Goal: Task Accomplishment & Management: Complete application form

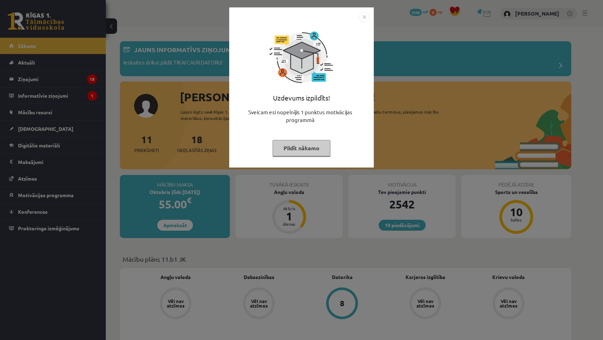
click at [364, 18] on img "Close" at bounding box center [364, 17] width 11 height 11
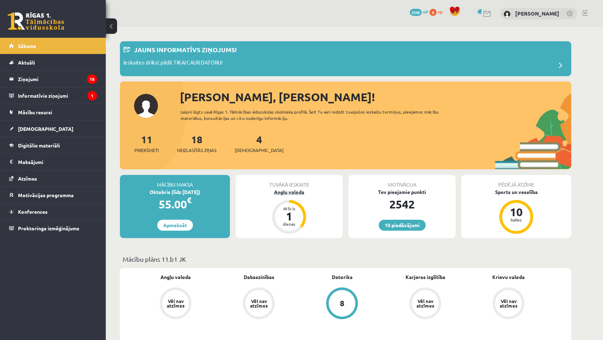
click at [278, 192] on div "Angļu valoda" at bounding box center [289, 191] width 107 height 7
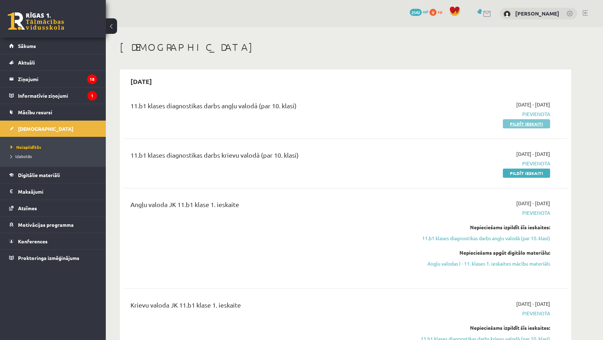
click at [523, 122] on link "Pildīt ieskaiti" at bounding box center [526, 123] width 47 height 9
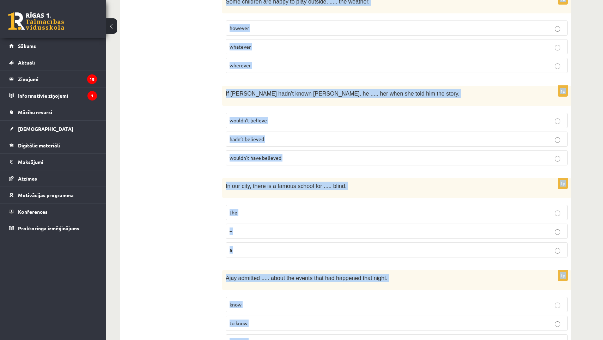
scroll to position [1687, 0]
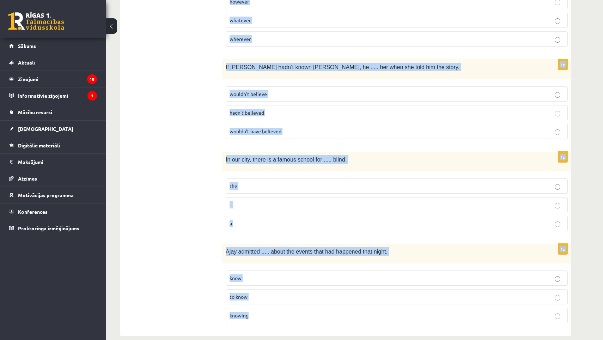
drag, startPoint x: 228, startPoint y: 127, endPoint x: 321, endPoint y: 317, distance: 211.0
copy form "Read the sentence and choose the correct answer. 1p Brother 1  What happened he…"
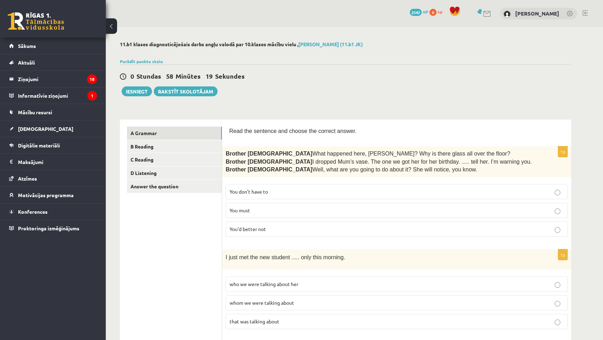
scroll to position [0, 0]
click at [267, 231] on p "You’d better not" at bounding box center [397, 228] width 334 height 7
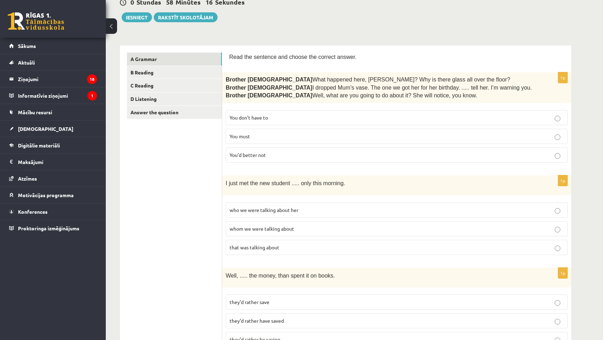
scroll to position [86, 0]
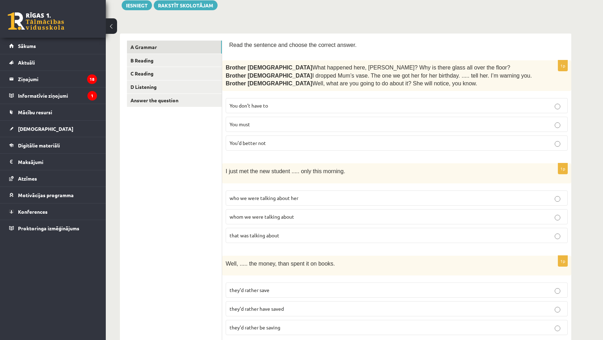
click at [291, 219] on label "whom we were talking about" at bounding box center [397, 216] width 342 height 15
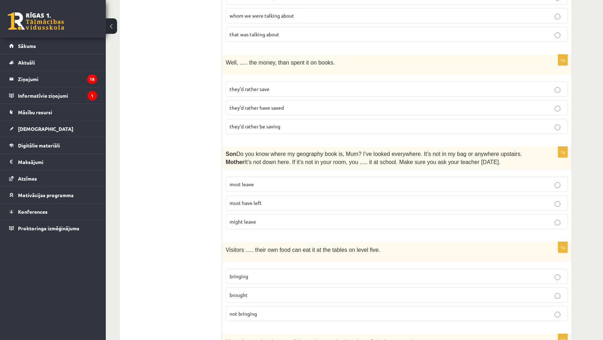
scroll to position [290, 0]
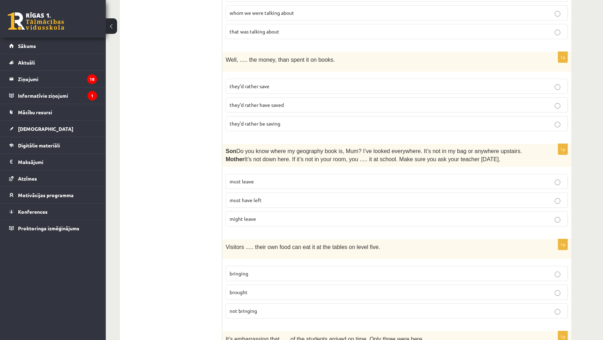
click at [266, 86] on span "they’d rather save" at bounding box center [250, 86] width 40 height 6
click at [277, 202] on label "must have left" at bounding box center [397, 200] width 342 height 15
click at [267, 270] on p "bringing" at bounding box center [397, 273] width 334 height 7
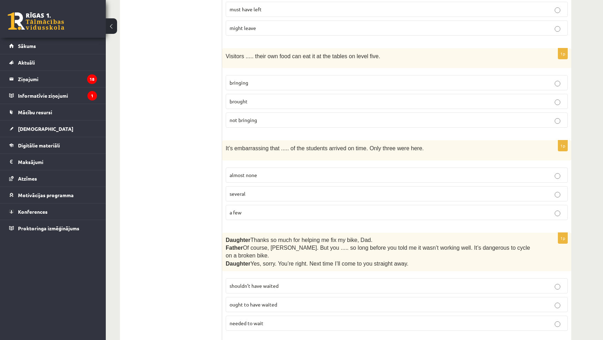
scroll to position [482, 0]
click at [285, 166] on label "almost none" at bounding box center [397, 173] width 342 height 15
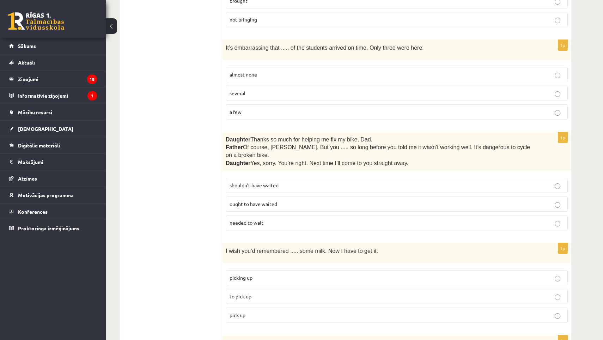
scroll to position [601, 0]
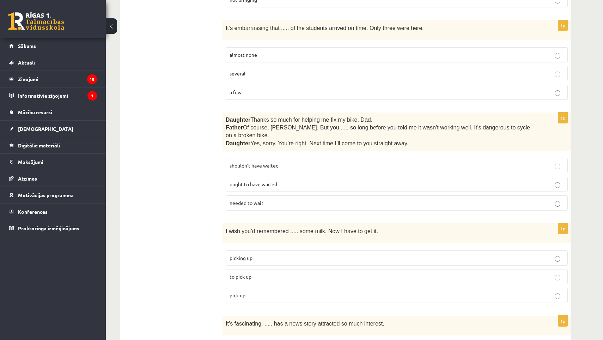
click at [279, 163] on p "shouldn’t have waited" at bounding box center [397, 165] width 334 height 7
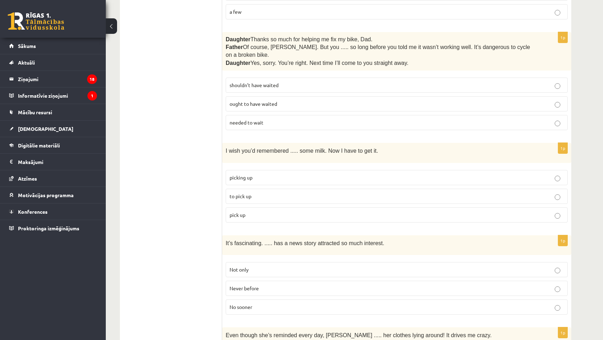
scroll to position [683, 0]
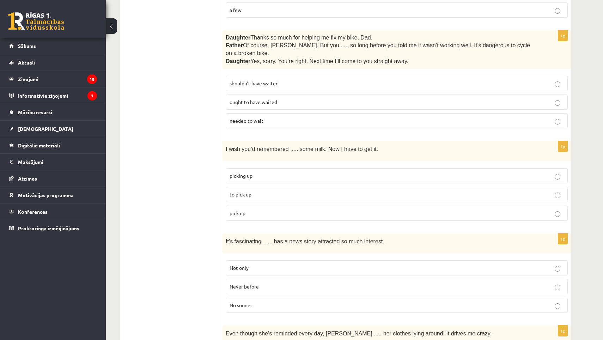
click at [266, 191] on p "to pick up" at bounding box center [397, 194] width 334 height 7
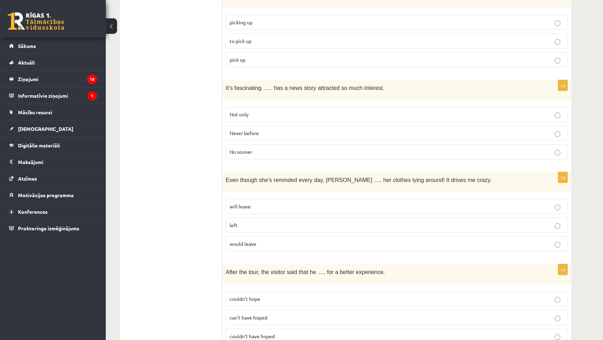
scroll to position [837, 0]
click at [267, 206] on label "will leave" at bounding box center [397, 205] width 342 height 15
click at [288, 129] on p "Never before" at bounding box center [397, 132] width 334 height 7
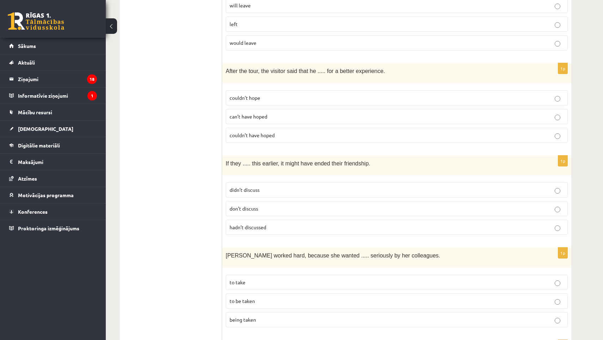
scroll to position [1039, 0]
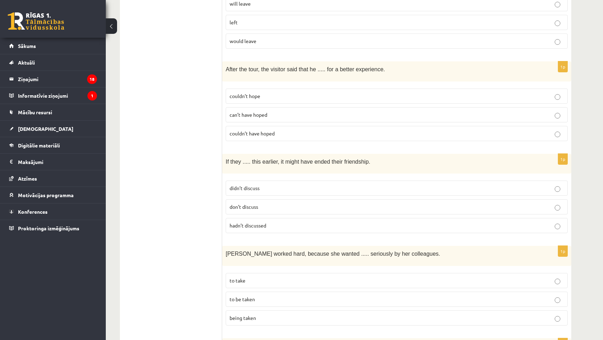
click at [277, 130] on p "couldn’t have hoped" at bounding box center [397, 133] width 334 height 7
click at [262, 222] on span "hadn’t discussed" at bounding box center [248, 225] width 37 height 6
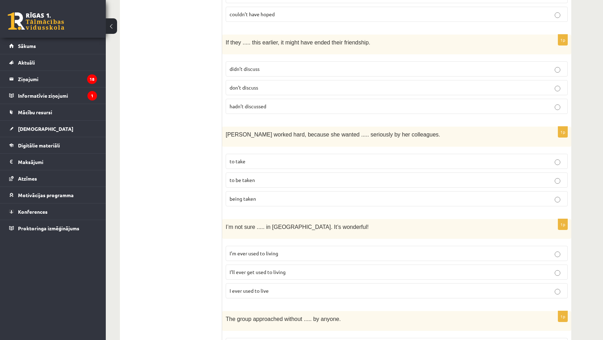
scroll to position [1160, 0]
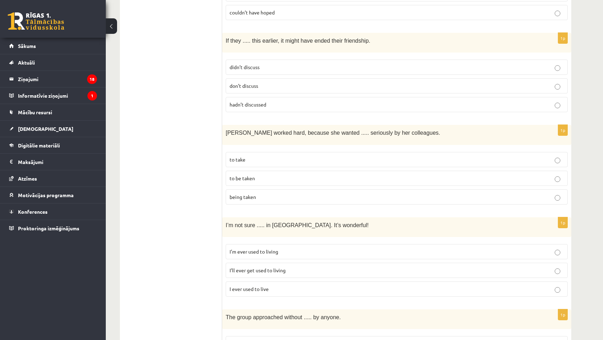
click at [291, 175] on p "to be taken" at bounding box center [397, 178] width 334 height 7
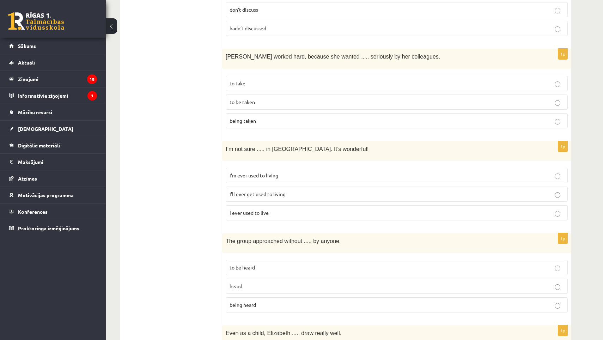
scroll to position [1240, 0]
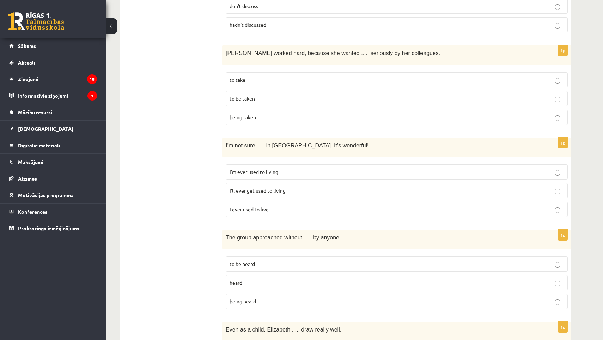
click at [311, 187] on p "I’ll ever get used to living" at bounding box center [397, 190] width 334 height 7
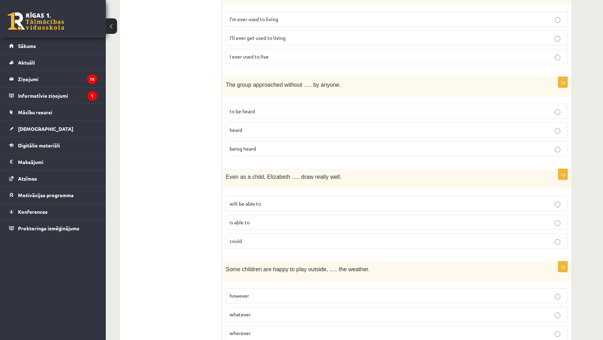
scroll to position [1393, 0]
click at [272, 145] on p "being heard" at bounding box center [397, 148] width 334 height 7
click at [241, 238] on span "could" at bounding box center [236, 241] width 12 height 6
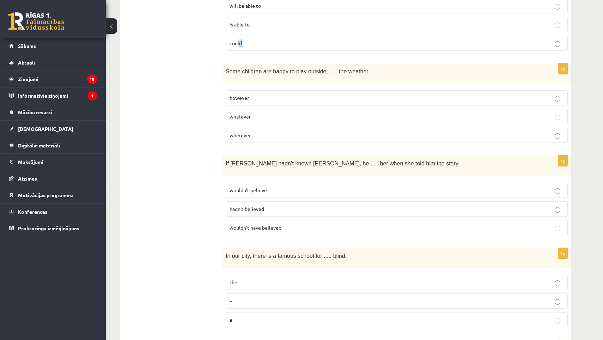
scroll to position [1592, 0]
click at [261, 111] on p "whatever" at bounding box center [397, 114] width 334 height 7
click at [267, 223] on span "wouldn’t have believed" at bounding box center [256, 226] width 52 height 6
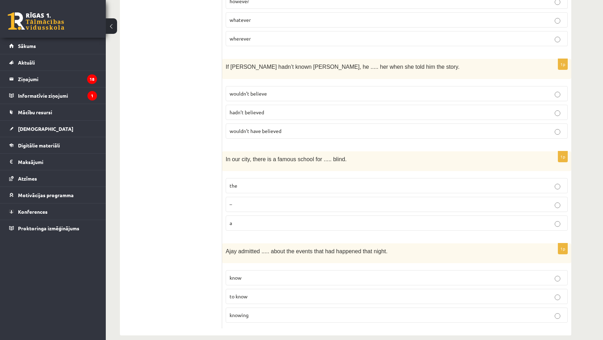
scroll to position [1687, 0]
click at [249, 178] on label "the" at bounding box center [397, 185] width 342 height 15
click at [253, 312] on p "knowing" at bounding box center [397, 315] width 334 height 7
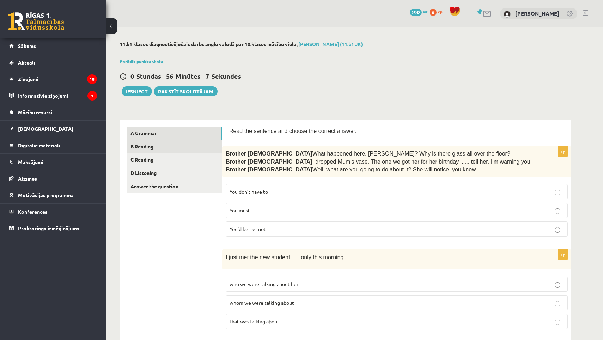
scroll to position [0, 0]
click at [145, 142] on link "B Reading" at bounding box center [174, 146] width 95 height 13
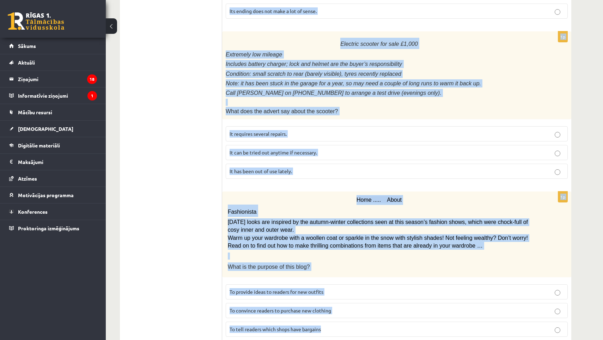
scroll to position [732, 0]
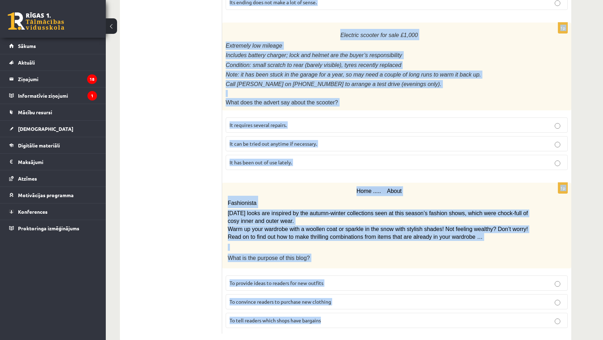
drag, startPoint x: 228, startPoint y: 129, endPoint x: 333, endPoint y: 316, distance: 214.0
copy form "Read the text and choose the correct answer. 1p Library notice The library will…"
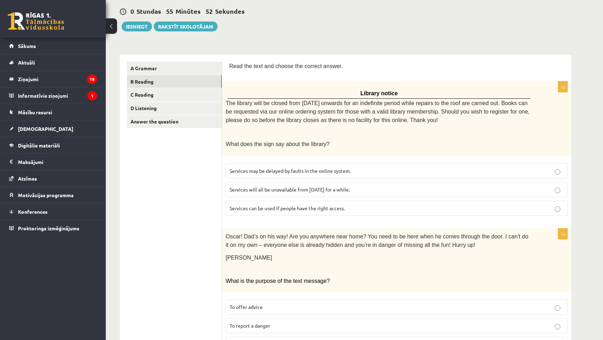
scroll to position [66, 0]
click at [293, 204] on span "Services can be used if people have the right access." at bounding box center [287, 207] width 115 height 6
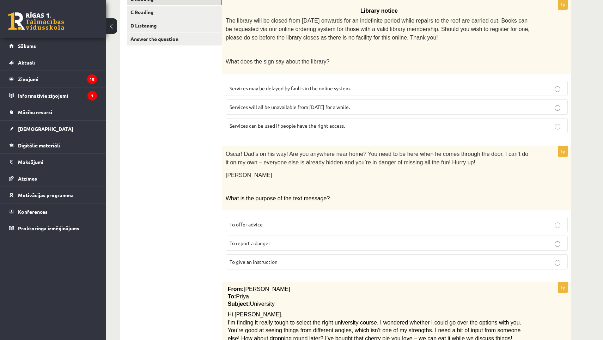
scroll to position [159, 0]
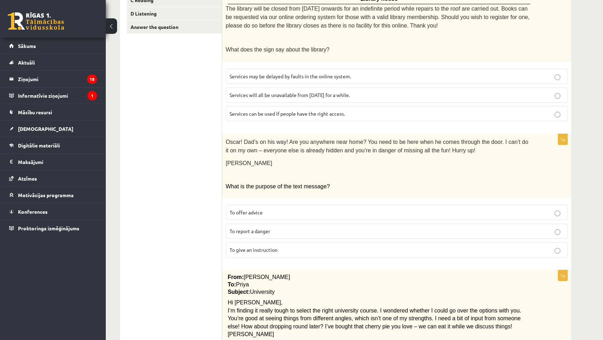
click at [271, 247] on span "To give an instruction" at bounding box center [254, 250] width 48 height 6
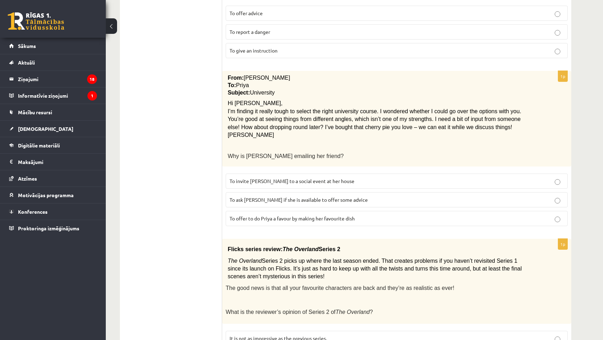
scroll to position [360, 0]
click at [269, 196] on label "To ask Priya if she is available to offer some advice" at bounding box center [397, 198] width 342 height 15
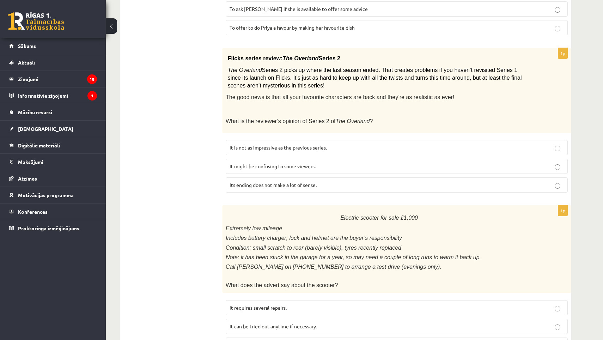
scroll to position [550, 0]
click at [283, 160] on label "It might be confusing to some viewers." at bounding box center [397, 165] width 342 height 15
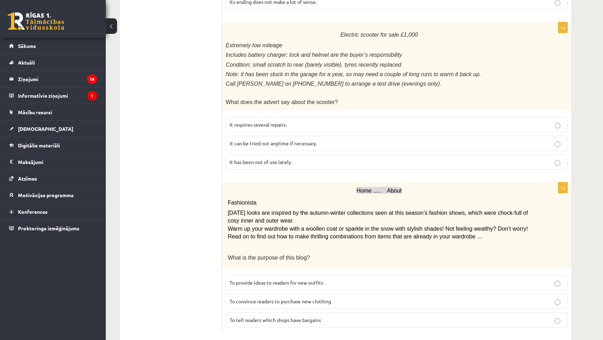
scroll to position [732, 0]
click at [288, 159] on span "It has been out of use lately." at bounding box center [261, 162] width 62 height 6
click at [278, 280] on span "To provide ideas to readers for new outfits" at bounding box center [277, 283] width 94 height 6
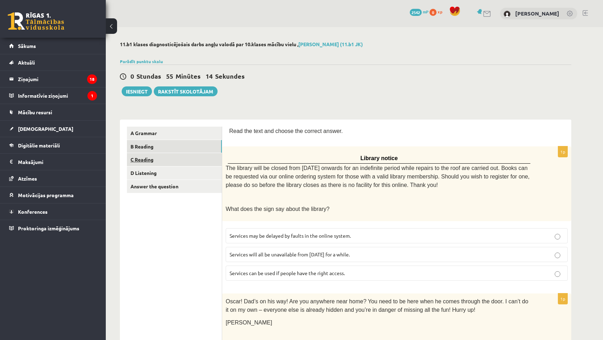
scroll to position [0, 0]
click at [168, 156] on link "C Reading" at bounding box center [174, 159] width 95 height 13
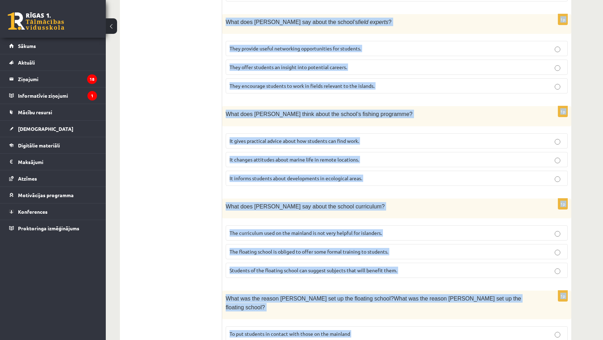
scroll to position [596, 0]
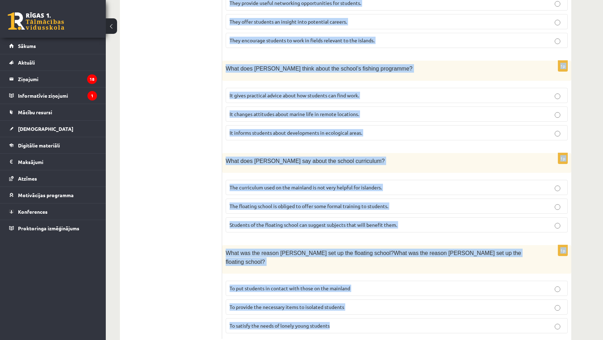
drag, startPoint x: 229, startPoint y: 152, endPoint x: 393, endPoint y: 310, distance: 227.7
copy form "A floating school By founder, Anna Domingo I coordinate a floating school which…"
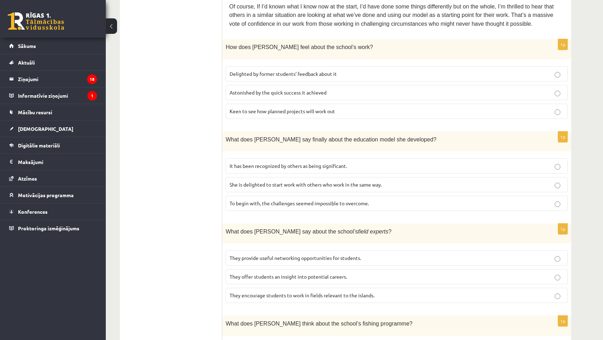
scroll to position [341, 0]
click at [299, 67] on label "Delighted by former students’ feedback about it" at bounding box center [397, 74] width 342 height 15
click at [274, 163] on span "It has been recognized by others as being significant." at bounding box center [288, 166] width 117 height 6
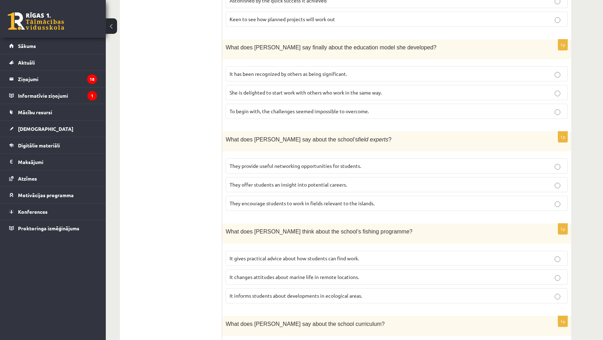
scroll to position [431, 0]
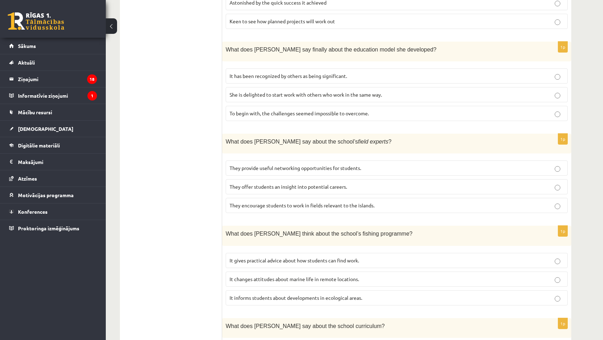
click at [275, 183] on span "They offer students an insight into potential careers." at bounding box center [288, 186] width 117 height 6
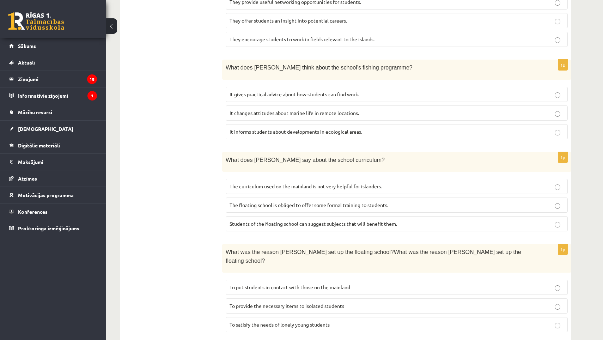
scroll to position [596, 0]
click at [267, 129] on span "It informs students about developments in ecological areas." at bounding box center [296, 132] width 133 height 6
click at [271, 184] on span "The curriculum used on the mainland is not very helpful for islanders." at bounding box center [306, 187] width 152 height 6
click at [284, 303] on p "To provide the necessary items to isolated students" at bounding box center [397, 306] width 334 height 7
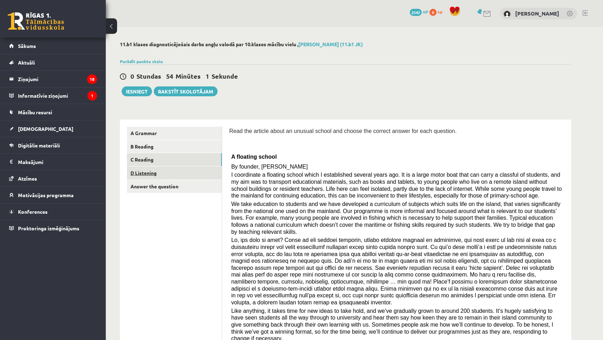
scroll to position [0, 0]
click at [190, 172] on link "D Listening" at bounding box center [174, 172] width 95 height 13
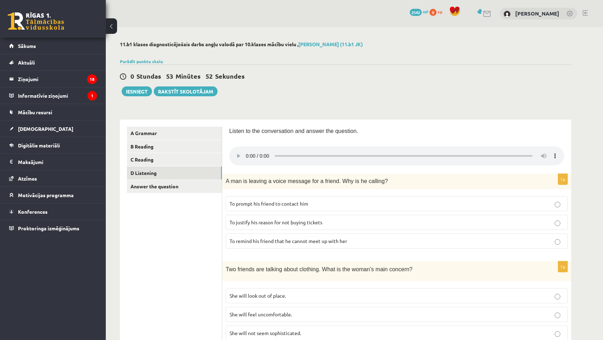
click at [318, 200] on p "To prompt his friend to contact him" at bounding box center [397, 203] width 334 height 7
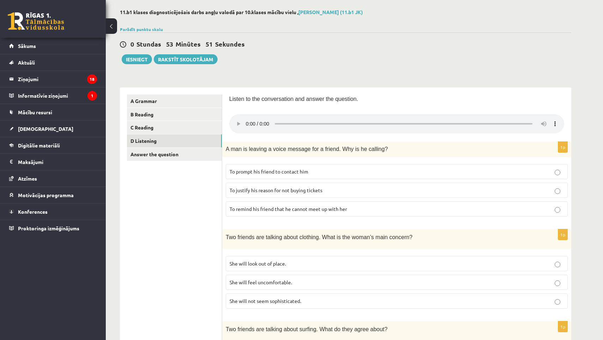
scroll to position [33, 0]
click at [249, 120] on audio at bounding box center [396, 123] width 335 height 19
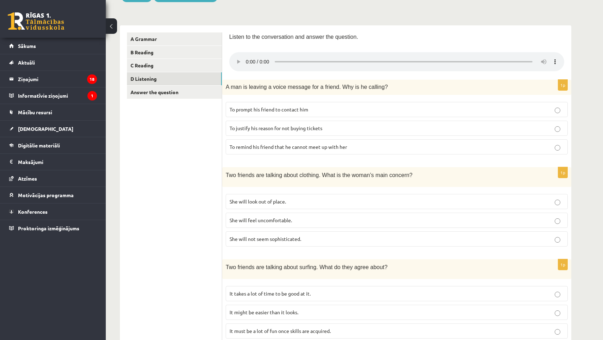
scroll to position [95, 0]
click at [318, 196] on label "She will look out of place." at bounding box center [397, 201] width 342 height 15
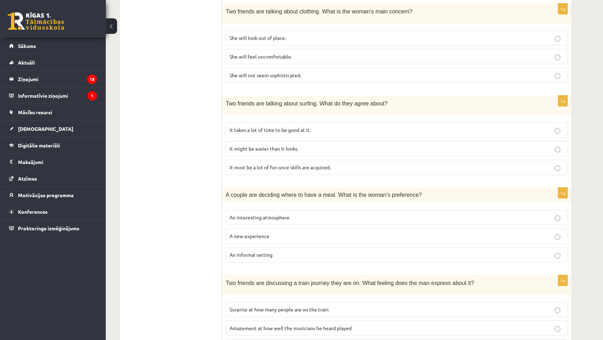
scroll to position [258, 0]
click at [335, 126] on p "It takes a lot of time to be good at it." at bounding box center [397, 129] width 334 height 7
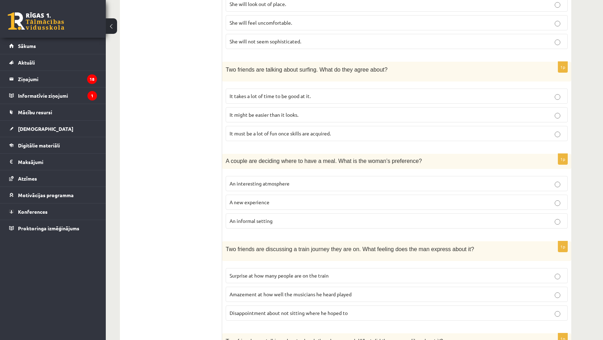
scroll to position [300, 0]
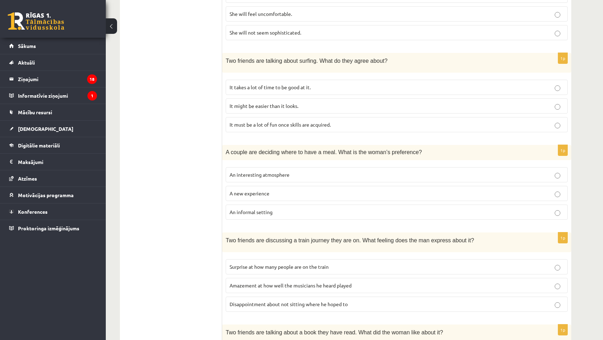
click at [322, 173] on fieldset "An interesting atmosphere A new experience An informal setting" at bounding box center [397, 193] width 342 height 58
click at [326, 171] on p "An interesting atmosphere" at bounding box center [397, 174] width 334 height 7
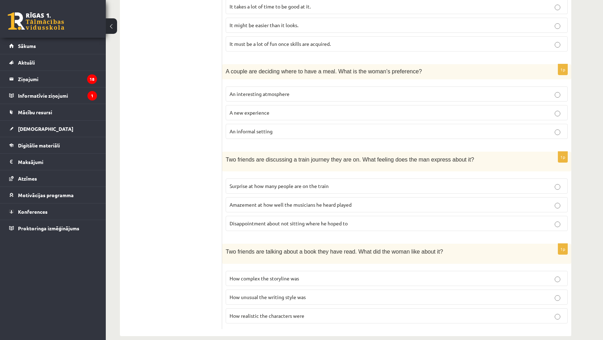
scroll to position [381, 0]
click at [326, 183] on span "Surprise at how many people are on the train" at bounding box center [279, 186] width 99 height 6
click at [315, 275] on p "How complex the storyline was" at bounding box center [397, 278] width 334 height 7
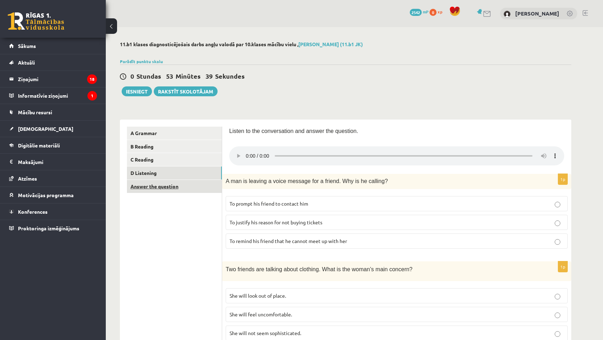
scroll to position [0, 0]
click at [188, 188] on link "Answer the question" at bounding box center [174, 186] width 95 height 13
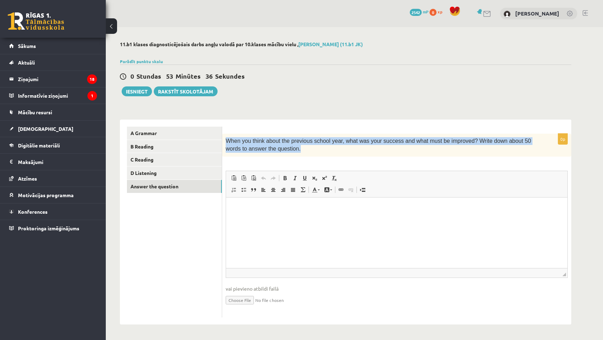
drag, startPoint x: 225, startPoint y: 138, endPoint x: 323, endPoint y: 151, distance: 99.3
click at [323, 151] on div "When you think about the previous school year, what was your success and what m…" at bounding box center [396, 145] width 349 height 23
copy span "When you think about the previous school year, what was your success and what m…"
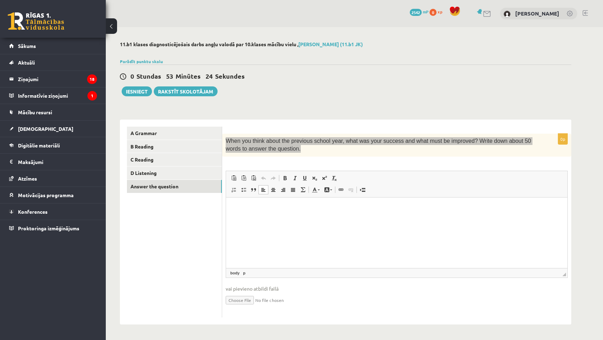
click at [263, 219] on html at bounding box center [396, 208] width 341 height 22
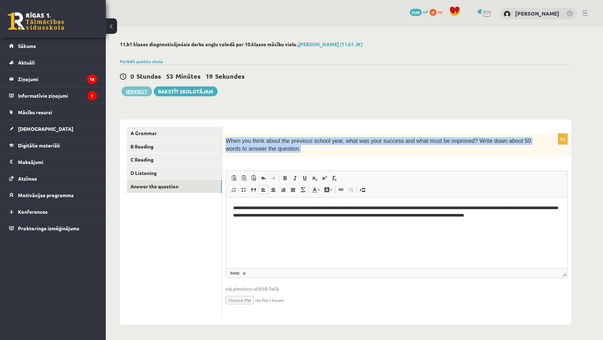
click at [142, 92] on button "Iesniegt" at bounding box center [137, 91] width 30 height 10
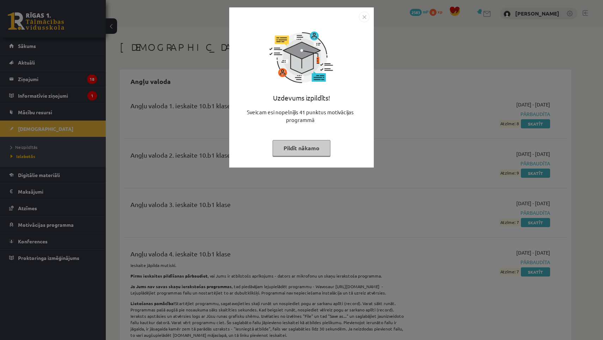
click at [362, 17] on img "Close" at bounding box center [364, 17] width 11 height 11
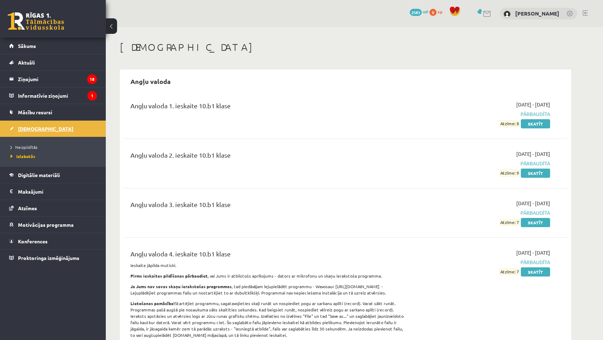
click at [48, 128] on link "[DEMOGRAPHIC_DATA]" at bounding box center [53, 129] width 88 height 16
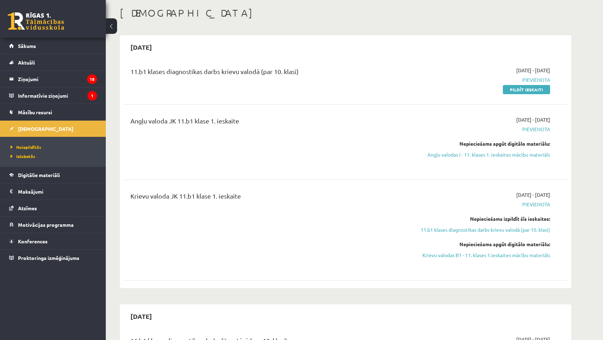
scroll to position [35, 0]
click at [534, 88] on link "Pildīt ieskaiti" at bounding box center [526, 88] width 47 height 9
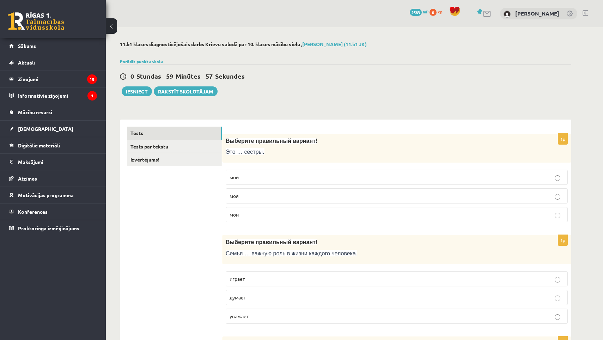
click at [256, 214] on p "мои" at bounding box center [397, 214] width 334 height 7
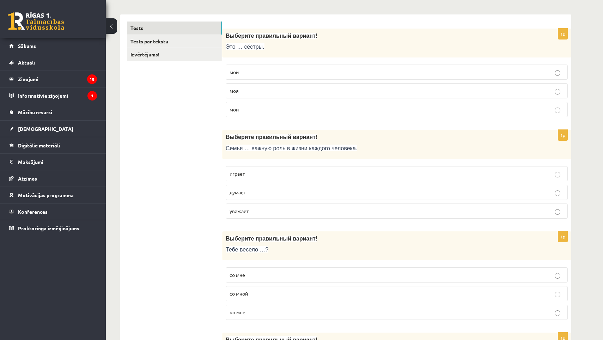
scroll to position [105, 0]
click at [265, 170] on p "играет" at bounding box center [397, 173] width 334 height 7
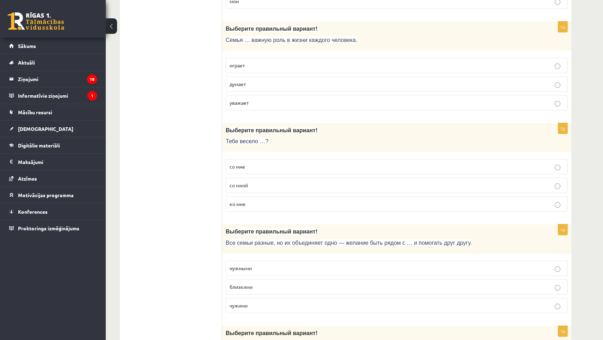
scroll to position [214, 0]
click at [252, 168] on p "со мне" at bounding box center [397, 165] width 334 height 7
click at [258, 201] on p "ко мне" at bounding box center [397, 203] width 334 height 7
click at [264, 181] on p "со мной" at bounding box center [397, 184] width 334 height 7
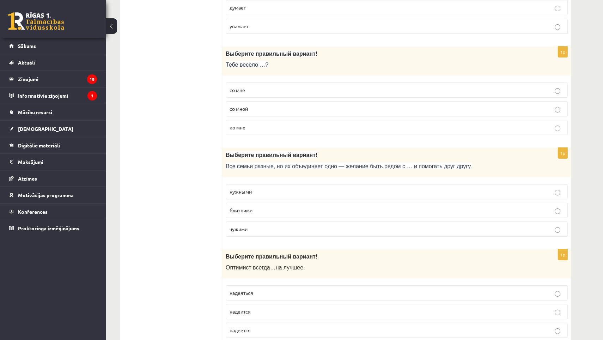
scroll to position [291, 0]
click at [253, 208] on span "близкими" at bounding box center [241, 209] width 23 height 6
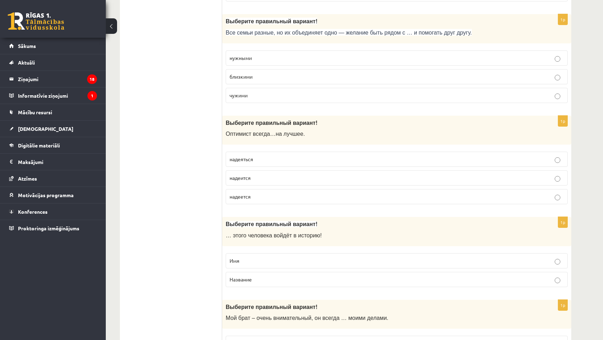
scroll to position [429, 0]
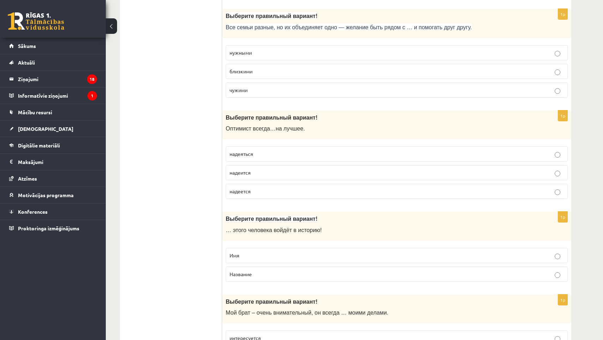
click at [253, 174] on p "надеится" at bounding box center [397, 172] width 334 height 7
click at [253, 159] on label "надеяться" at bounding box center [397, 153] width 342 height 15
click at [253, 190] on p "надеется" at bounding box center [397, 191] width 334 height 7
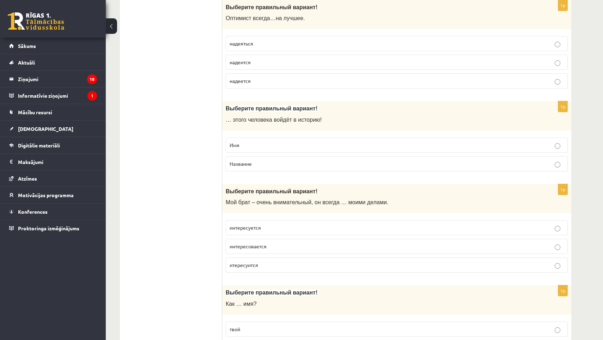
scroll to position [539, 0]
click at [256, 142] on p "Имя" at bounding box center [397, 145] width 334 height 7
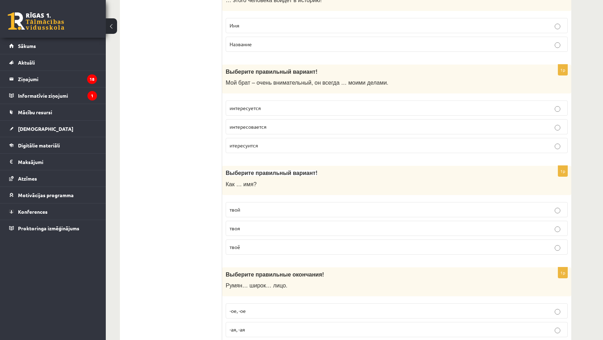
scroll to position [661, 0]
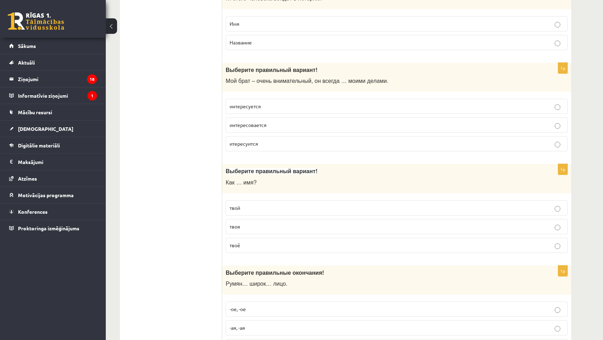
click at [269, 108] on label "интересуется" at bounding box center [397, 106] width 342 height 15
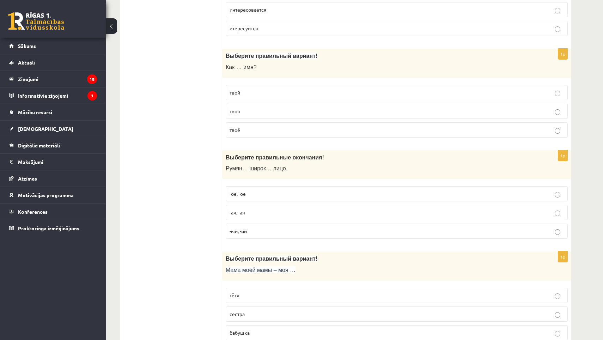
scroll to position [775, 0]
click at [268, 86] on label "твой" at bounding box center [397, 93] width 342 height 15
click at [261, 112] on p "твоя" at bounding box center [397, 111] width 334 height 7
click at [270, 127] on p "твоё" at bounding box center [397, 130] width 334 height 7
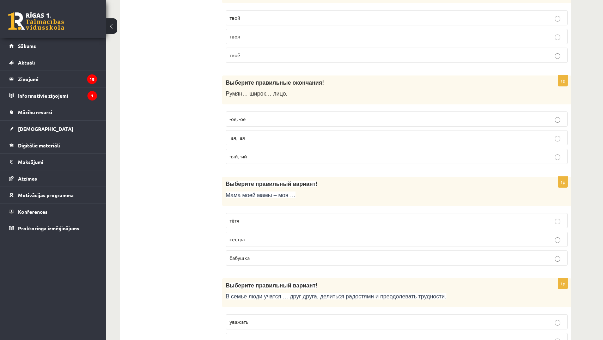
scroll to position [894, 0]
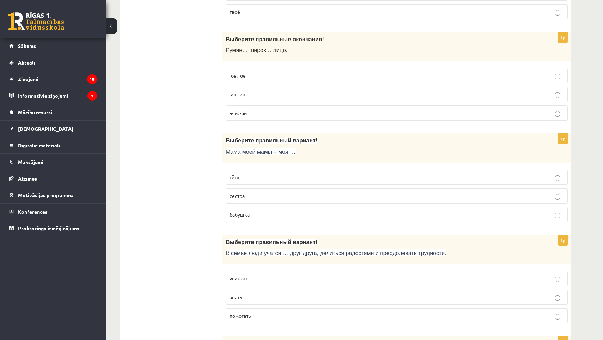
click at [255, 72] on p "-ое, -ое" at bounding box center [397, 75] width 334 height 7
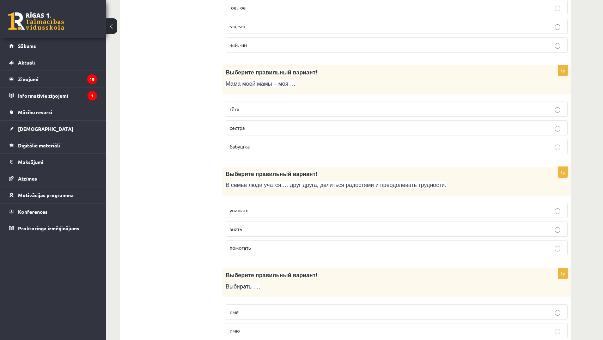
scroll to position [967, 0]
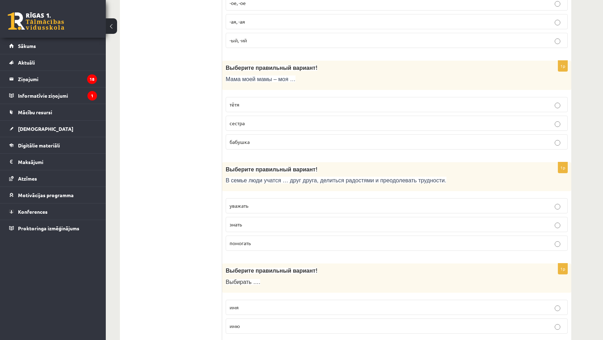
click at [262, 142] on label "бабушка" at bounding box center [397, 141] width 342 height 15
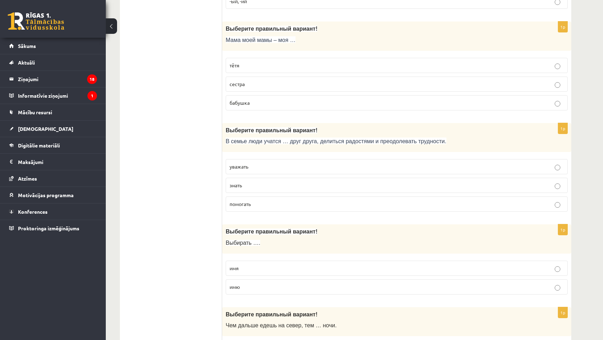
scroll to position [1008, 0]
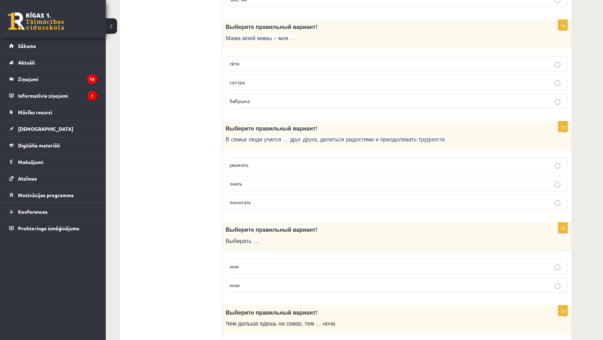
click at [242, 164] on p "уважать" at bounding box center [397, 164] width 334 height 7
click at [256, 199] on p "помогать" at bounding box center [397, 202] width 334 height 7
click at [229, 165] on label "уважать" at bounding box center [397, 164] width 342 height 15
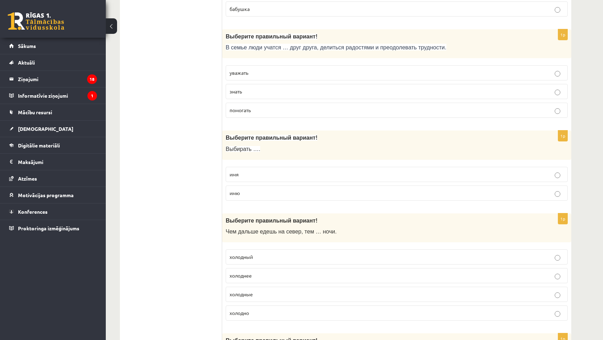
scroll to position [1099, 0]
click at [254, 171] on p "имя" at bounding box center [397, 174] width 334 height 7
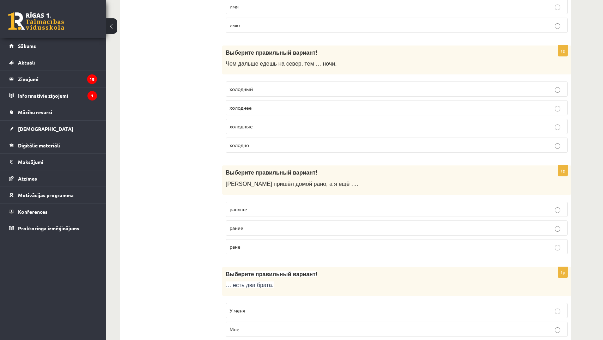
scroll to position [1268, 0]
click at [269, 105] on p "холоднее" at bounding box center [397, 107] width 334 height 7
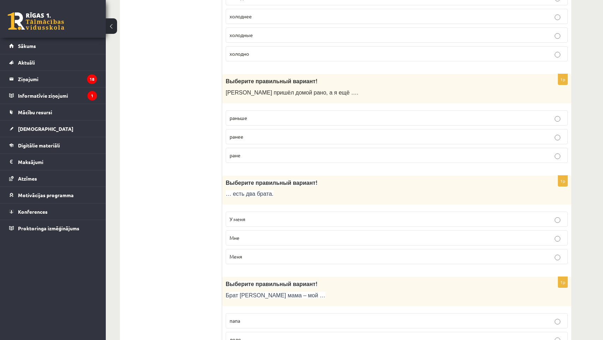
scroll to position [1360, 0]
click at [249, 110] on label "раньше" at bounding box center [397, 117] width 342 height 15
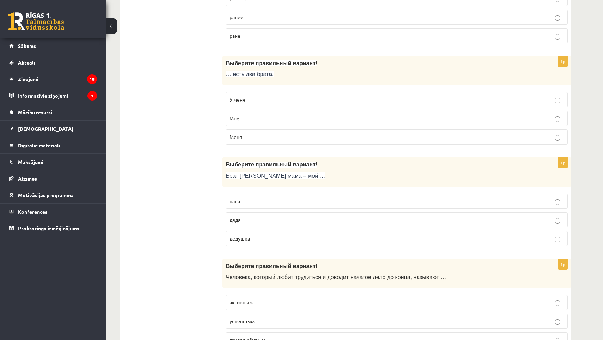
scroll to position [1479, 0]
click at [282, 91] on label "У меня" at bounding box center [397, 98] width 342 height 15
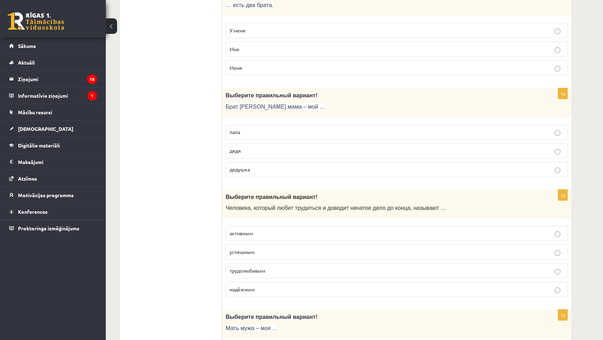
scroll to position [1554, 0]
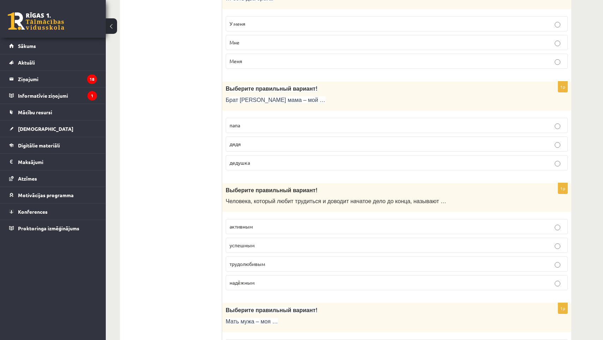
click at [243, 140] on p "дядя" at bounding box center [397, 143] width 334 height 7
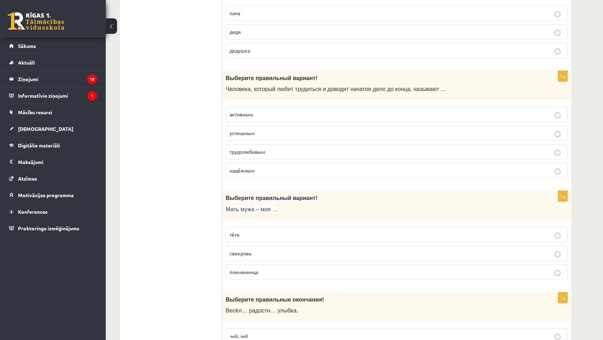
scroll to position [1668, 0]
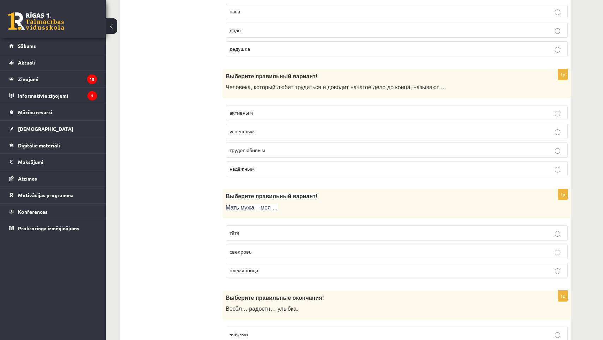
click at [274, 93] on div "1p Выберите правильный вариант! Человека, который любит трудиться и доводит нач…" at bounding box center [396, 125] width 349 height 113
click at [263, 147] on span "трудолюбивым" at bounding box center [248, 150] width 36 height 6
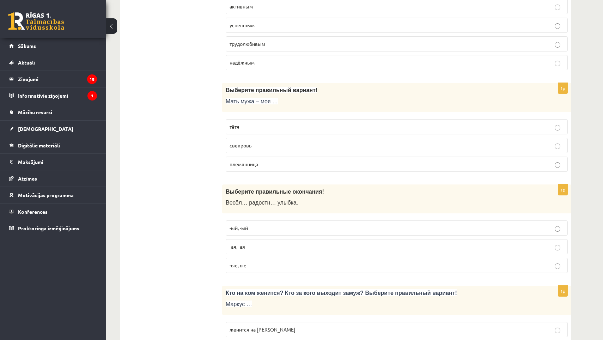
scroll to position [1833, 0]
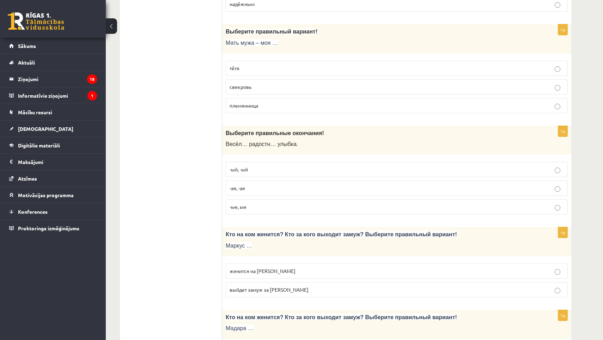
click at [251, 84] on span "свекровь" at bounding box center [241, 87] width 22 height 6
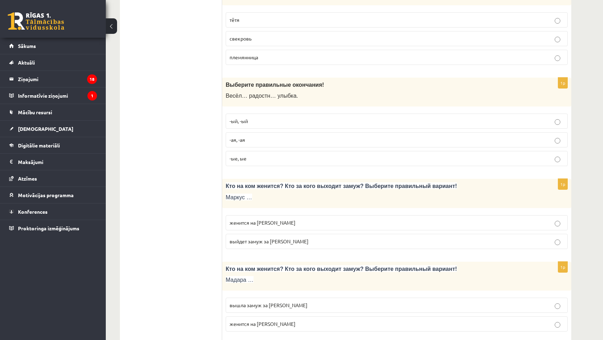
scroll to position [1884, 0]
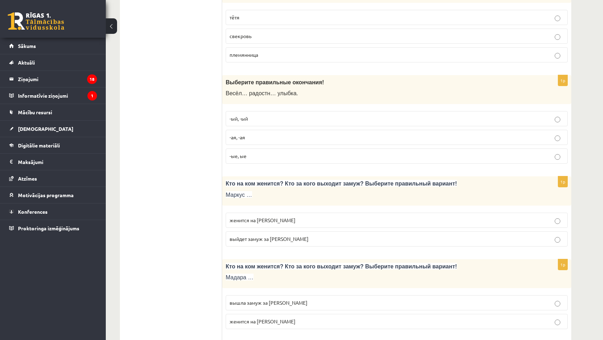
click at [245, 134] on span "-ая, -ая" at bounding box center [238, 137] width 16 height 6
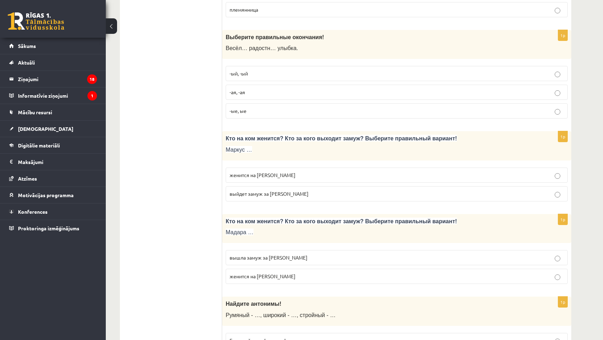
scroll to position [1938, 0]
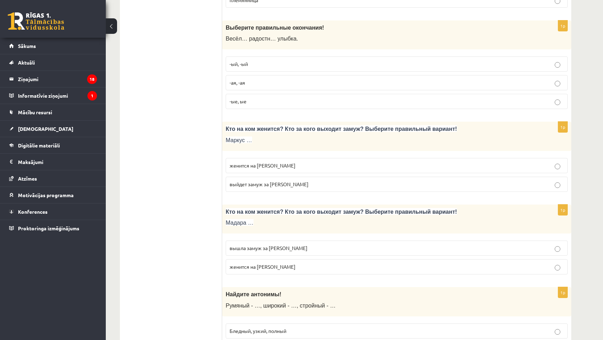
click at [264, 181] on span "выйдет замуж за Агнию" at bounding box center [269, 184] width 79 height 6
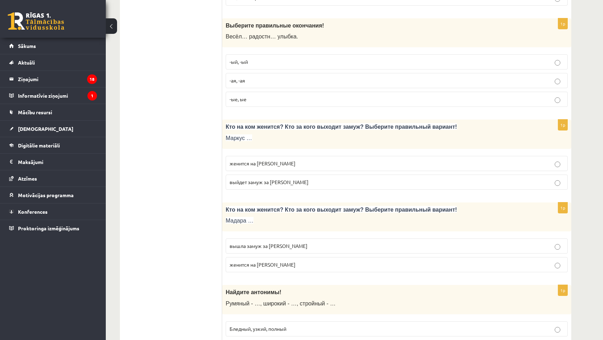
click at [245, 160] on span "женится на Агнии" at bounding box center [263, 163] width 66 height 6
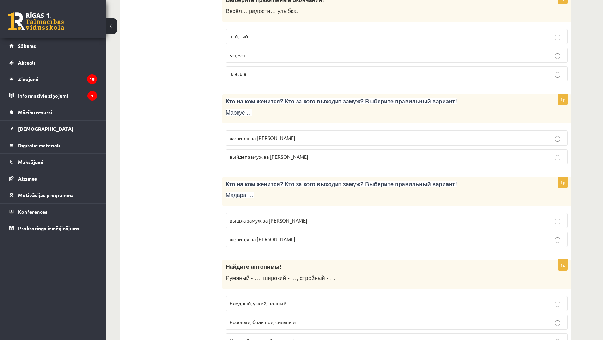
scroll to position [1968, 0]
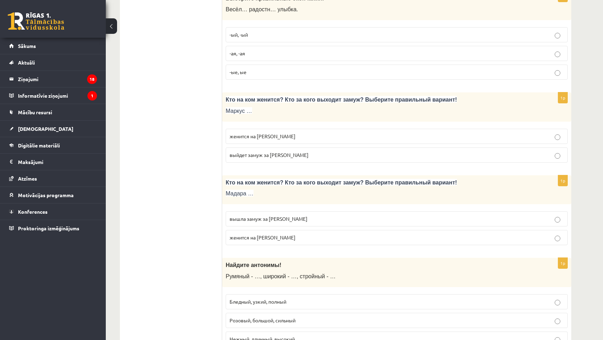
click at [309, 215] on p "вышла замуж за Марка" at bounding box center [397, 218] width 334 height 7
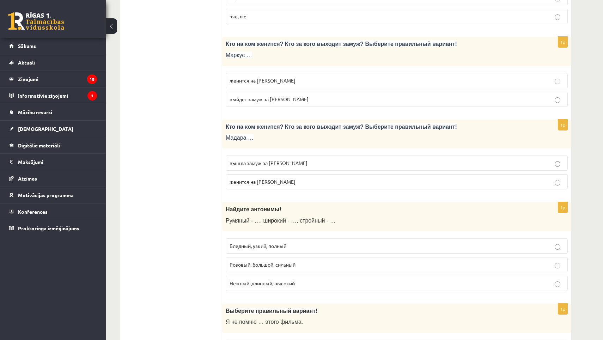
scroll to position [2024, 0]
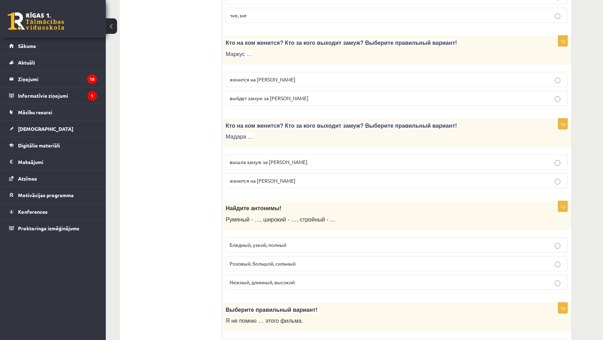
click at [284, 242] on span "Бледный, узкий, полный" at bounding box center [258, 245] width 57 height 6
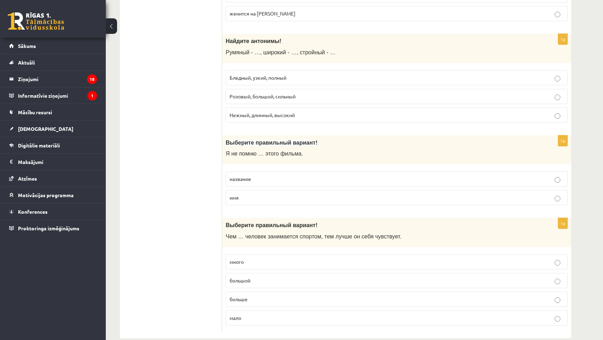
scroll to position [2193, 0]
click at [243, 174] on span "название" at bounding box center [241, 177] width 22 height 6
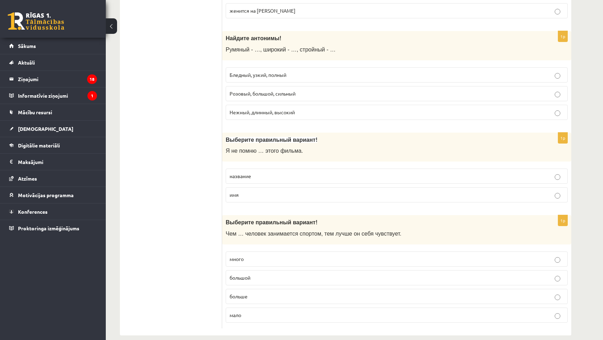
scroll to position [2194, 0]
click at [257, 289] on label "больше" at bounding box center [397, 296] width 342 height 15
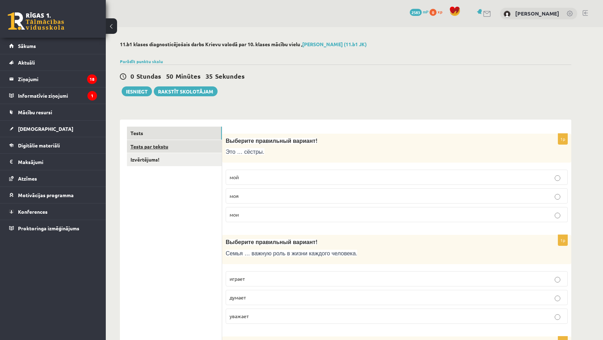
scroll to position [0, 0]
click at [184, 145] on link "Tests par tekstu" at bounding box center [174, 146] width 95 height 13
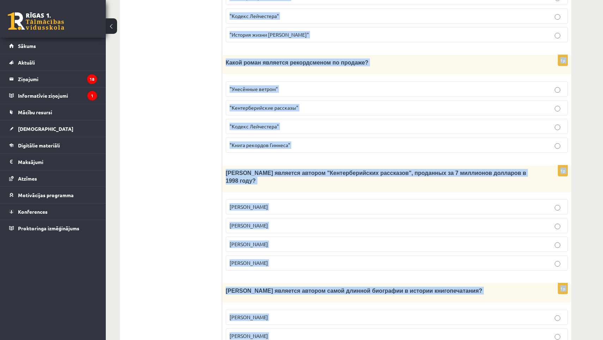
scroll to position [600, 0]
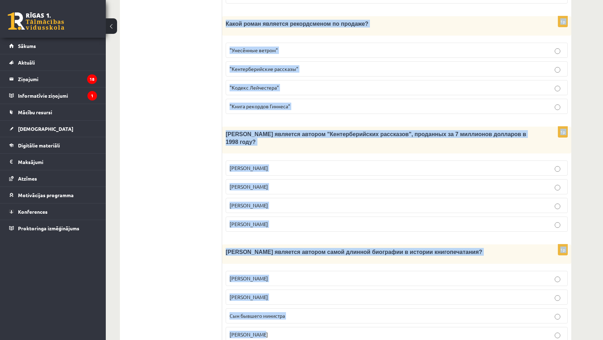
drag, startPoint x: 362, startPoint y: 104, endPoint x: 333, endPoint y: 312, distance: 210.1
copy form "Интересные факты о книгах Книгопечатание изобретено сравнительно недавно. Счита…"
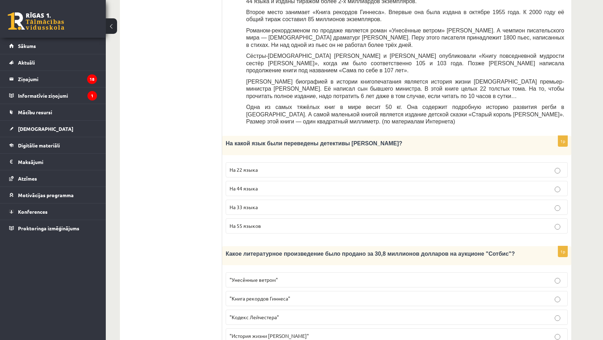
scroll to position [261, 0]
click at [257, 184] on span "На 44 языка" at bounding box center [244, 187] width 28 height 6
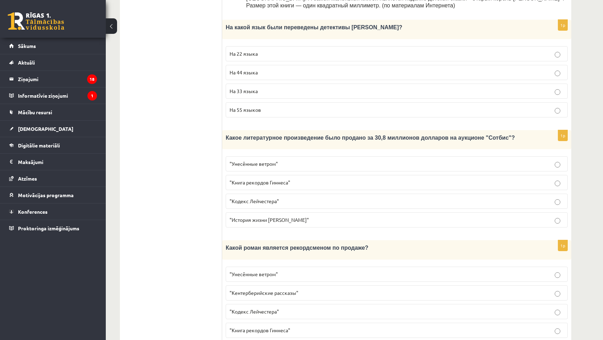
scroll to position [378, 0]
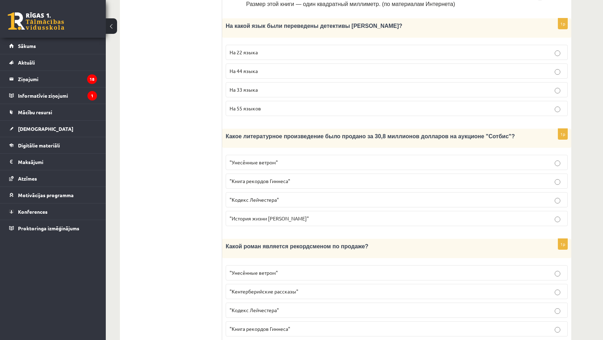
click at [290, 196] on p ""Кодекс Лейчестера"" at bounding box center [397, 199] width 334 height 7
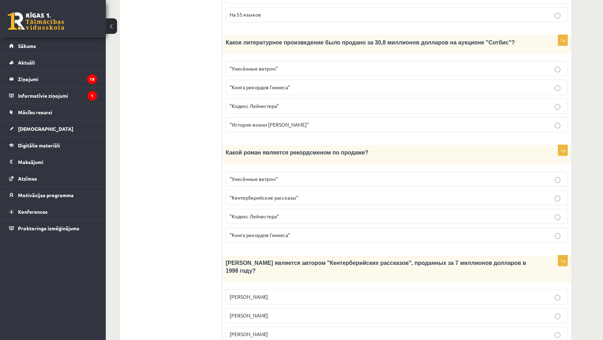
scroll to position [473, 0]
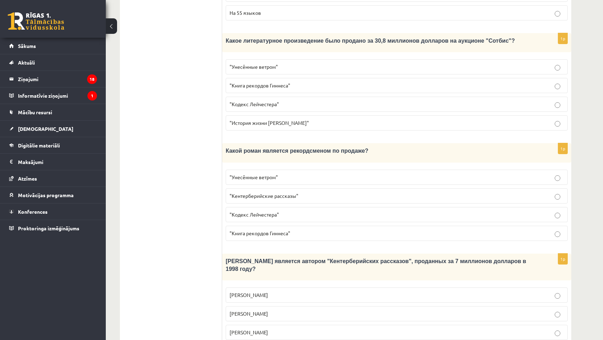
click at [269, 174] on span ""Унесённые ветром"" at bounding box center [254, 177] width 48 height 6
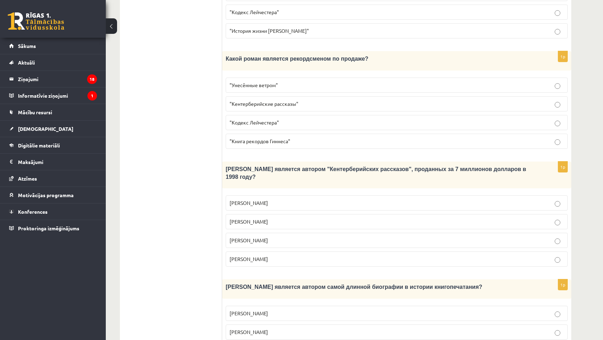
scroll to position [568, 0]
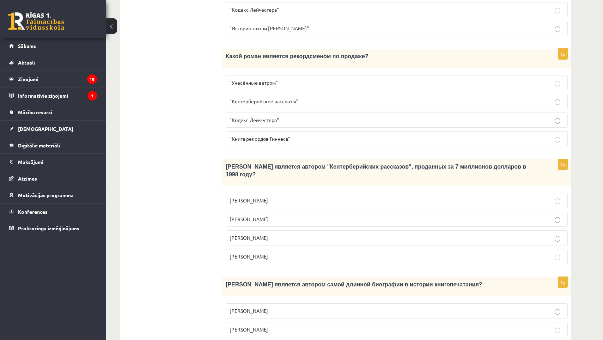
click at [268, 230] on label "Джефри Чосер" at bounding box center [397, 237] width 342 height 15
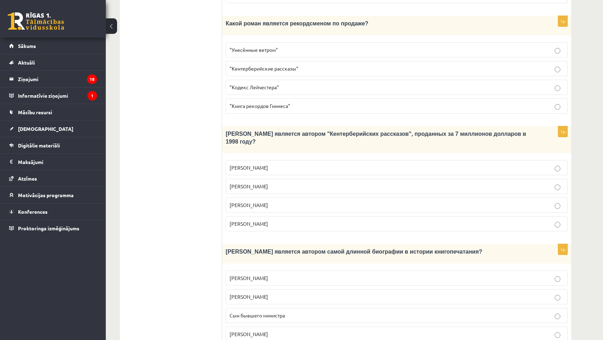
scroll to position [600, 0]
click at [292, 312] on p "Сын бывшего министра" at bounding box center [397, 315] width 334 height 7
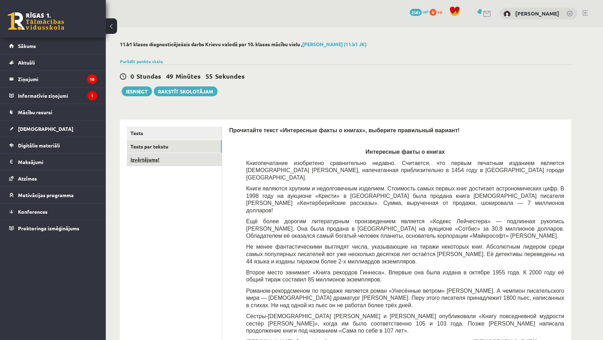
scroll to position [0, 0]
click at [170, 155] on link "Izvērtējums!" at bounding box center [174, 159] width 95 height 13
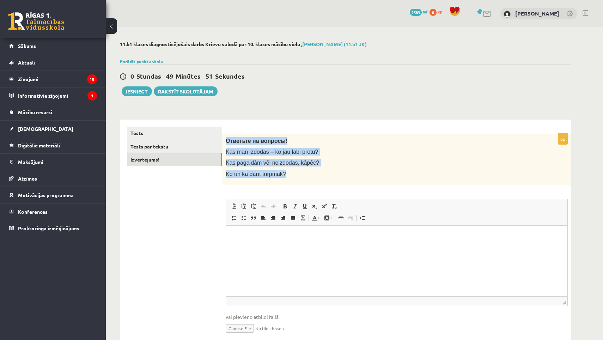
drag, startPoint x: 226, startPoint y: 135, endPoint x: 302, endPoint y: 179, distance: 88.0
click at [302, 179] on div "Ответьте на вопросы! Kas man izdodas – ko jau labi protu? Kas pagaidām vēl neiz…" at bounding box center [396, 159] width 349 height 51
copy div "Ответьте на вопросы! Kas man izdodas – ko jau labi protu? Kas pagaidām vēl neiz…"
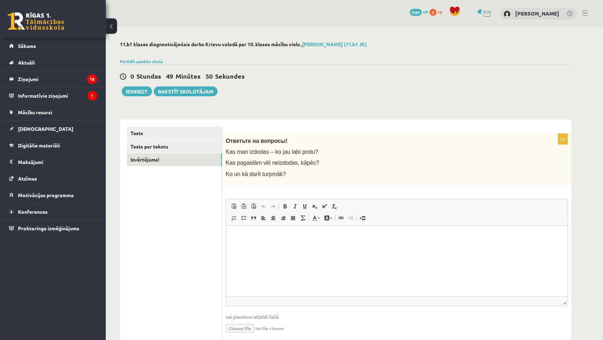
click at [319, 101] on div "11.b1 klases diagnosticējošais darbs Krievu valodā par 10. klases mācību vielu …" at bounding box center [346, 197] width 480 height 340
click at [290, 247] on html at bounding box center [396, 236] width 341 height 22
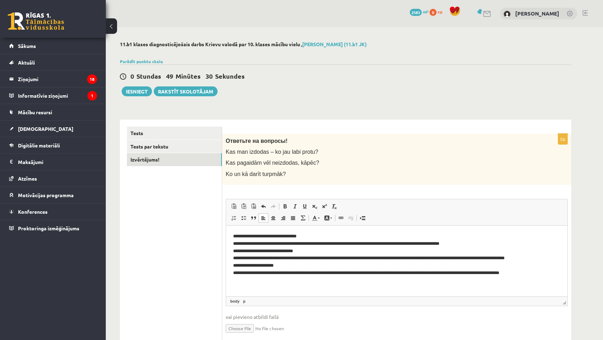
click at [490, 245] on p "**********" at bounding box center [396, 253] width 327 height 42
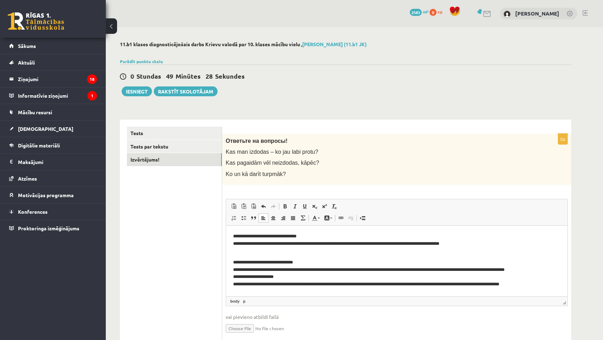
click at [344, 273] on p "**********" at bounding box center [396, 268] width 327 height 35
click at [551, 270] on p "**********" at bounding box center [396, 268] width 327 height 35
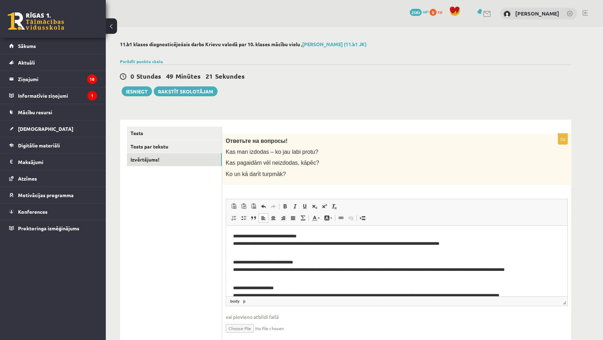
click at [160, 186] on ul "Tests Tests par tekstu Izvērtējums!" at bounding box center [174, 236] width 95 height 219
click at [130, 92] on button "Iesniegt" at bounding box center [137, 91] width 30 height 10
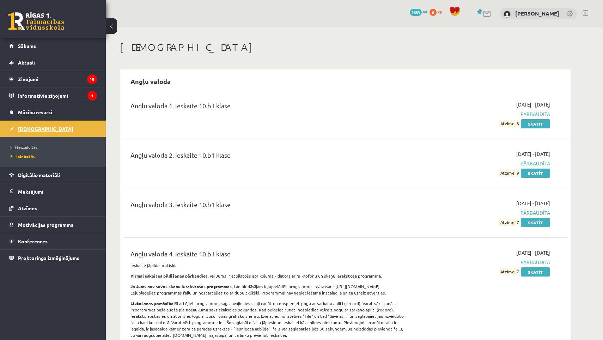
click at [66, 128] on link "[DEMOGRAPHIC_DATA]" at bounding box center [53, 129] width 88 height 16
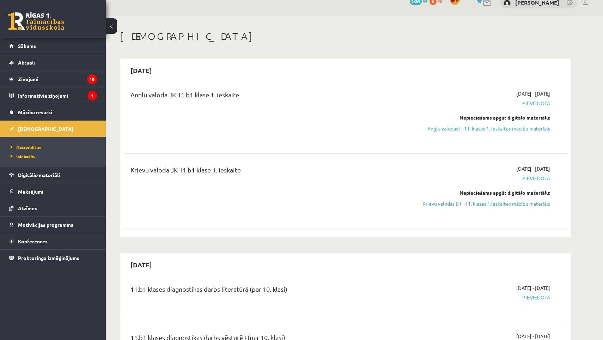
scroll to position [11, 0]
click at [500, 130] on link "Angļu valodas I - 11. klases 1. ieskaites mācību materiāls" at bounding box center [483, 128] width 133 height 7
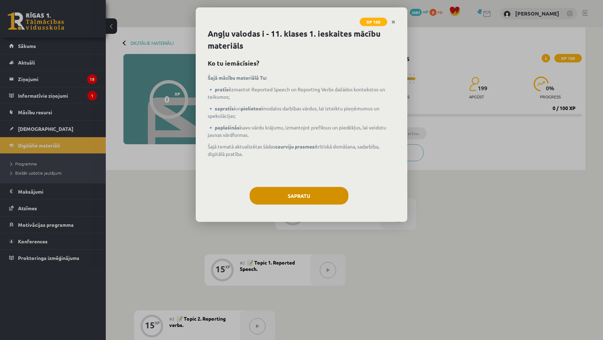
click at [314, 200] on button "Sapratu" at bounding box center [299, 196] width 99 height 18
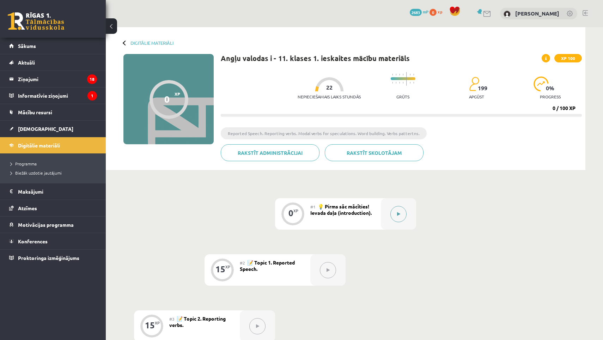
click at [398, 214] on icon at bounding box center [398, 214] width 3 height 4
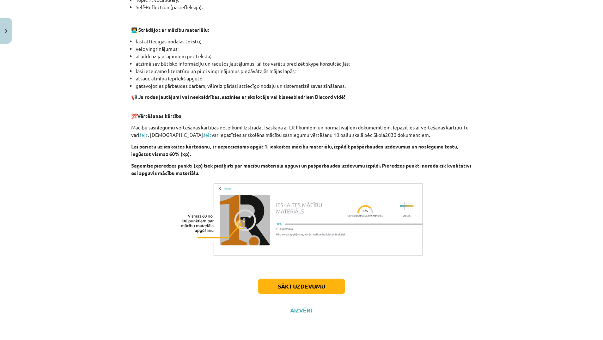
scroll to position [403, 0]
click at [288, 291] on button "Sākt uzdevumu" at bounding box center [301, 287] width 87 height 16
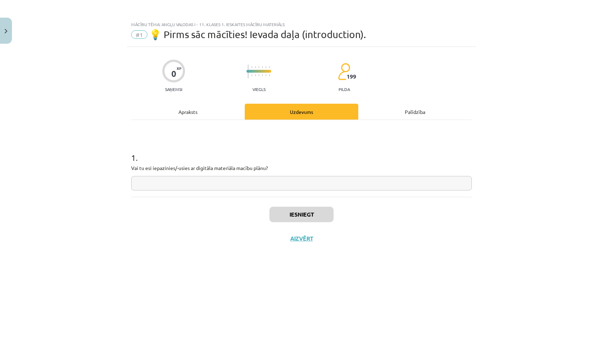
click at [245, 182] on input "text" at bounding box center [301, 183] width 341 height 14
type input "*"
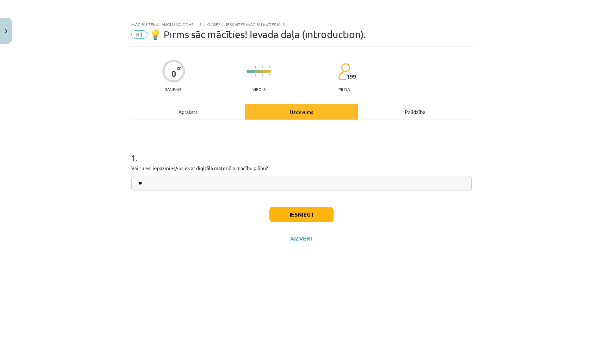
type input "*"
type input "**"
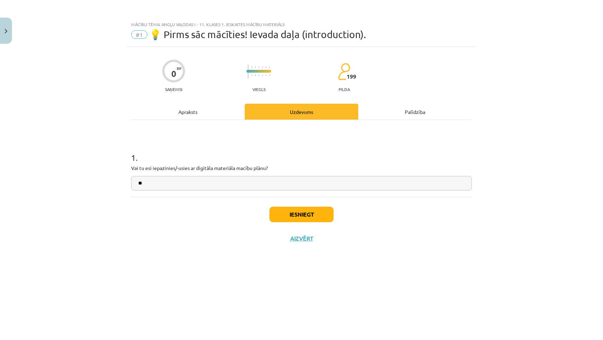
click at [305, 207] on button "Iesniegt" at bounding box center [301, 215] width 64 height 16
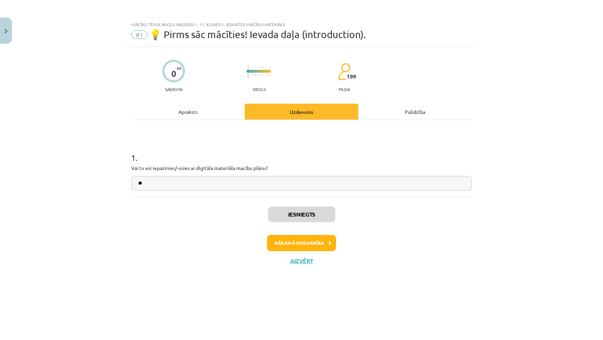
click at [302, 242] on button "Nākamā nodarbība" at bounding box center [301, 243] width 69 height 16
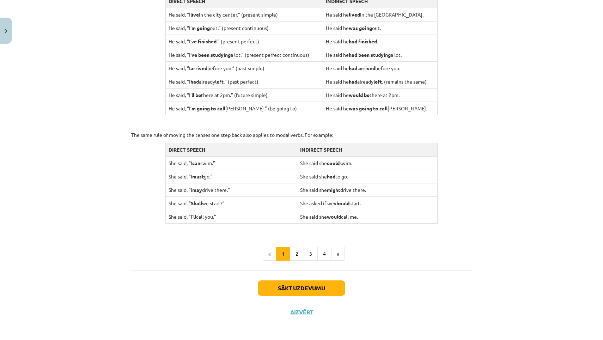
scroll to position [611, 0]
click at [281, 293] on div "Sākt uzdevumu Aizvērt" at bounding box center [301, 295] width 341 height 49
click at [281, 290] on button "Sākt uzdevumu" at bounding box center [301, 289] width 87 height 16
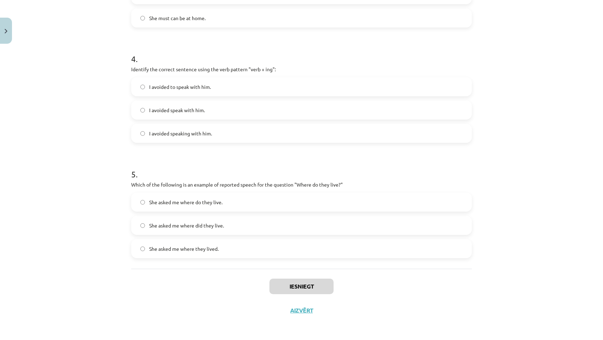
scroll to position [168, 0]
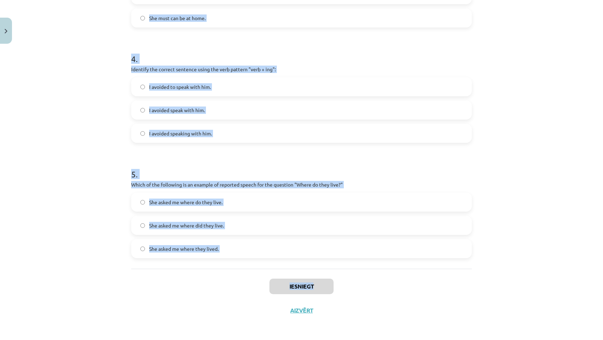
drag, startPoint x: 128, startPoint y: 154, endPoint x: 225, endPoint y: 292, distance: 169.1
copy div "1 . Which of the following sentences correctly uses reported speech? He says th…"
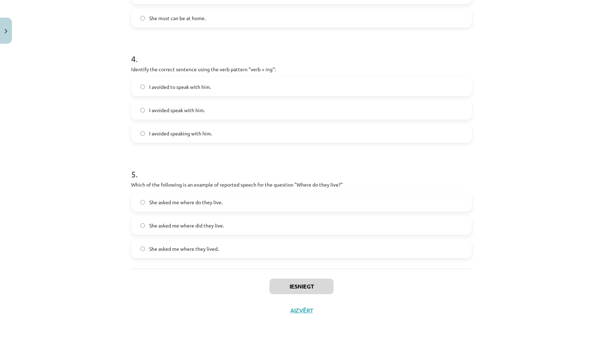
click at [74, 208] on div "Mācību tēma: Angļu valodas i - 11. klases 1. ieskaites mācību materiāls #2 📝 To…" at bounding box center [301, 170] width 603 height 340
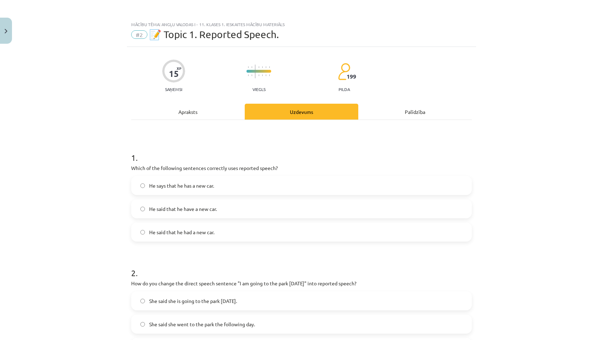
scroll to position [0, 0]
click at [188, 224] on label "He said that he had a new car." at bounding box center [301, 232] width 339 height 18
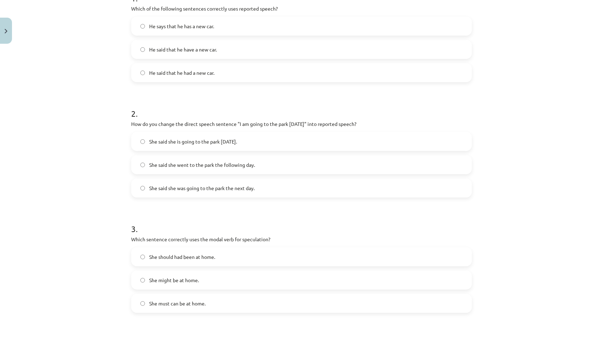
scroll to position [162, 0]
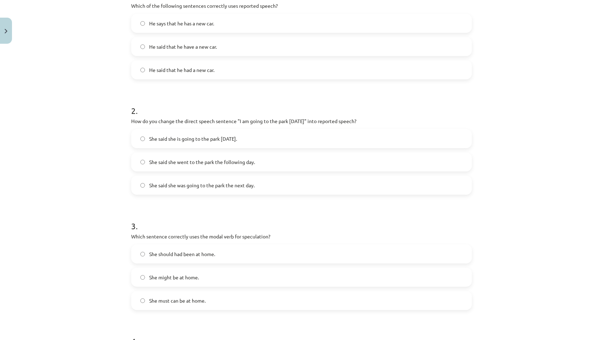
click at [194, 181] on label "She said she was going to the park the next day." at bounding box center [301, 185] width 339 height 18
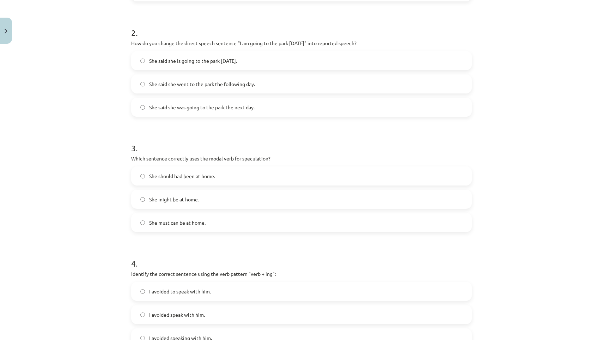
scroll to position [241, 0]
click at [197, 194] on label "She might be at home." at bounding box center [301, 199] width 339 height 18
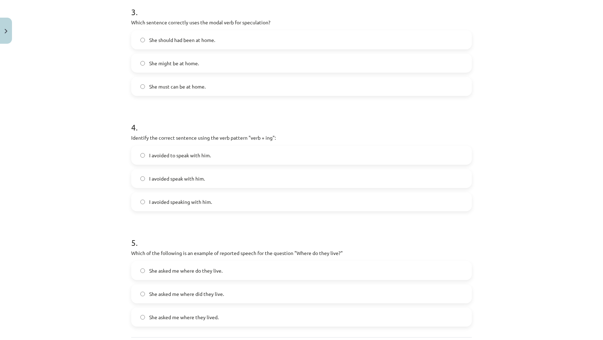
scroll to position [399, 0]
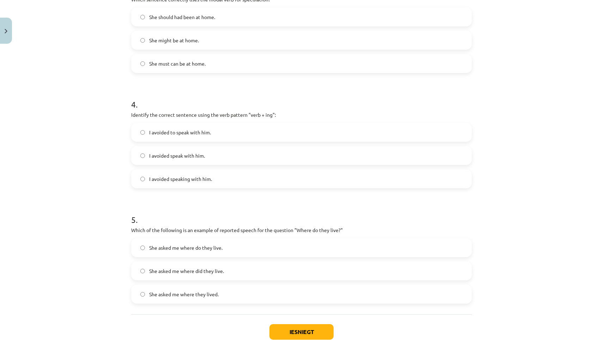
click at [205, 127] on label "I avoided to speak with him." at bounding box center [301, 132] width 339 height 18
click at [199, 179] on span "I avoided speaking with him." at bounding box center [180, 178] width 63 height 7
click at [220, 296] on label "She asked me where they lived." at bounding box center [301, 294] width 339 height 18
click at [298, 334] on button "Iesniegt" at bounding box center [301, 332] width 64 height 16
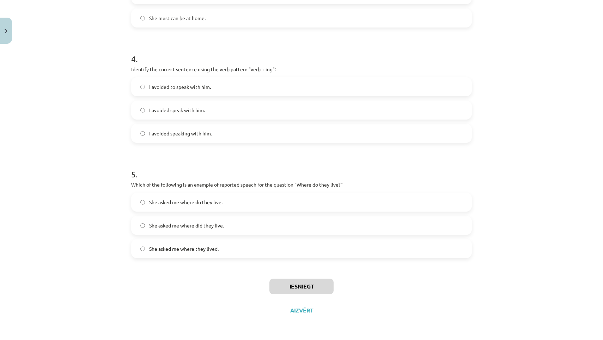
scroll to position [446, 0]
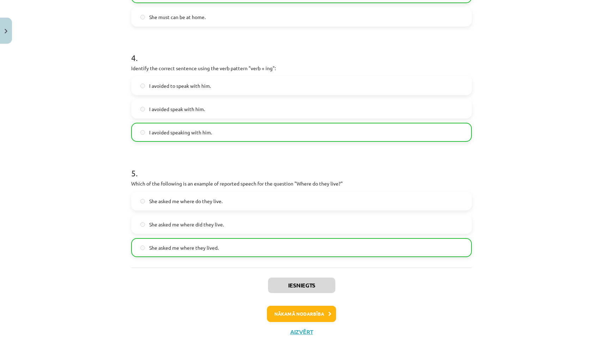
click at [315, 310] on button "Nākamā nodarbība" at bounding box center [301, 314] width 69 height 16
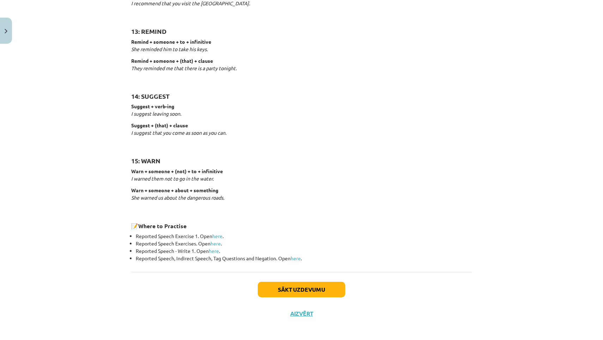
click at [308, 284] on button "Sākt uzdevumu" at bounding box center [301, 290] width 87 height 16
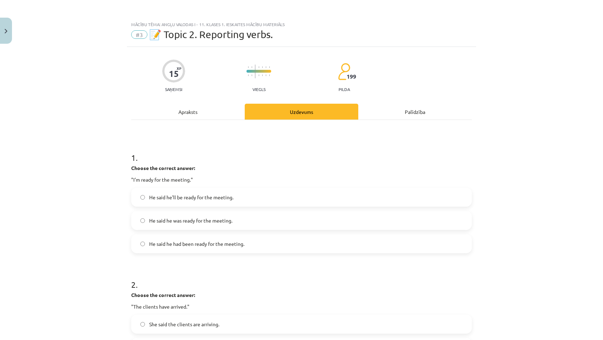
scroll to position [0, 0]
click at [137, 158] on h1 "1 ." at bounding box center [301, 151] width 341 height 22
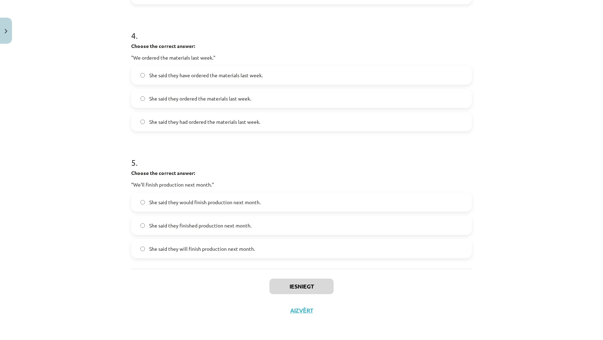
scroll to position [277, 0]
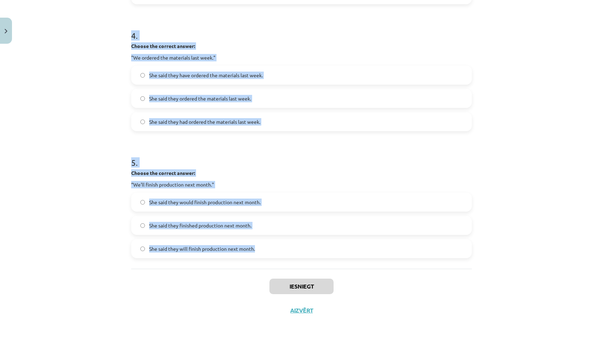
drag, startPoint x: 130, startPoint y: 157, endPoint x: 259, endPoint y: 252, distance: 159.1
copy form "1 . Choose the correct answer: "I'm ready for the meeting." He said he'll be re…"
click at [48, 184] on div "Mācību tēma: Angļu valodas i - 11. klases 1. ieskaites mācību materiāls #3 📝 To…" at bounding box center [301, 170] width 603 height 340
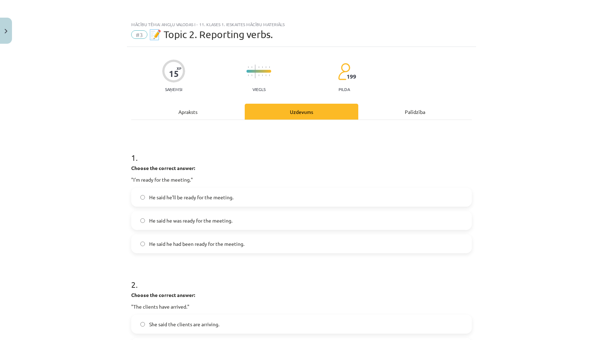
scroll to position [0, 0]
click at [203, 222] on span "He said he was ready for the meeting." at bounding box center [190, 220] width 83 height 7
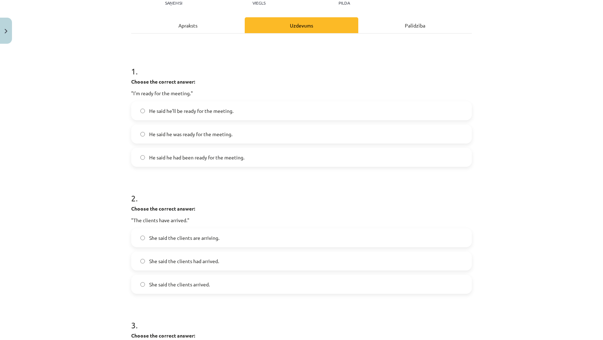
scroll to position [87, 0]
click at [214, 263] on span "She said the clients had arrived." at bounding box center [184, 259] width 70 height 7
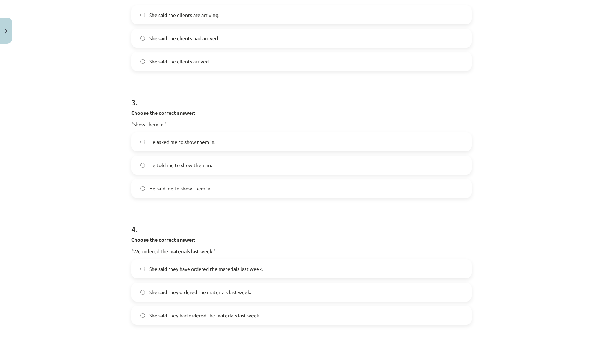
scroll to position [310, 0]
click at [250, 142] on label "He asked me to show them in." at bounding box center [301, 141] width 339 height 18
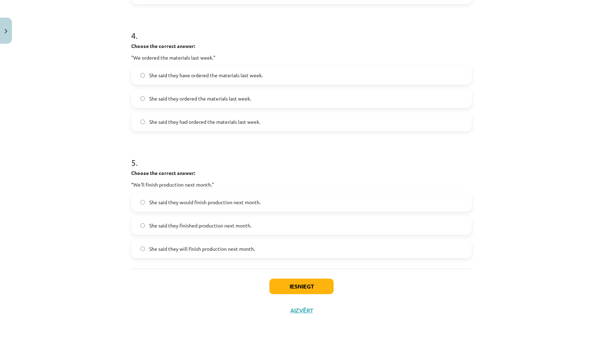
scroll to position [504, 0]
click at [227, 245] on span "She said they will finish production next month." at bounding box center [202, 248] width 106 height 7
click at [232, 206] on label "She said they would finish production next month." at bounding box center [301, 202] width 339 height 18
click at [233, 119] on span "She said they had ordered the materials last week." at bounding box center [204, 121] width 111 height 7
click at [291, 281] on button "Iesniegt" at bounding box center [301, 287] width 64 height 16
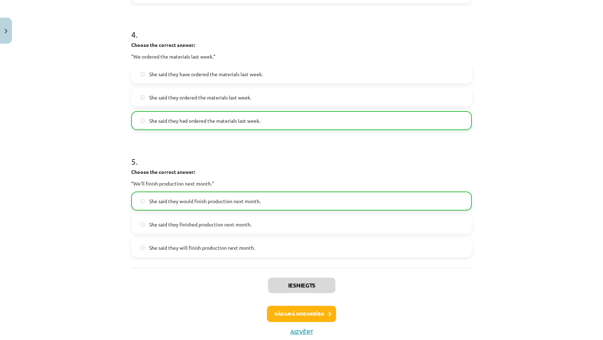
click at [303, 312] on button "Nākamā nodarbība" at bounding box center [301, 314] width 69 height 16
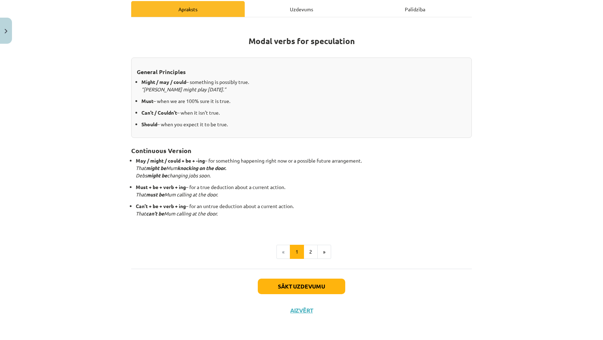
scroll to position [102, 0]
click at [299, 291] on button "Sākt uzdevumu" at bounding box center [301, 287] width 87 height 16
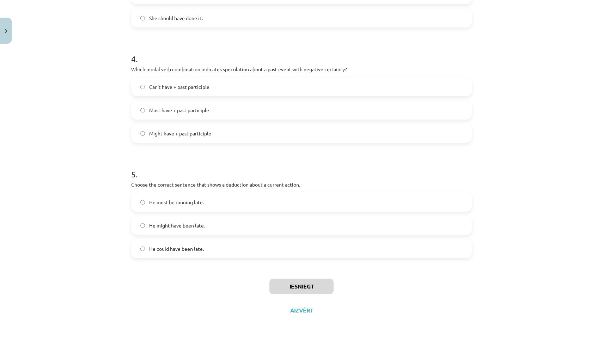
scroll to position [395, 0]
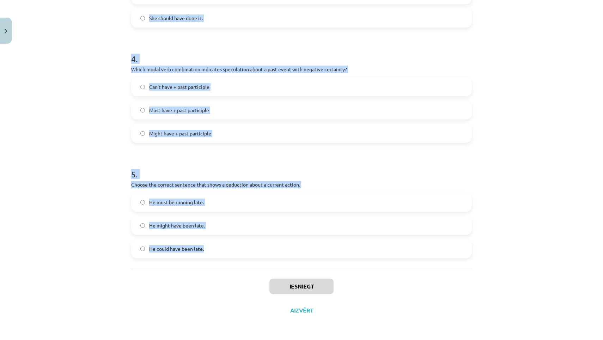
drag, startPoint x: 130, startPoint y: 140, endPoint x: 247, endPoint y: 250, distance: 160.5
copy form "1 . Which modal verb would you use to speculate about something that is possibl…"
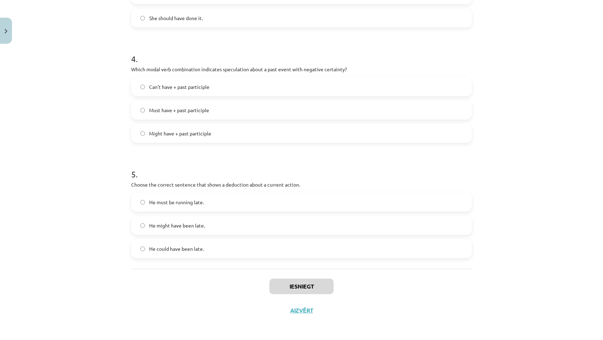
click at [9, 140] on div "Mācību tēma: Angļu valodas i - 11. klases 1. ieskaites mācību materiāls #4 📝 To…" at bounding box center [301, 170] width 603 height 340
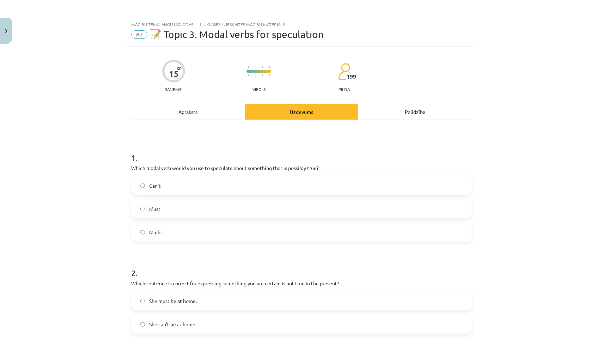
scroll to position [0, 0]
click at [162, 232] on span "Might" at bounding box center [155, 232] width 13 height 7
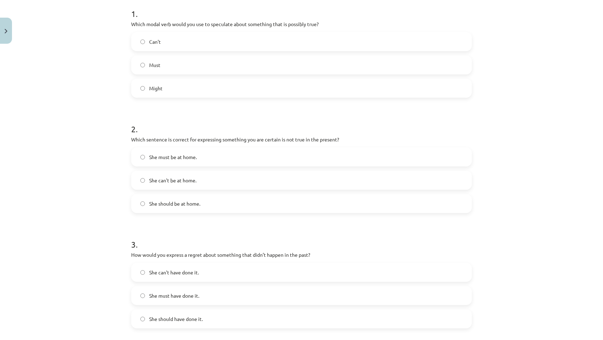
scroll to position [147, 0]
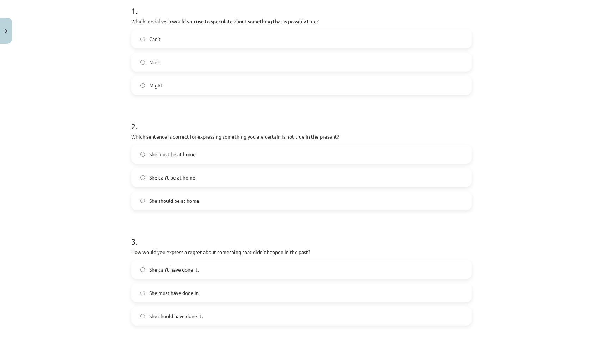
click at [210, 170] on label "She can't be at home." at bounding box center [301, 178] width 339 height 18
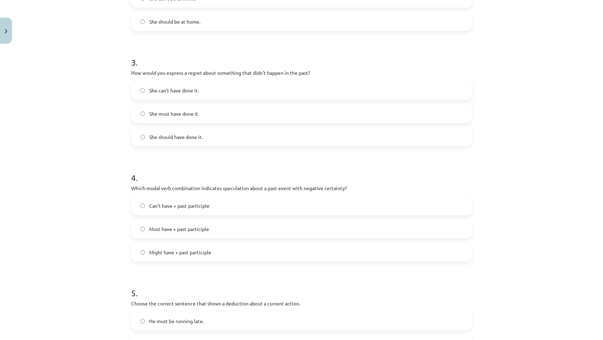
scroll to position [328, 0]
click at [204, 129] on label "She should have done it." at bounding box center [301, 135] width 339 height 18
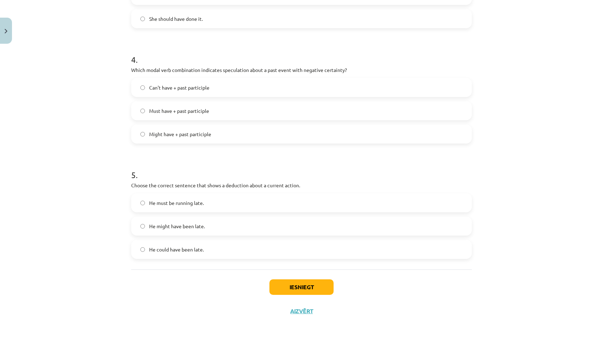
scroll to position [445, 0]
click at [228, 86] on label "Can't have + past participle" at bounding box center [301, 87] width 339 height 18
click at [201, 202] on span "He must be running late." at bounding box center [176, 202] width 55 height 7
click at [280, 282] on button "Iesniegt" at bounding box center [301, 287] width 64 height 16
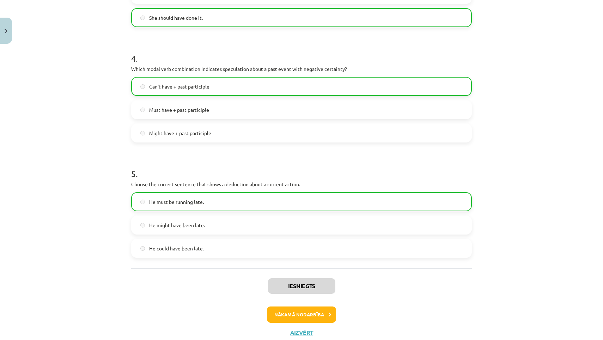
click at [321, 317] on button "Nākamā nodarbība" at bounding box center [301, 314] width 69 height 16
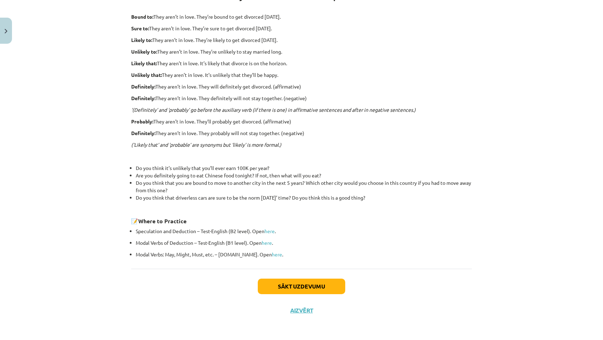
click at [290, 290] on button "Sākt uzdevumu" at bounding box center [301, 287] width 87 height 16
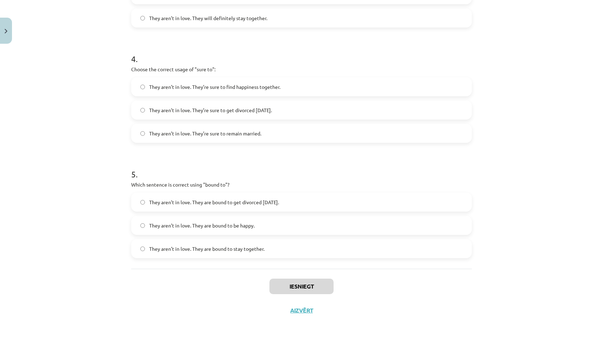
scroll to position [463, 0]
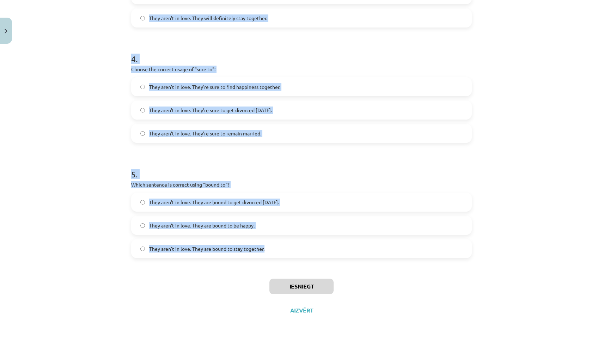
drag, startPoint x: 132, startPoint y: 138, endPoint x: 296, endPoint y: 258, distance: 203.2
copy form "1 . Choose the correct sentence using "probably" in an affirmative context: The…"
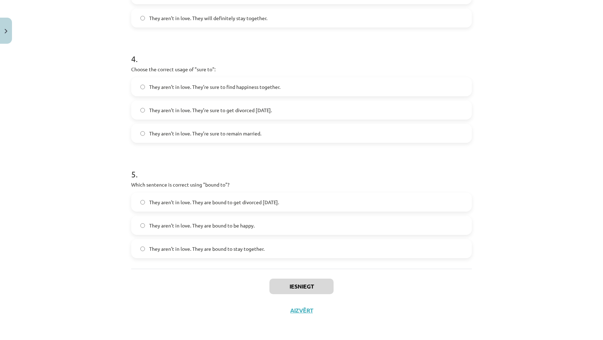
click at [30, 125] on div "Mācību tēma: Angļu valodas i - 11. klases 1. ieskaites mācību materiāls #5 📝 To…" at bounding box center [301, 170] width 603 height 340
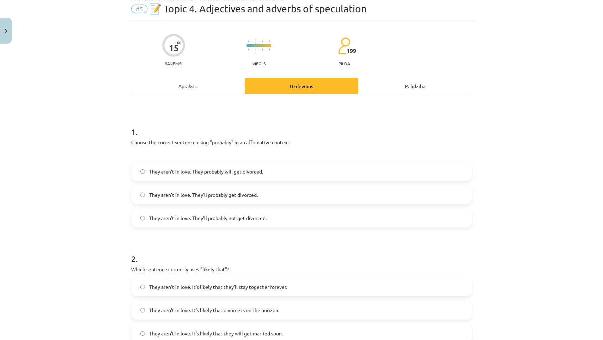
scroll to position [26, 0]
click at [267, 166] on label "They aren’t in love. They probably will get divorced." at bounding box center [301, 171] width 339 height 18
click at [285, 196] on label "They aren’t in love. They’ll probably get divorced." at bounding box center [301, 195] width 339 height 18
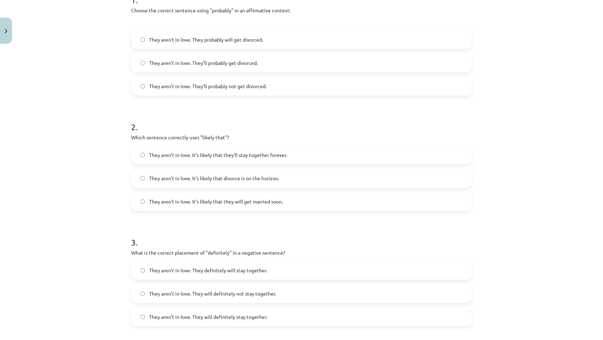
scroll to position [158, 0]
click at [270, 174] on span "They aren’t in love. It’s likely that divorce is on the horizon." at bounding box center [214, 177] width 130 height 7
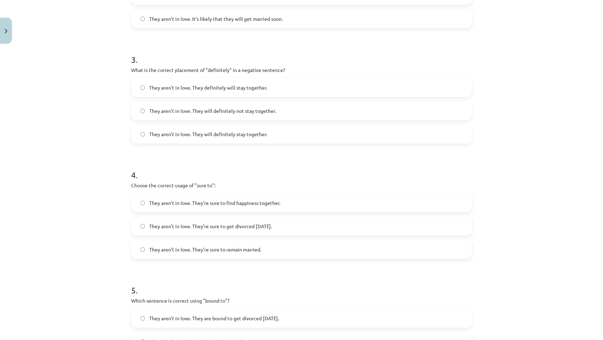
scroll to position [341, 0]
click at [264, 108] on span "They aren’t in love. They will definitely not stay together." at bounding box center [212, 110] width 127 height 7
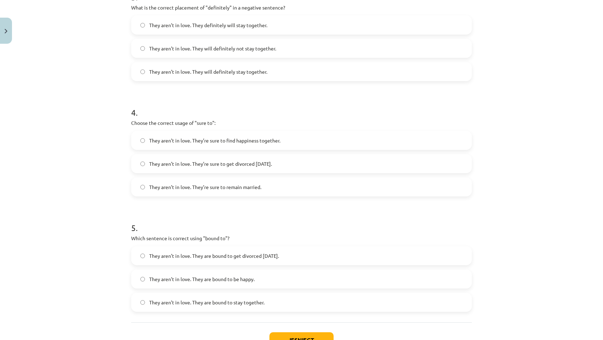
scroll to position [404, 0]
click at [266, 168] on label "They aren’t in love. They’re sure to get divorced within six months." at bounding box center [301, 162] width 339 height 18
click at [279, 256] on span "They aren’t in love. They are bound to get divorced within six months." at bounding box center [214, 254] width 130 height 7
click at [298, 333] on button "Iesniegt" at bounding box center [301, 339] width 64 height 16
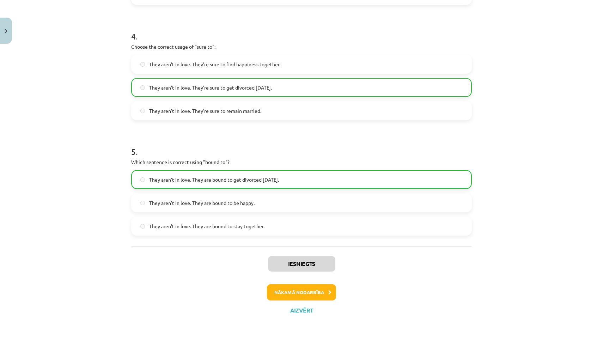
click at [315, 285] on button "Nākamā nodarbība" at bounding box center [301, 292] width 69 height 16
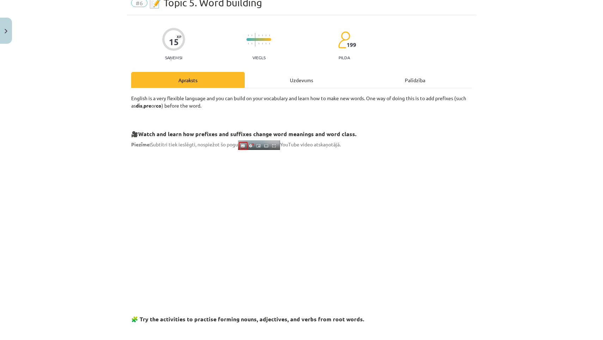
scroll to position [34, 0]
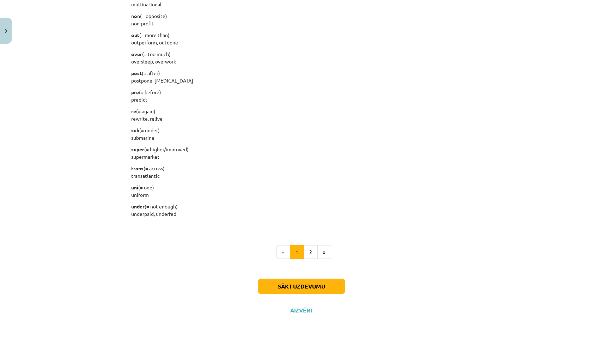
click at [325, 282] on button "Sākt uzdevumu" at bounding box center [301, 287] width 87 height 16
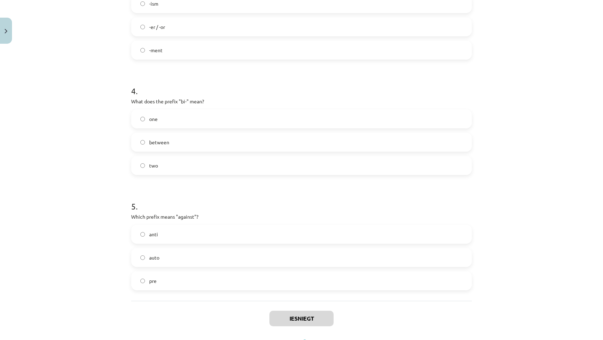
scroll to position [457, 0]
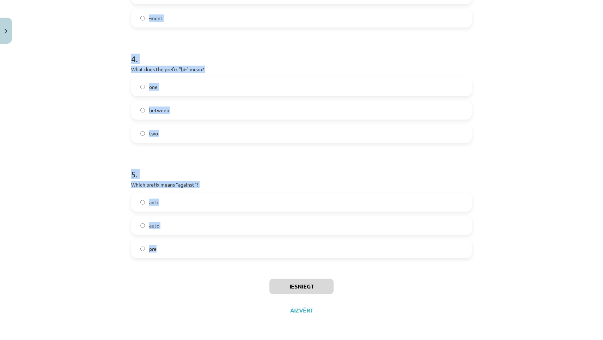
drag, startPoint x: 128, startPoint y: 153, endPoint x: 212, endPoint y: 248, distance: 126.9
copy form "1 . What does the prefix "sub-" mean? under across above 2 . Which of the follo…"
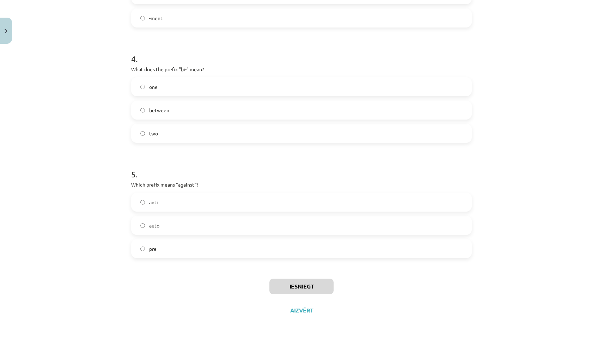
click at [45, 172] on div "Mācību tēma: Angļu valodas i - 11. klases 1. ieskaites mācību materiāls #6 📝 To…" at bounding box center [301, 170] width 603 height 340
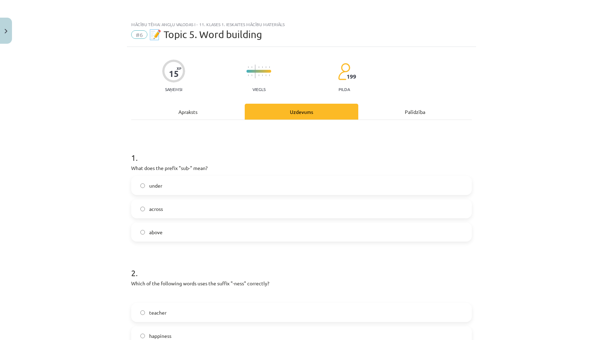
scroll to position [0, 0]
click at [189, 187] on label "under" at bounding box center [301, 186] width 339 height 18
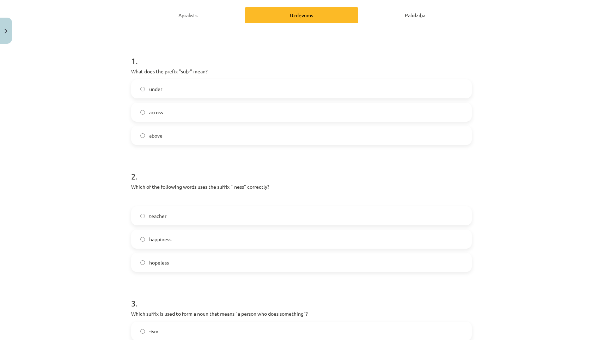
scroll to position [98, 0]
click at [176, 233] on label "happiness" at bounding box center [301, 238] width 339 height 18
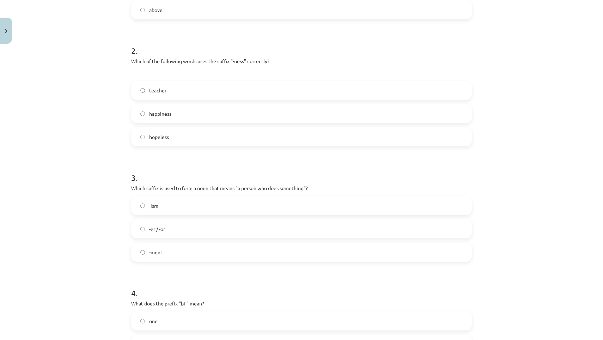
click at [180, 230] on label "-er / -or" at bounding box center [301, 229] width 339 height 18
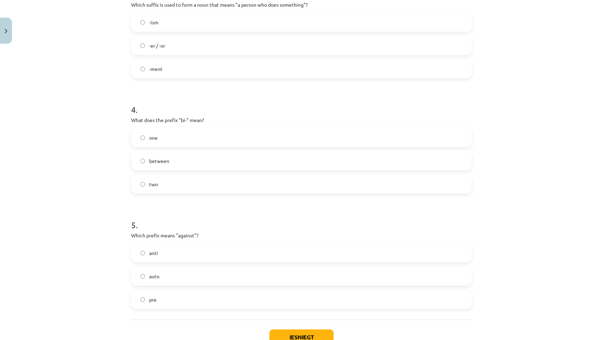
scroll to position [421, 0]
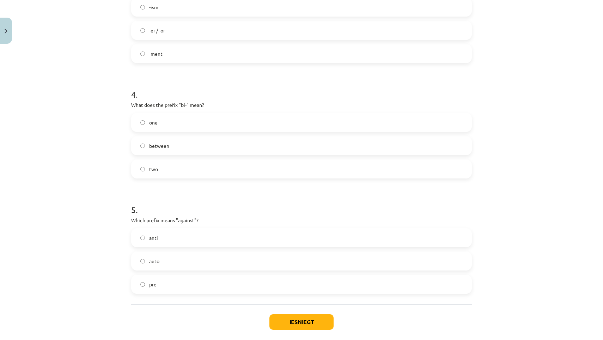
click at [165, 166] on label "two" at bounding box center [301, 169] width 339 height 18
click at [196, 229] on label "anti" at bounding box center [301, 238] width 339 height 18
click at [302, 319] on button "Iesniegt" at bounding box center [301, 322] width 64 height 16
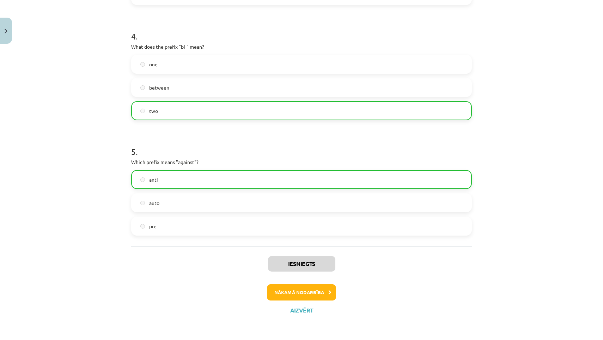
click at [318, 285] on button "Nākamā nodarbība" at bounding box center [301, 292] width 69 height 16
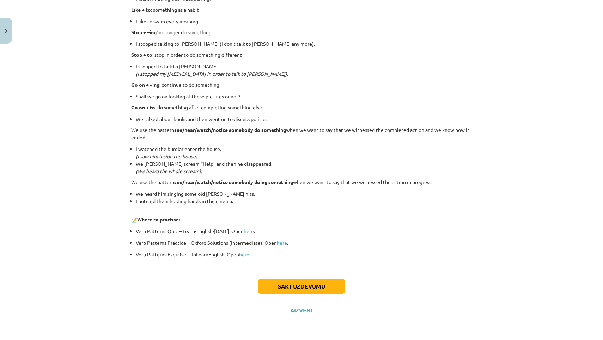
click at [305, 283] on button "Sākt uzdevumu" at bounding box center [301, 287] width 87 height 16
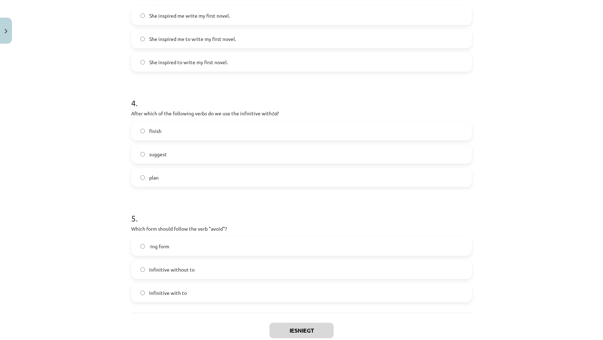
scroll to position [438, 0]
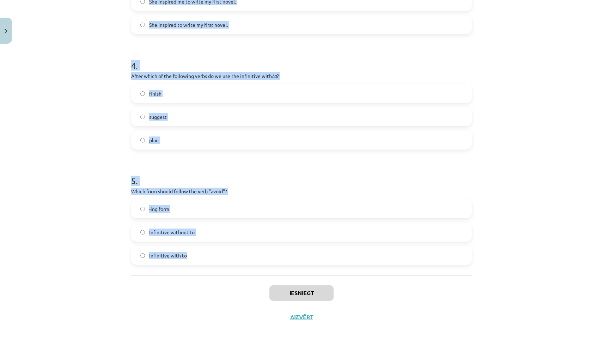
drag, startPoint x: 129, startPoint y: 157, endPoint x: 268, endPoint y: 270, distance: 179.5
copy form "1 . What is the difference in meaning between "stop talking" and "stop to talk"…"
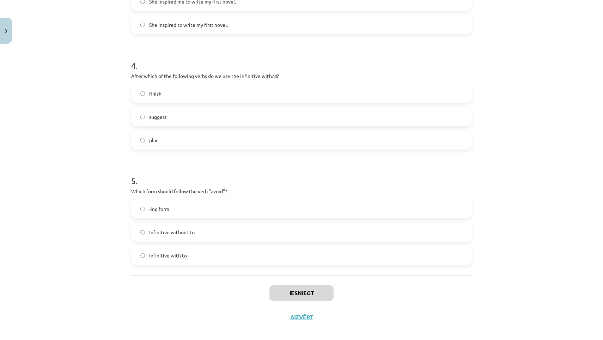
click at [108, 96] on div "Mācību tēma: Angļu valodas i - 11. klases 1. ieskaites mācību materiāls #7 📝 To…" at bounding box center [301, 170] width 603 height 340
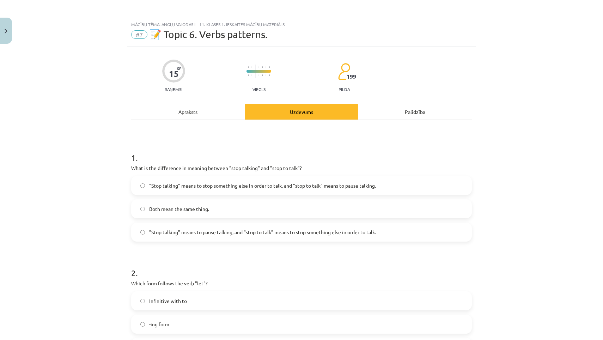
scroll to position [0, 0]
click at [222, 232] on span ""Stop talking" means to pause talking, and "stop to talk" means to stop somethi…" at bounding box center [262, 232] width 227 height 7
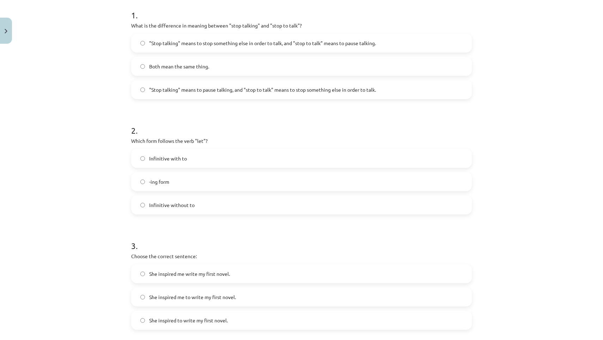
scroll to position [143, 0]
click at [205, 159] on label "Infinitive with to" at bounding box center [301, 158] width 339 height 18
click at [248, 203] on label "Infinitive without to" at bounding box center [301, 205] width 339 height 18
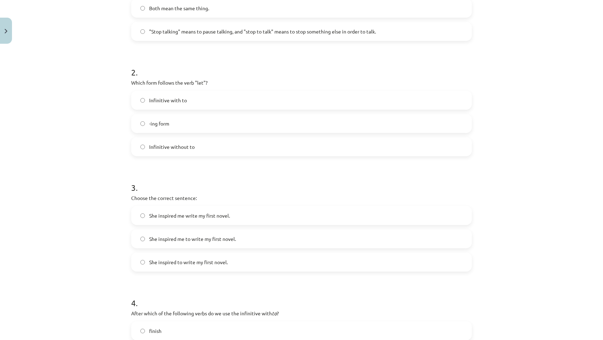
scroll to position [221, 0]
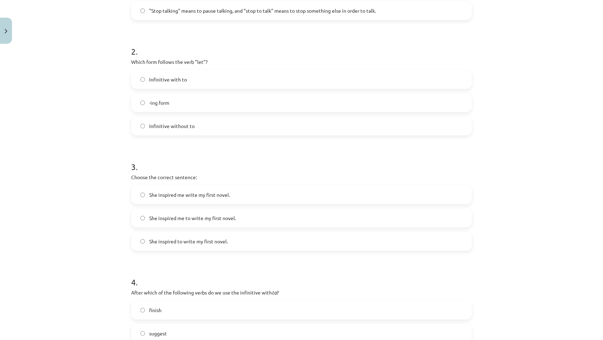
click at [226, 220] on span "She inspired me to write my first novel." at bounding box center [192, 217] width 87 height 7
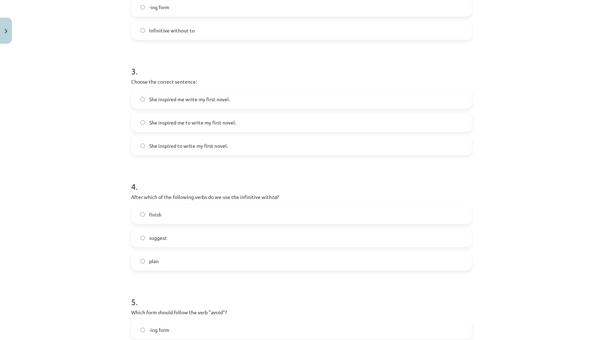
scroll to position [318, 0]
click at [178, 265] on label "plan" at bounding box center [301, 260] width 339 height 18
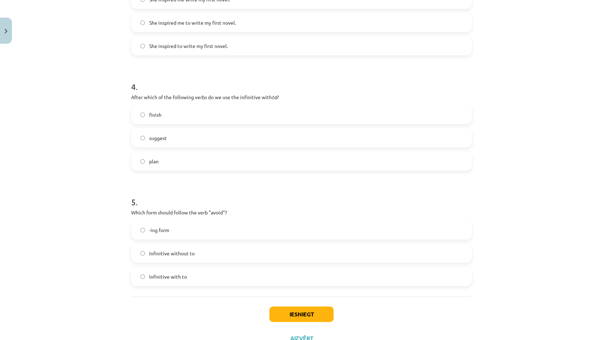
scroll to position [419, 0]
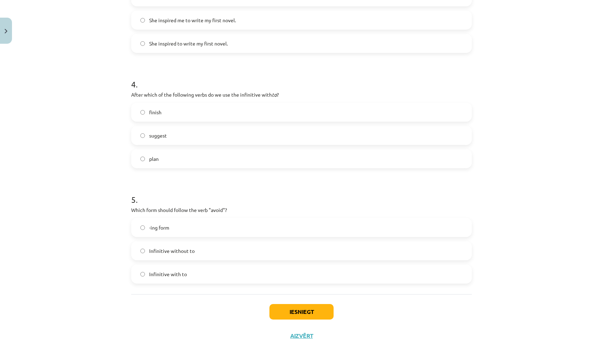
click at [183, 235] on label "-ing form" at bounding box center [301, 228] width 339 height 18
click at [287, 308] on button "Iesniegt" at bounding box center [301, 312] width 64 height 16
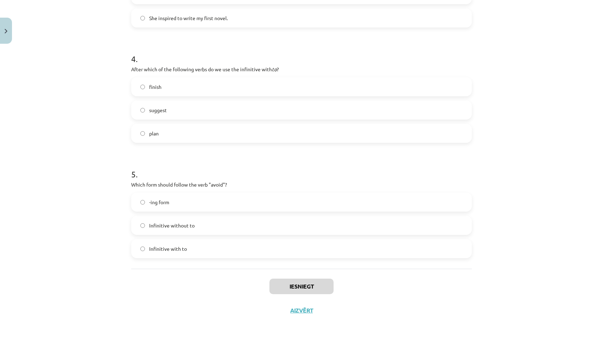
scroll to position [446, 0]
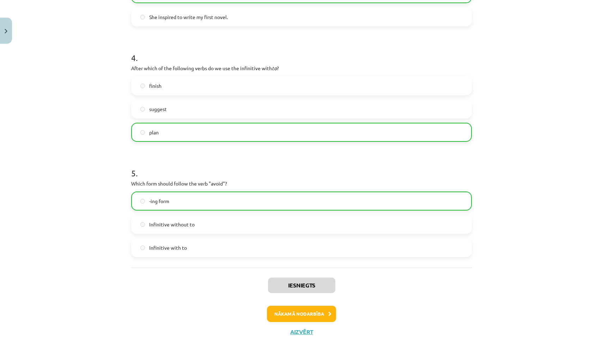
click at [309, 318] on button "Nākamā nodarbība" at bounding box center [301, 314] width 69 height 16
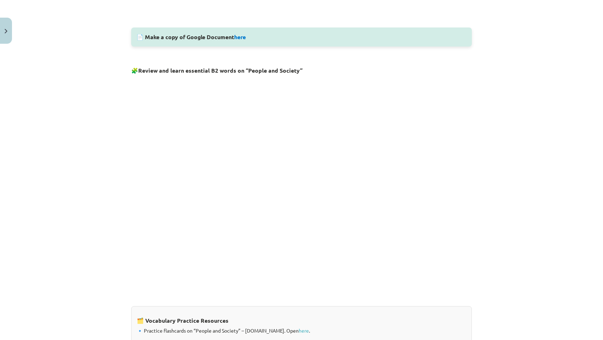
scroll to position [364, 0]
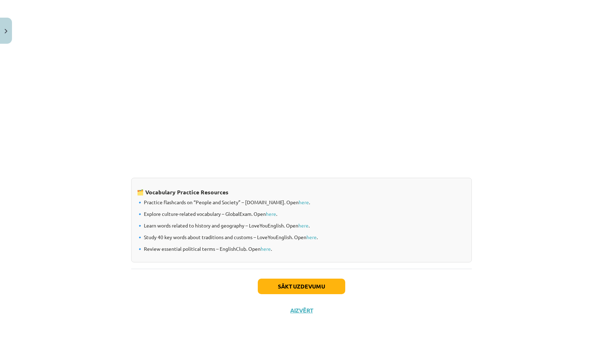
click at [287, 283] on button "Sākt uzdevumu" at bounding box center [301, 287] width 87 height 16
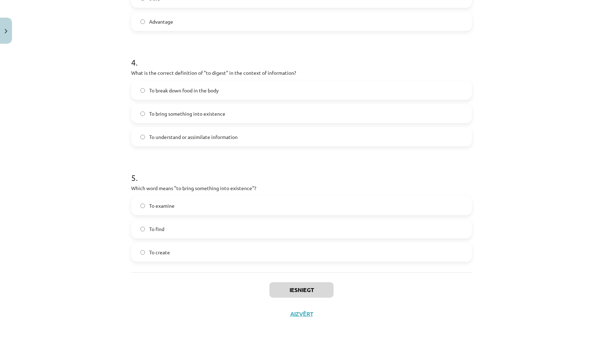
scroll to position [469, 0]
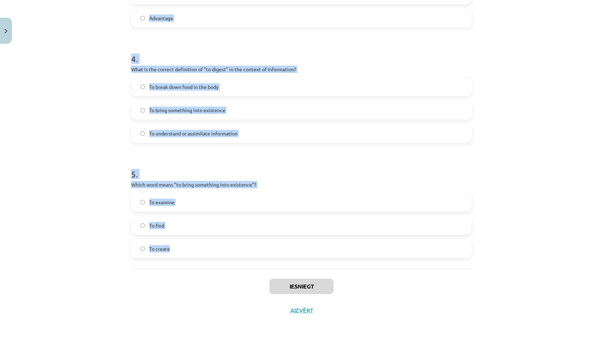
drag, startPoint x: 127, startPoint y: 153, endPoint x: 261, endPoint y: 250, distance: 165.8
copy form "1 . Which of the following means "the surroundings or conditions in which a per…"
click at [488, 167] on div "Mācību tēma: Angļu valodas i - 11. klases 1. ieskaites mācību materiāls #8 🔤 To…" at bounding box center [301, 170] width 603 height 340
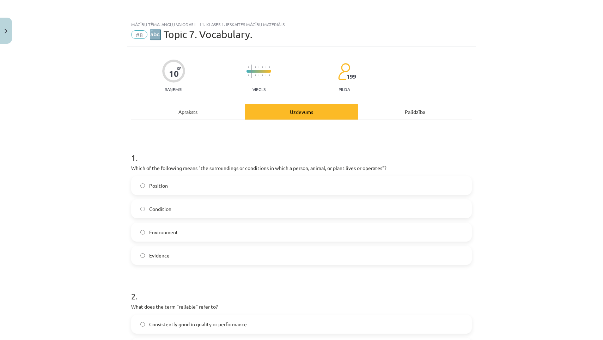
scroll to position [0, 0]
click at [176, 239] on label "Environment" at bounding box center [301, 232] width 339 height 18
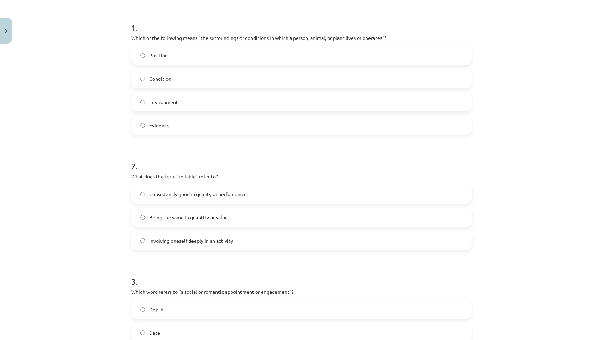
scroll to position [131, 0]
click at [196, 179] on div "2 . What does the term "reliable" refer to? Consistently good in quality or per…" at bounding box center [301, 198] width 341 height 101
click at [195, 190] on span "Consistently good in quality or performance" at bounding box center [198, 192] width 98 height 7
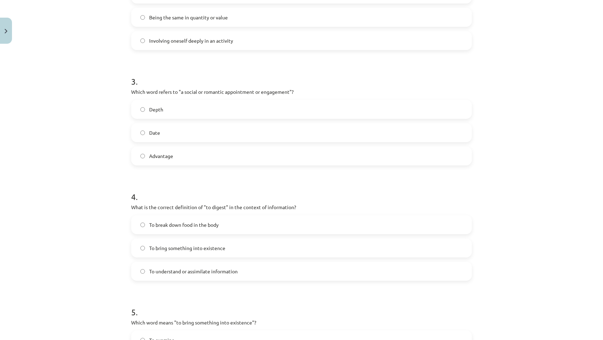
scroll to position [332, 0]
click at [177, 129] on label "Date" at bounding box center [301, 131] width 339 height 18
click at [187, 266] on span "To understand or assimilate information" at bounding box center [193, 269] width 89 height 7
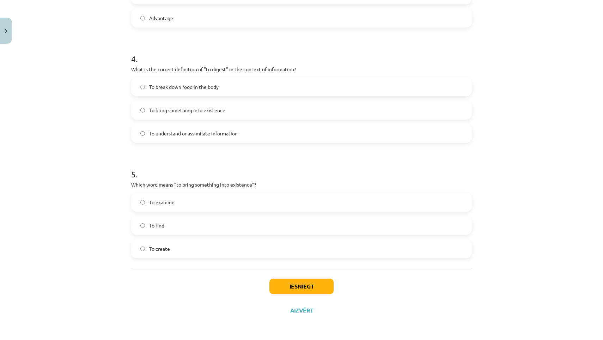
scroll to position [469, 0]
click at [183, 248] on label "To create" at bounding box center [301, 249] width 339 height 18
click at [299, 285] on button "Iesniegt" at bounding box center [301, 287] width 64 height 16
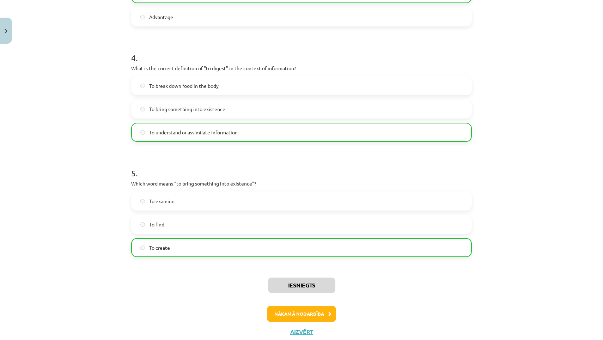
click at [301, 308] on button "Nākamā nodarbība" at bounding box center [301, 314] width 69 height 16
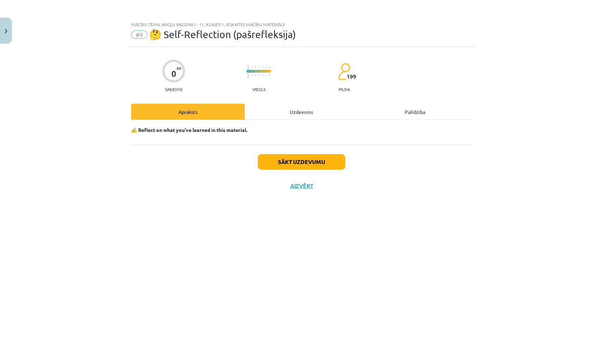
click at [330, 163] on button "Sākt uzdevumu" at bounding box center [301, 162] width 87 height 16
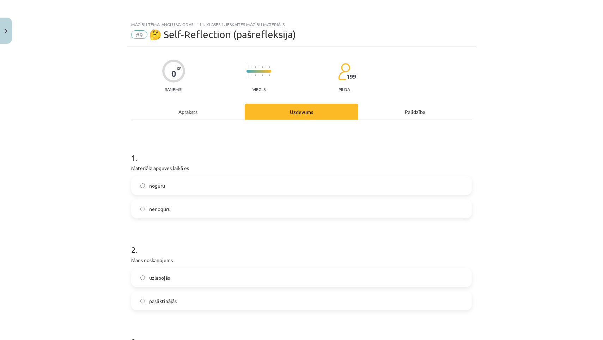
scroll to position [6, 0]
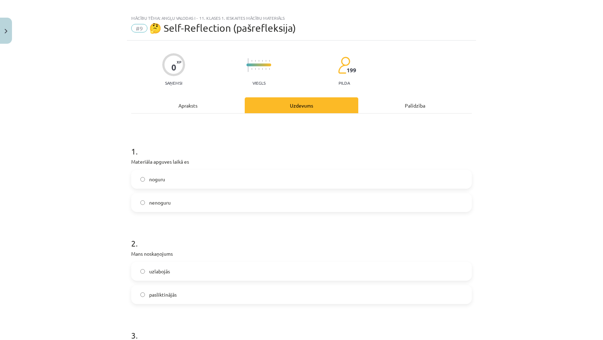
click at [215, 209] on label "nenoguru" at bounding box center [301, 203] width 339 height 18
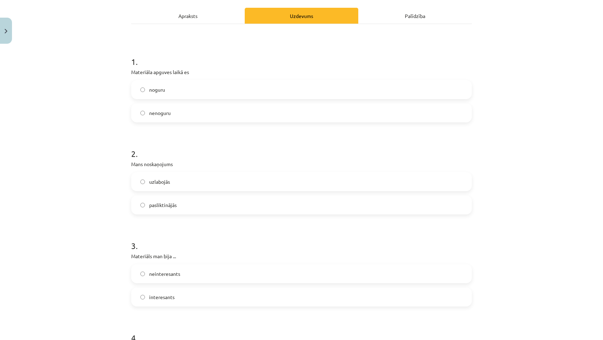
scroll to position [96, 0]
click at [203, 180] on label "uzlabojās" at bounding box center [301, 181] width 339 height 18
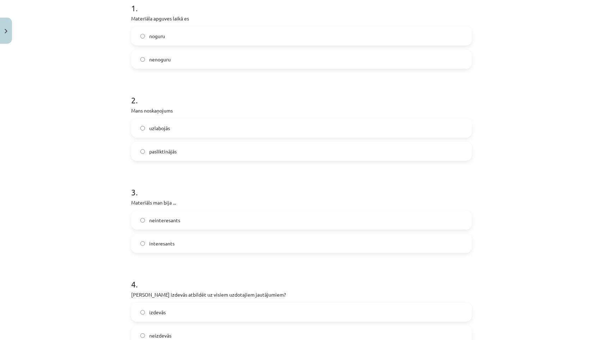
scroll to position [152, 0]
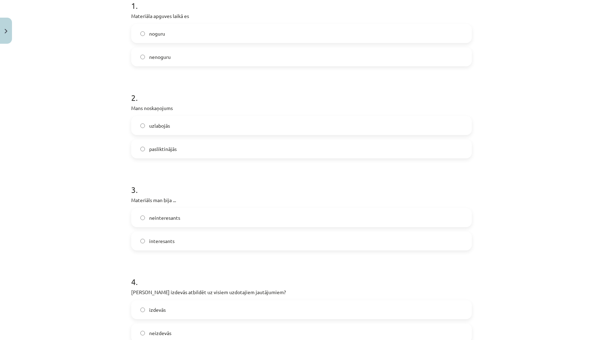
click at [175, 245] on label "interesants" at bounding box center [301, 241] width 339 height 18
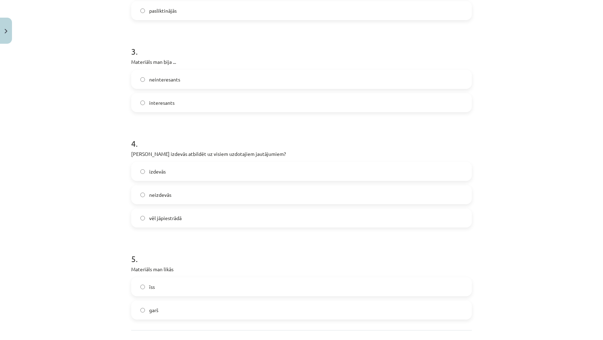
scroll to position [291, 0]
click at [200, 163] on label "izdevās" at bounding box center [301, 171] width 339 height 18
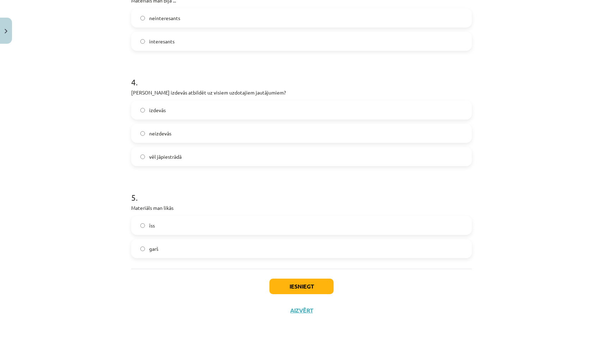
scroll to position [353, 0]
click at [177, 238] on div "īss garš" at bounding box center [301, 237] width 341 height 42
click at [177, 245] on label "garš" at bounding box center [301, 249] width 339 height 18
click at [279, 283] on button "Iesniegt" at bounding box center [301, 287] width 64 height 16
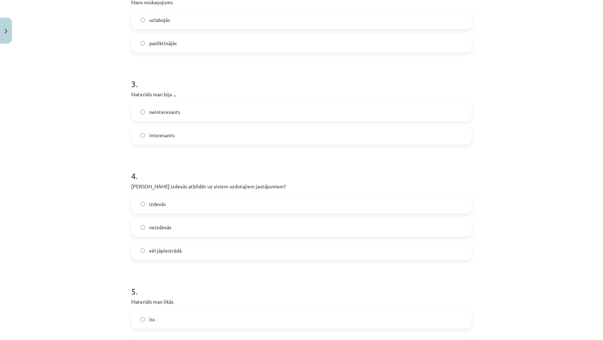
scroll to position [462, 0]
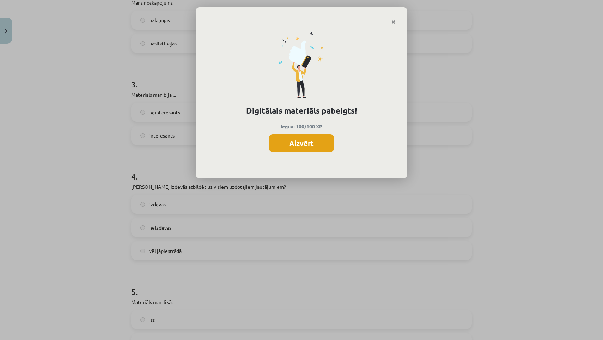
click at [316, 137] on button "Aizvērt" at bounding box center [301, 143] width 65 height 18
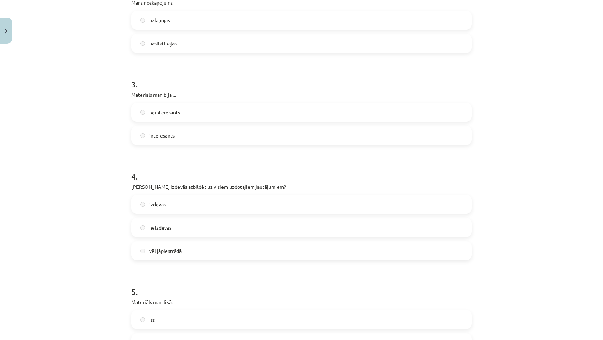
click at [4, 29] on button "Close" at bounding box center [6, 31] width 12 height 26
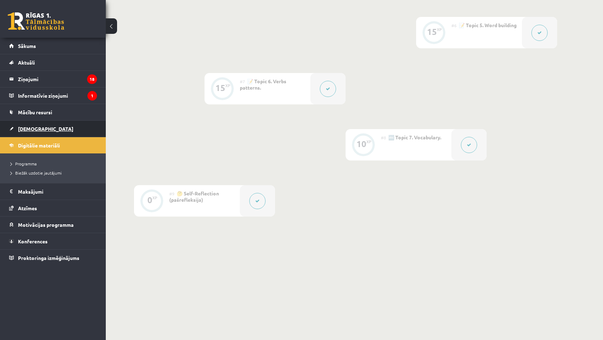
click at [35, 129] on span "[DEMOGRAPHIC_DATA]" at bounding box center [45, 129] width 55 height 6
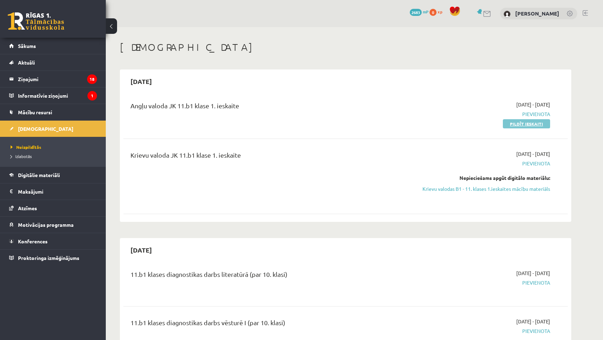
click at [526, 125] on link "Pildīt ieskaiti" at bounding box center [526, 123] width 47 height 9
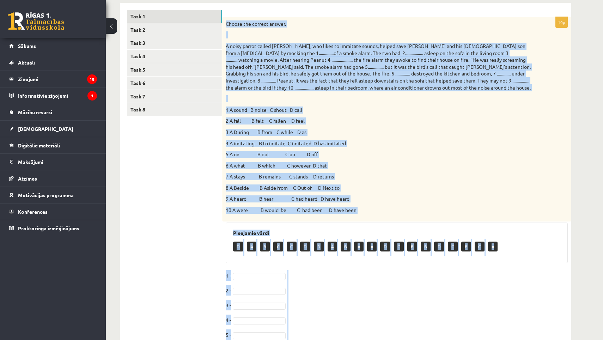
scroll to position [177, 0]
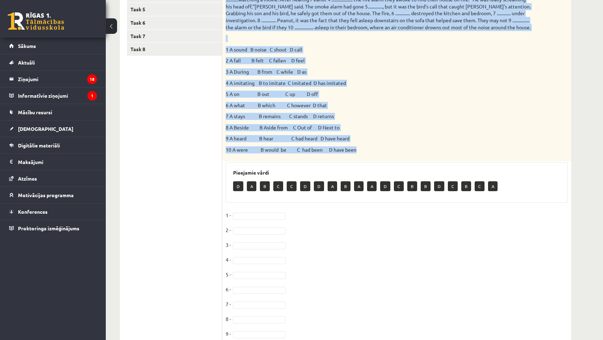
drag, startPoint x: 226, startPoint y: 133, endPoint x: 461, endPoint y: 153, distance: 235.4
click at [461, 153] on div "Choose the correct answer. 1 A sound B noise C shout D call 2 A fall B felt C f…" at bounding box center [396, 59] width 349 height 205
copy div "Loremi dol sitamet consec. A elits doeius tempor Incidi, utl etdol ma aliquaen …"
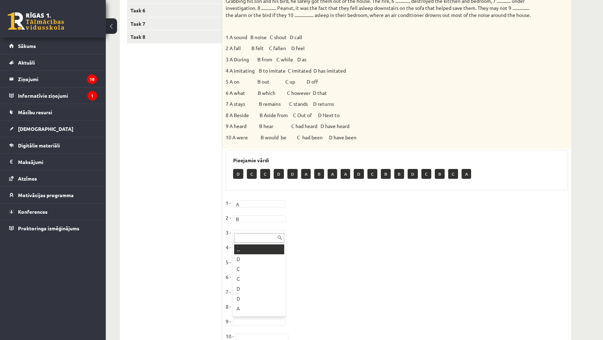
scroll to position [189, 0]
click at [260, 222] on fieldset "1 - A * 2 - B * 3 - 4 - 5 - 6 - 7 - 8 - 9 - 10 -" at bounding box center [397, 272] width 342 height 148
click at [260, 208] on fieldset "1 - A * 2 - B * 3 - 4 - 5 - 6 - 7 - 8 - 9 - 10 -" at bounding box center [397, 272] width 342 height 148
click at [260, 210] on fieldset "1 - A * 2 - B * 3 - 4 - 5 - 6 - 7 - 8 - 9 - 10 -" at bounding box center [397, 272] width 342 height 148
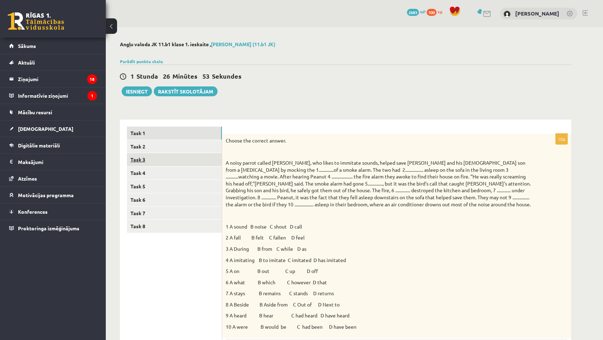
scroll to position [0, 0]
click at [175, 140] on link "Task 2" at bounding box center [174, 146] width 95 height 13
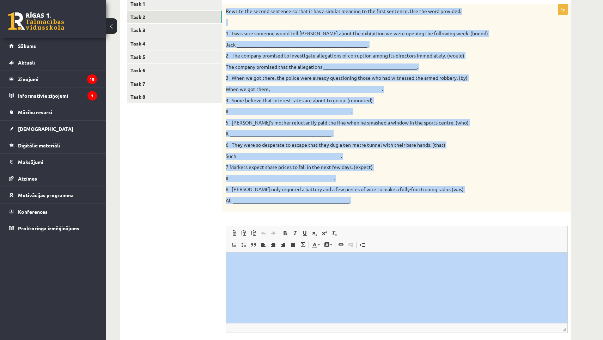
scroll to position [180, 0]
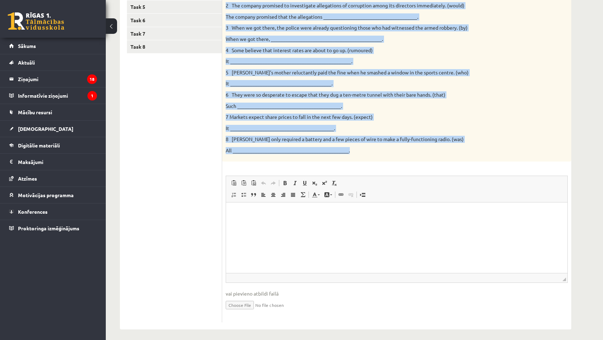
drag, startPoint x: 225, startPoint y: 138, endPoint x: 429, endPoint y: 153, distance: 204.4
click at [429, 153] on div "Rewrite the second sentence so that it has a similar meaning to the first sente…" at bounding box center [396, 58] width 349 height 208
copy div "Rewrite the second sentence so that it has a similar meaning to the first sente…"
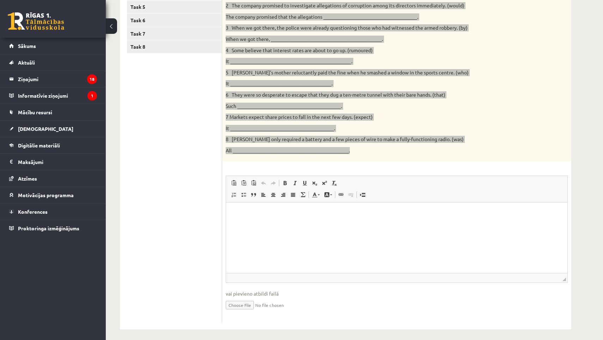
click at [267, 212] on p "Визуальный текстовый редактор, wiswyg-editor-user-answer-47024869701240" at bounding box center [396, 212] width 327 height 7
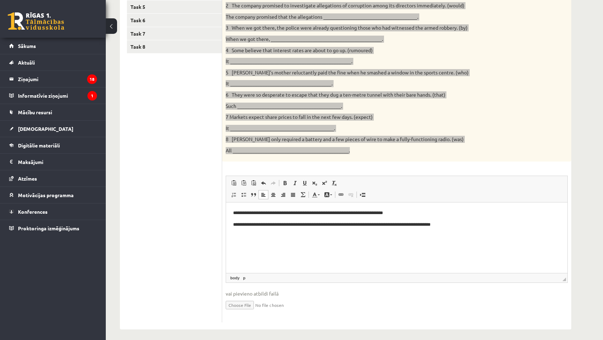
click at [239, 225] on p "**********" at bounding box center [396, 224] width 327 height 7
click at [488, 227] on p "**********" at bounding box center [396, 224] width 327 height 7
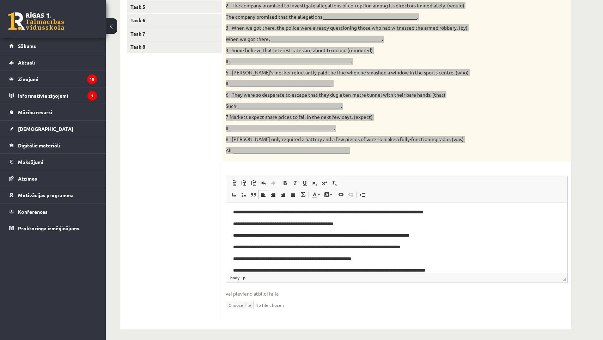
click at [313, 217] on body "**********" at bounding box center [396, 230] width 327 height 89
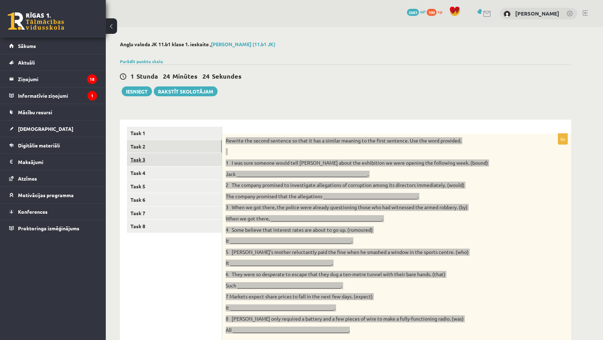
scroll to position [0, 0]
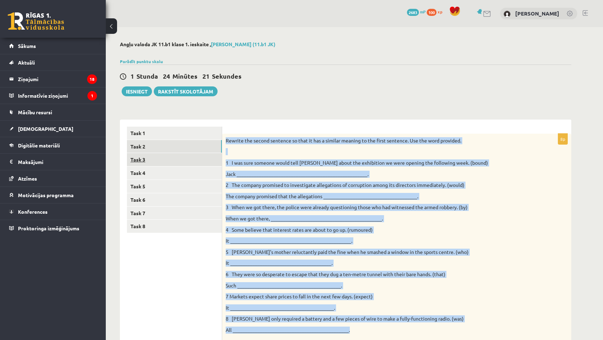
click at [168, 158] on link "Task 3" at bounding box center [174, 159] width 95 height 13
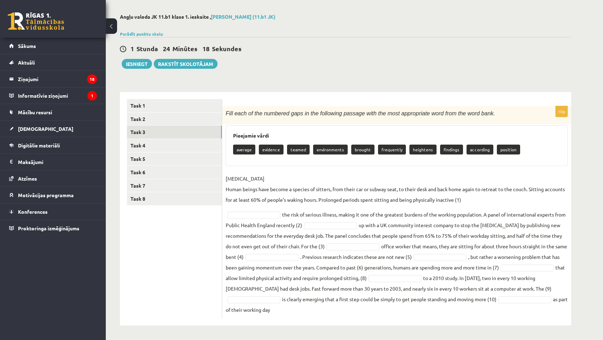
scroll to position [27, 0]
drag, startPoint x: 225, startPoint y: 113, endPoint x: 364, endPoint y: 355, distance: 280.0
click at [364, 313] on html "0 Dāvanas 2683 mP 100 xp Daņiels Baranovs Sākums Aktuāli Kā mācīties eSKOLĀ Kon…" at bounding box center [301, 143] width 603 height 340
copy div "Fill each of the numbered gaps in the following passage with the most appropria…"
click at [374, 156] on div "average evidence teamed environments brought frequently heightens findings acco…" at bounding box center [396, 150] width 327 height 17
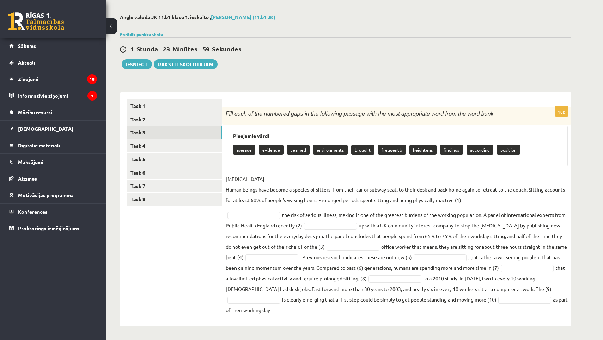
click at [460, 201] on p "SEDENTARY LIFESTYLE Human beings have become a species of sitters, from their c…" at bounding box center [397, 190] width 342 height 32
click at [460, 200] on p "SEDENTARY LIFESTYLE Human beings have become a species of sitters, from their c…" at bounding box center [397, 190] width 342 height 32
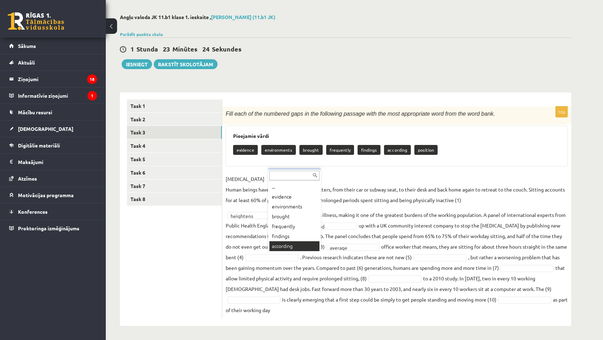
scroll to position [8, 0]
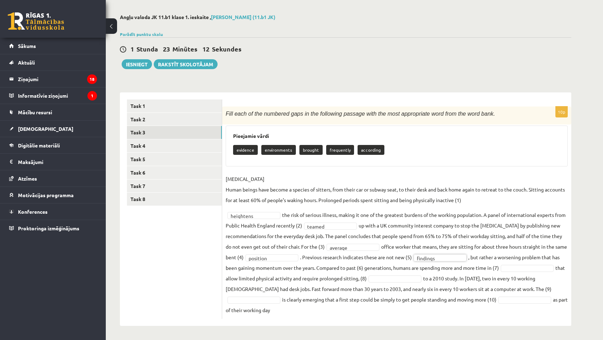
click at [272, 271] on fieldset "SEDENTARY LIFESTYLE Human beings have become a species of sitters, from their c…" at bounding box center [397, 245] width 342 height 142
click at [271, 273] on fieldset "SEDENTARY LIFESTYLE Human beings have become a species of sitters, from their c…" at bounding box center [397, 245] width 342 height 142
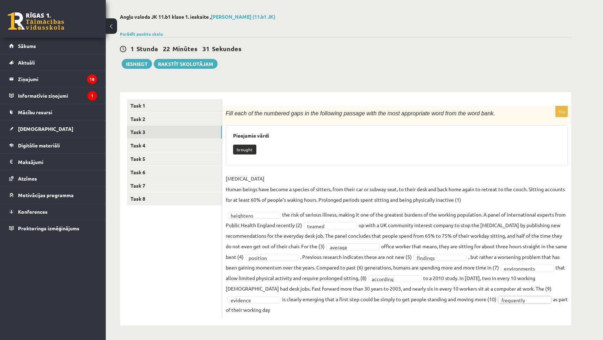
scroll to position [27, 0]
click at [385, 266] on fieldset "SEDENTARY LIFESTYLE Human beings have become a species of sitters, from their c…" at bounding box center [397, 245] width 342 height 142
drag, startPoint x: 385, startPoint y: 266, endPoint x: 398, endPoint y: 265, distance: 13.4
click at [398, 266] on fieldset "SEDENTARY LIFESTYLE Human beings have become a species of sitters, from their c…" at bounding box center [397, 245] width 342 height 142
click at [402, 284] on fieldset "SEDENTARY LIFESTYLE Human beings have become a species of sitters, from their c…" at bounding box center [397, 245] width 342 height 142
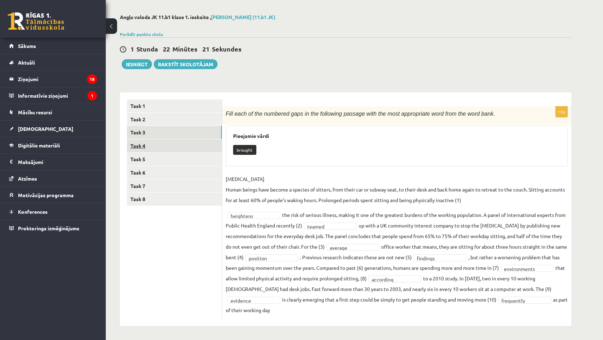
click at [213, 144] on link "Task 4" at bounding box center [174, 145] width 95 height 13
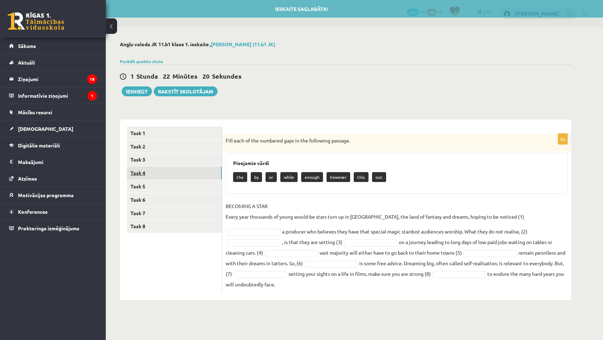
scroll to position [0, 0]
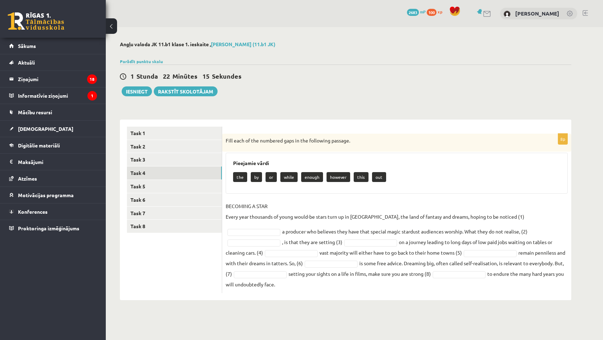
drag, startPoint x: 227, startPoint y: 139, endPoint x: 496, endPoint y: 297, distance: 312.1
click at [496, 297] on div "Angļu valoda JK 11.b1 klase 1. ieskaite , Daņiels Baranovs (11.b1 JK) Parādīt p…" at bounding box center [346, 170] width 480 height 287
copy div "Fill each of the numbered gaps in the following passage. Pieejamie vārdi the by…"
click at [450, 115] on div "****** ****** ****** ****** ****** ****** ****** ****** Task 1 Task 2 Task 3 Ta…" at bounding box center [345, 207] width 451 height 188
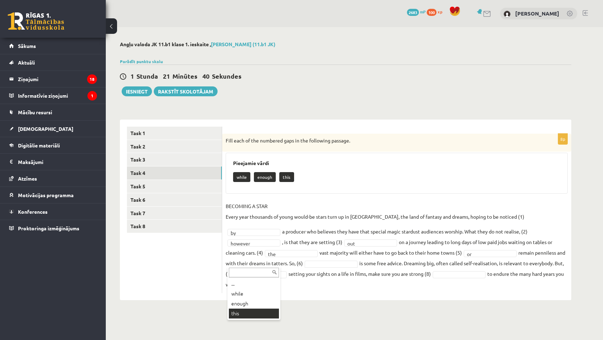
drag, startPoint x: 260, startPoint y: 308, endPoint x: 260, endPoint y: 313, distance: 5.0
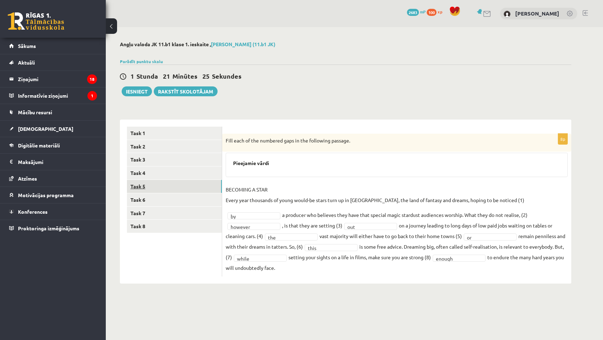
click at [182, 180] on link "Task 5" at bounding box center [174, 186] width 95 height 13
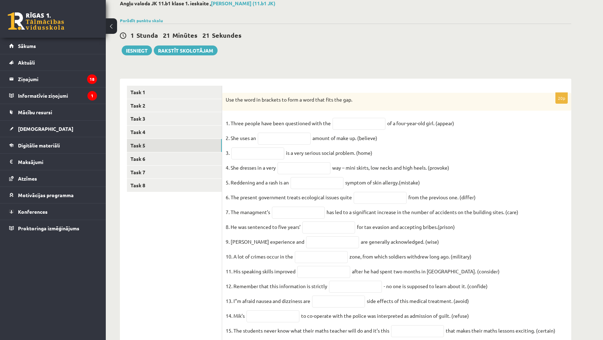
scroll to position [154, 0]
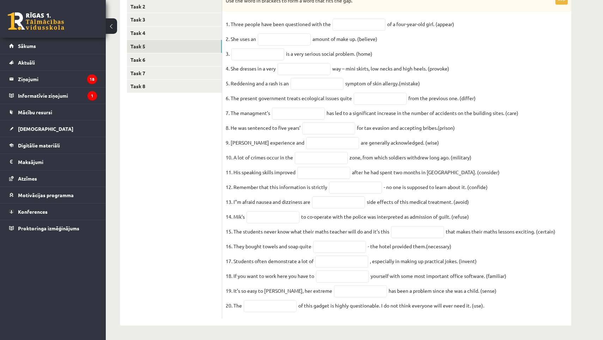
drag, startPoint x: 225, startPoint y: 141, endPoint x: 283, endPoint y: 341, distance: 208.2
click at [283, 200] on html "0 Dāvanas 2683 mP 100 xp Daņiels Baranovs Sākums Aktuāli Kā mācīties eSKOLĀ Kon…" at bounding box center [301, 30] width 603 height 340
copy div "Use the word in brackets to form a word that fits the gap. 1. Three people have…"
click at [424, 54] on fieldset "1. Three people have been questioned with the of a four-year-old girl. (appear)…" at bounding box center [397, 167] width 342 height 296
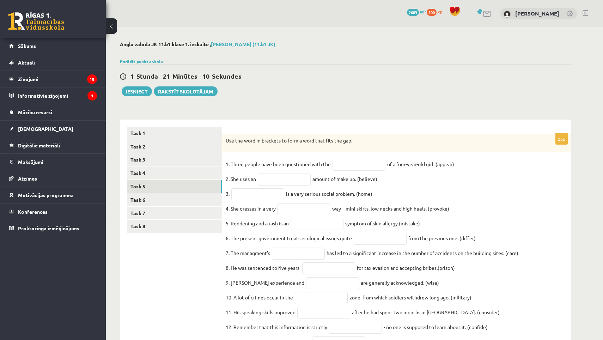
scroll to position [0, 0]
click at [374, 162] on input "text" at bounding box center [359, 165] width 53 height 12
click at [415, 93] on div "1 Stunda 21 Minūtes 9 Sekundes Ieskaite saglabāta! Iesniegt Rakstīt skolotājam" at bounding box center [345, 81] width 451 height 32
click at [358, 168] on input "text" at bounding box center [359, 165] width 53 height 12
paste input "**********"
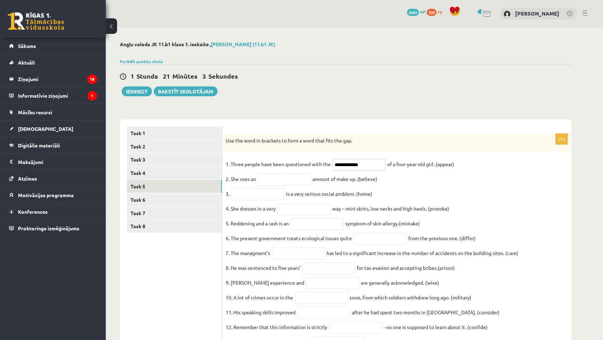
type input "**********"
click at [286, 178] on input "text" at bounding box center [284, 180] width 53 height 12
paste input "**********"
type input "**********"
click at [240, 192] on input "text" at bounding box center [257, 194] width 53 height 12
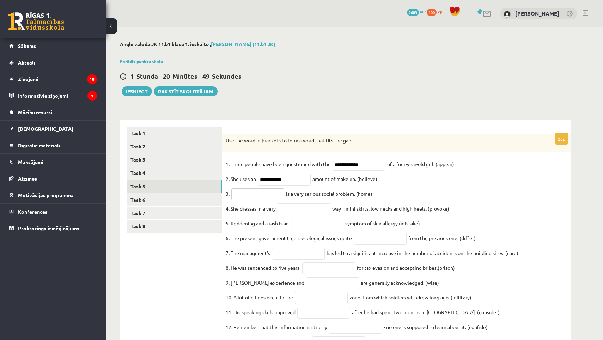
paste input "**********"
type input "**********"
click at [297, 209] on input "text" at bounding box center [304, 209] width 53 height 12
paste input "**********"
type input "**********"
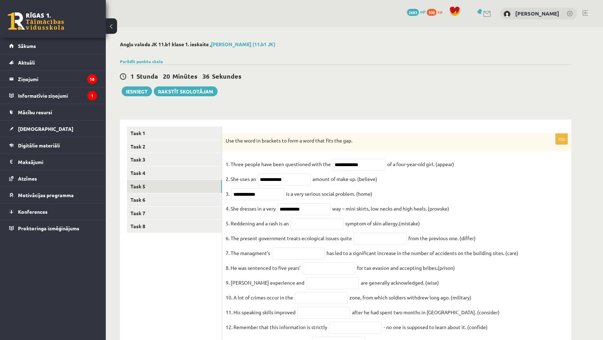
click at [306, 220] on fieldset "**********" at bounding box center [397, 307] width 342 height 296
click at [306, 225] on input "text" at bounding box center [317, 224] width 53 height 12
paste input "**********"
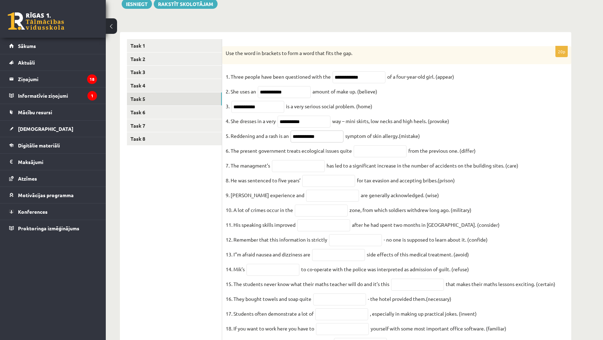
scroll to position [98, 0]
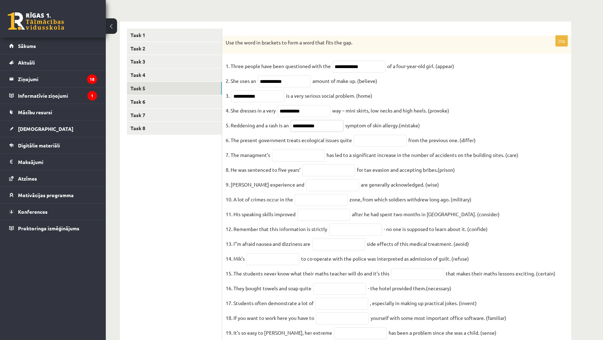
type input "**********"
click at [369, 144] on input "text" at bounding box center [380, 141] width 53 height 12
paste input "**********"
type input "**********"
click at [309, 162] on input "text" at bounding box center [298, 156] width 53 height 12
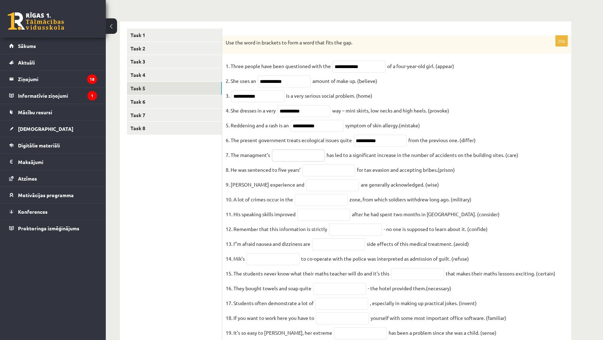
paste input "**********"
type input "**********"
click at [336, 172] on input "text" at bounding box center [328, 170] width 53 height 12
paste input "**********"
type input "**********"
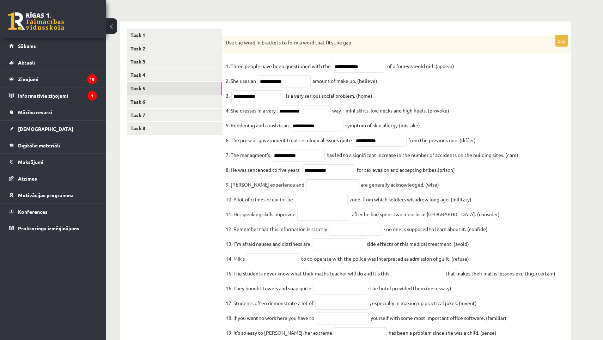
click at [336, 189] on input "text" at bounding box center [332, 185] width 53 height 12
paste input "******"
type input "******"
click at [314, 199] on fieldset "**********" at bounding box center [397, 209] width 342 height 296
click at [312, 205] on input "text" at bounding box center [321, 200] width 53 height 12
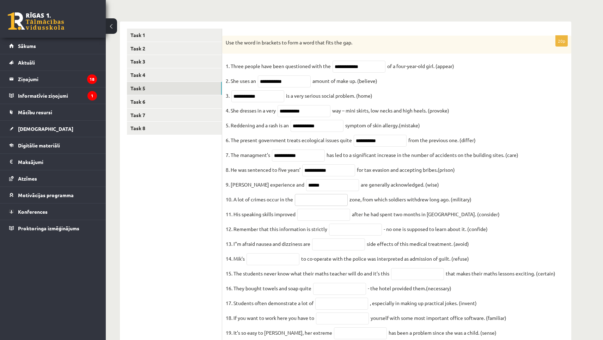
paste input "**********"
type input "**********"
click at [304, 221] on input "text" at bounding box center [323, 215] width 53 height 12
paste input "**********"
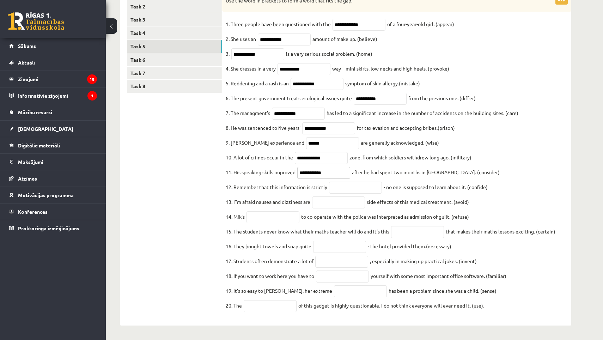
scroll to position [154, 0]
type input "**********"
click at [352, 183] on input "text" at bounding box center [355, 188] width 53 height 12
paste input "**********"
type input "**********"
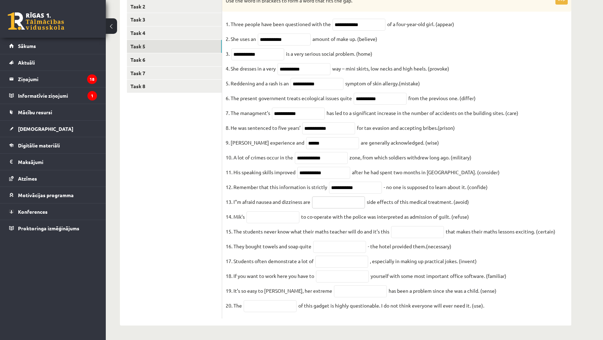
click at [335, 196] on input "text" at bounding box center [338, 202] width 53 height 12
paste input "**********"
type input "**********"
click at [285, 215] on input "text" at bounding box center [273, 217] width 53 height 12
paste input "*******"
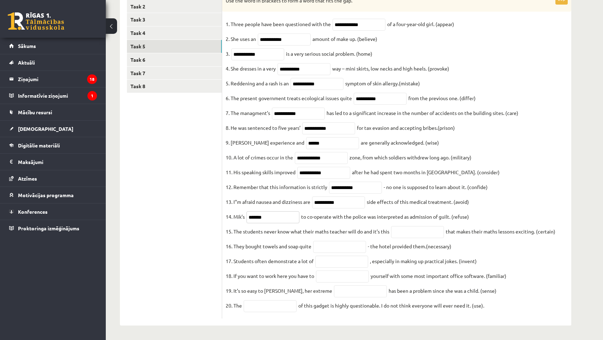
type input "*******"
click at [417, 232] on input "text" at bounding box center [417, 232] width 53 height 12
paste input "**********"
type input "**********"
click at [319, 236] on fieldset "**********" at bounding box center [397, 167] width 342 height 296
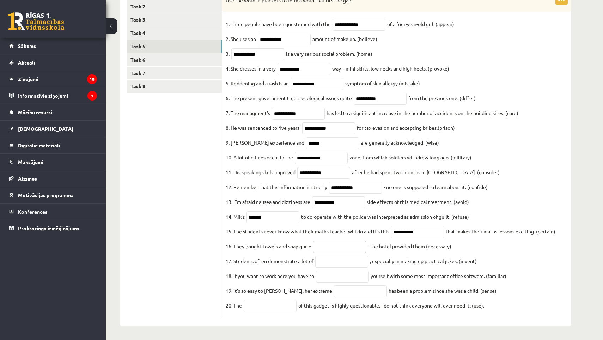
click at [319, 241] on input "text" at bounding box center [339, 247] width 53 height 12
paste input "**********"
type input "**********"
click at [325, 261] on input "text" at bounding box center [341, 262] width 53 height 12
paste input "**********"
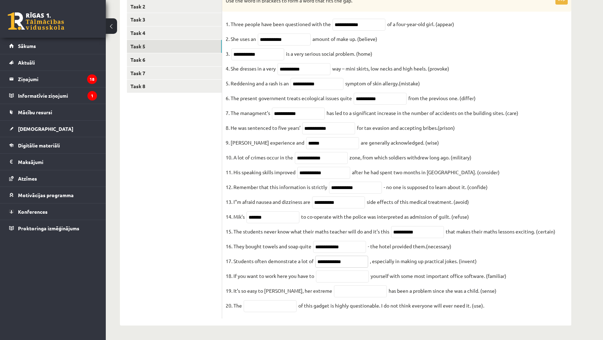
type input "**********"
click at [328, 275] on input "text" at bounding box center [342, 277] width 53 height 12
paste input "**********"
type input "**********"
click at [334, 287] on input "text" at bounding box center [360, 291] width 53 height 12
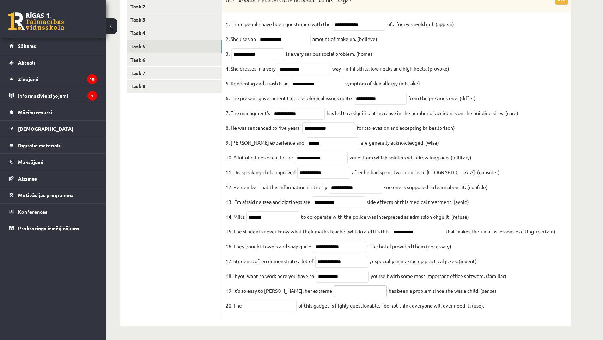
paste input "**********"
type input "**********"
click at [290, 301] on input "text" at bounding box center [270, 306] width 53 height 12
paste input "**********"
type input "**********"
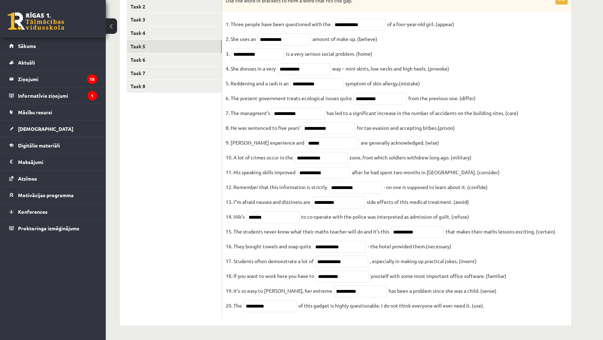
click at [229, 160] on fieldset "**********" at bounding box center [397, 167] width 342 height 296
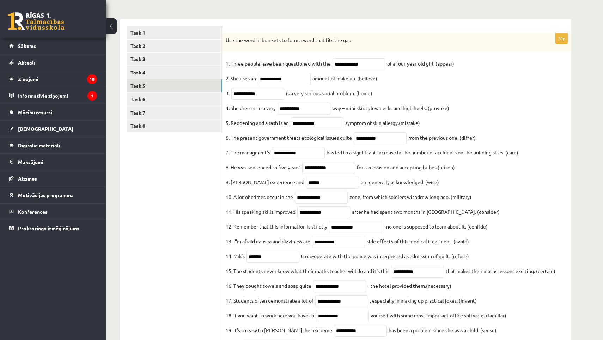
scroll to position [96, 0]
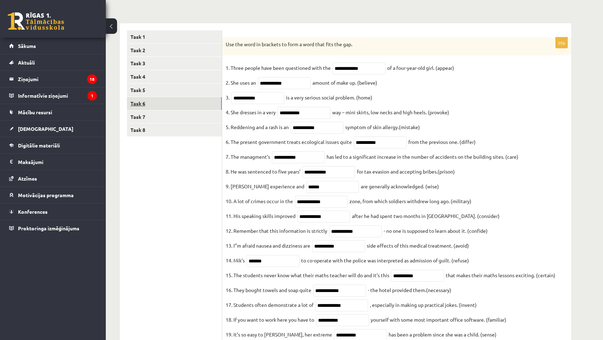
click at [180, 102] on link "Task 6" at bounding box center [174, 103] width 95 height 13
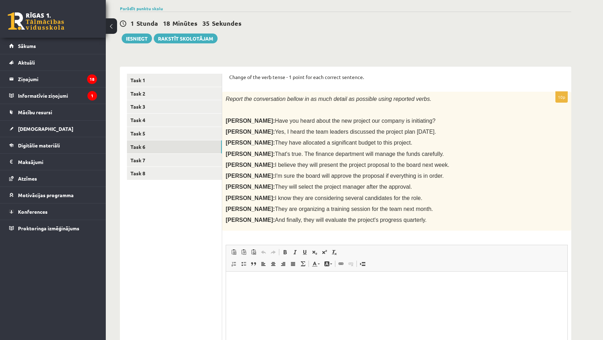
scroll to position [0, 0]
drag, startPoint x: 224, startPoint y: 97, endPoint x: 344, endPoint y: 224, distance: 175.1
click at [344, 224] on div "Report the conversation bellow in as much detail as possible using reported ver…" at bounding box center [396, 161] width 349 height 139
copy div "Report the conversation bellow in as much detail as possible using reported ver…"
click at [266, 293] on html at bounding box center [396, 283] width 341 height 22
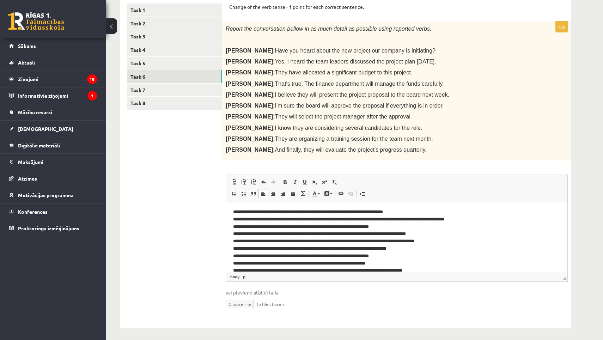
click at [409, 212] on p "**********" at bounding box center [396, 243] width 327 height 71
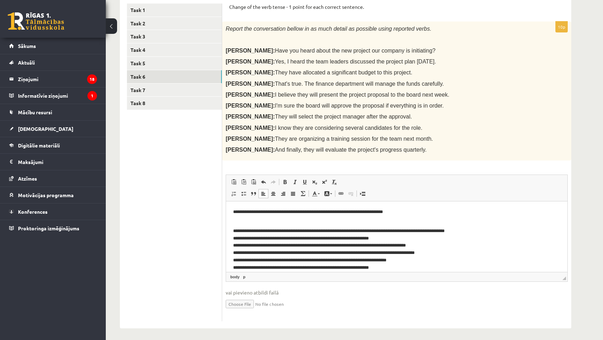
click at [488, 236] on p "**********" at bounding box center [396, 255] width 327 height 71
click at [488, 229] on p "**********" at bounding box center [396, 255] width 327 height 71
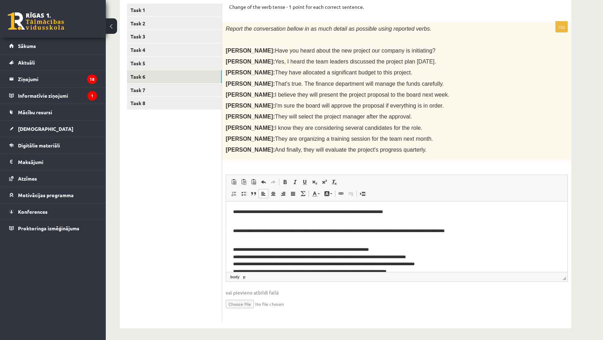
click at [412, 248] on p "**********" at bounding box center [396, 270] width 327 height 63
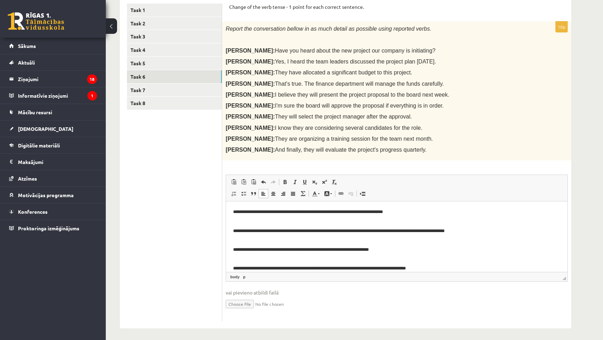
click at [442, 263] on p "**********" at bounding box center [396, 285] width 327 height 56
click at [442, 267] on p "**********" at bounding box center [396, 285] width 327 height 56
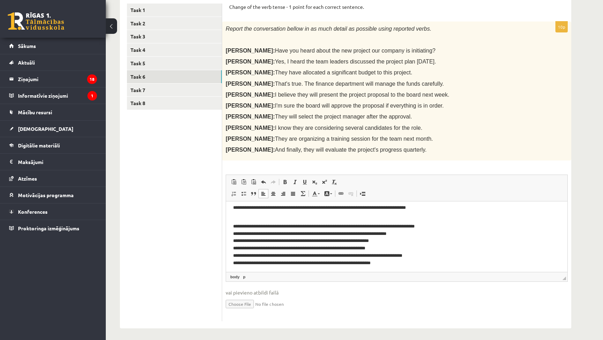
scroll to position [61, 0]
click at [477, 223] on p "**********" at bounding box center [396, 239] width 327 height 49
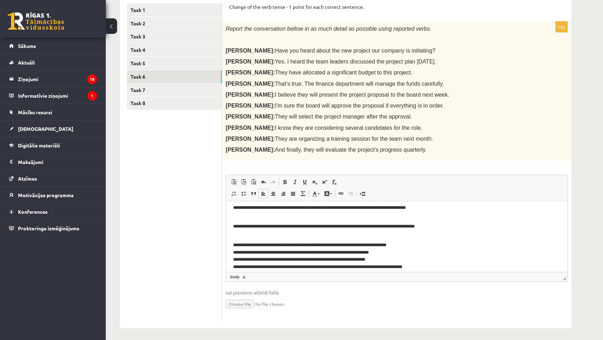
click at [447, 250] on p "**********" at bounding box center [396, 255] width 327 height 42
click at [432, 236] on p "**********" at bounding box center [396, 255] width 327 height 42
click at [416, 240] on p "**********" at bounding box center [396, 255] width 327 height 42
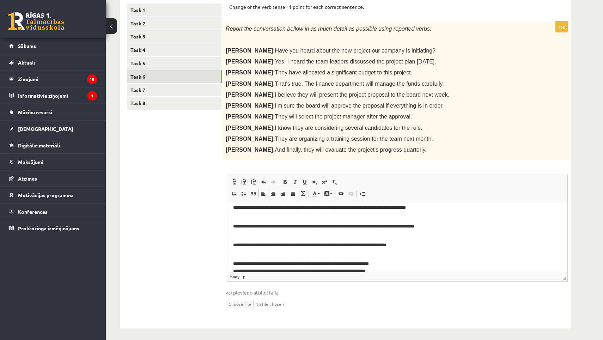
click at [403, 265] on p "**********" at bounding box center [396, 270] width 327 height 35
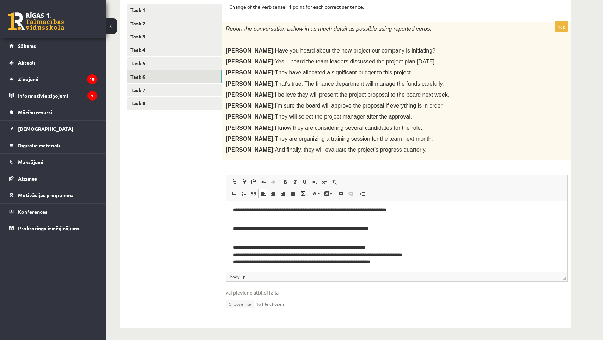
scroll to position [96, 0]
click at [406, 247] on p "**********" at bounding box center [396, 251] width 327 height 28
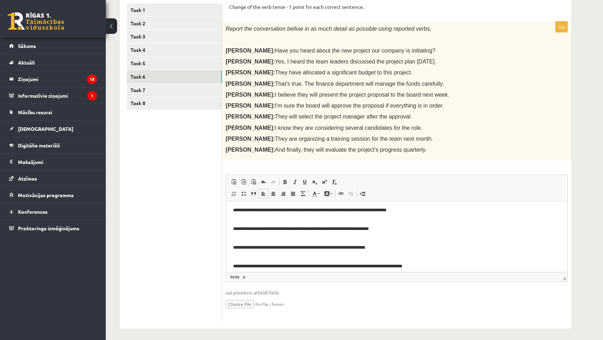
click at [430, 269] on p "**********" at bounding box center [396, 265] width 327 height 21
click at [431, 264] on p "**********" at bounding box center [396, 265] width 327 height 21
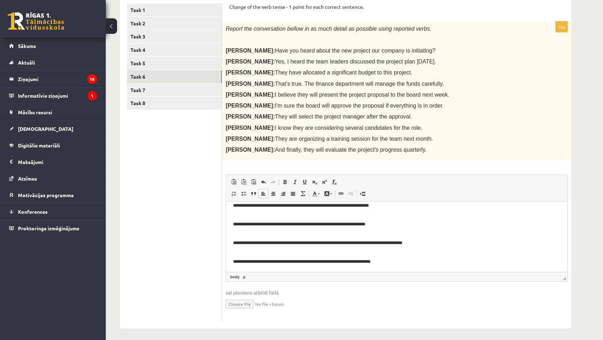
scroll to position [119, 0]
click at [182, 85] on link "Task 7" at bounding box center [174, 90] width 95 height 13
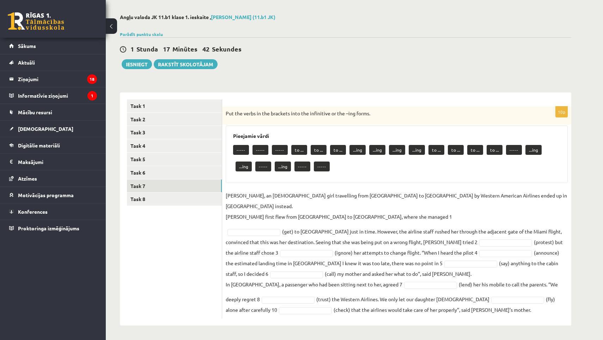
scroll to position [16, 0]
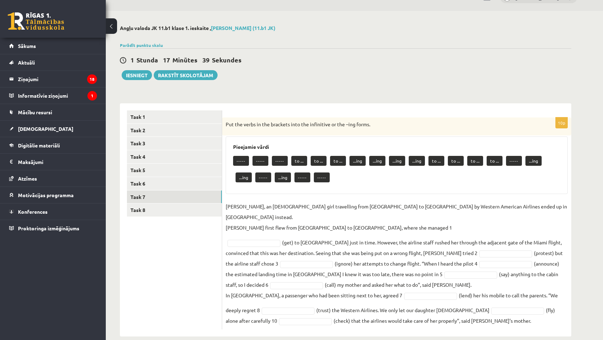
click at [249, 161] on div "----- ----- ----- to ... to ... to ... ...ing ...ing ...ing ...ing to ... to ..…" at bounding box center [396, 169] width 327 height 33
click at [256, 161] on p "-----" at bounding box center [261, 161] width 16 height 10
drag, startPoint x: 256, startPoint y: 161, endPoint x: 262, endPoint y: 161, distance: 6.3
click at [262, 161] on p "-----" at bounding box center [261, 161] width 16 height 10
click at [262, 160] on p "-----" at bounding box center [261, 161] width 16 height 10
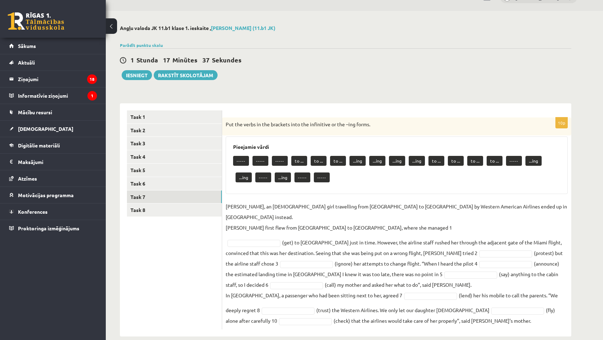
click at [278, 160] on p "-----" at bounding box center [280, 161] width 16 height 10
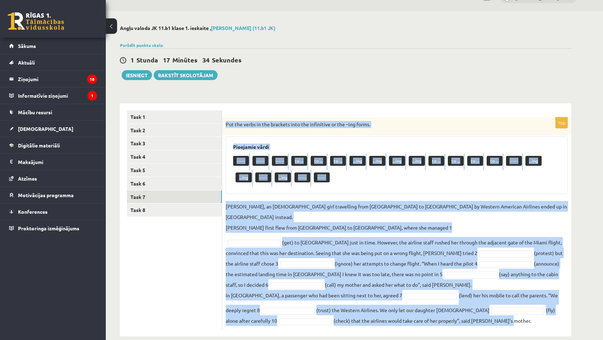
drag, startPoint x: 226, startPoint y: 124, endPoint x: 319, endPoint y: 358, distance: 252.1
click at [319, 324] on html "0 Dāvanas 2683 mP 100 xp Daņiels Baranovs Sākums Aktuāli Kā mācīties eSKOLĀ Kon…" at bounding box center [301, 154] width 603 height 340
copy div "Put the verbs in the brackets into the infinitive or the –ing forms. Pieejamie …"
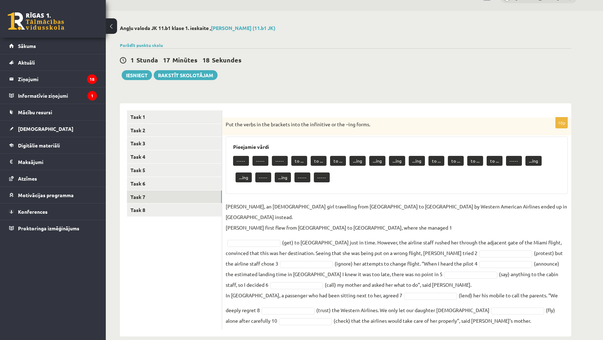
click at [347, 217] on p "Jenny Adams, an 11-year-old girl travelling from San Francisco to Philadelphia …" at bounding box center [397, 217] width 342 height 32
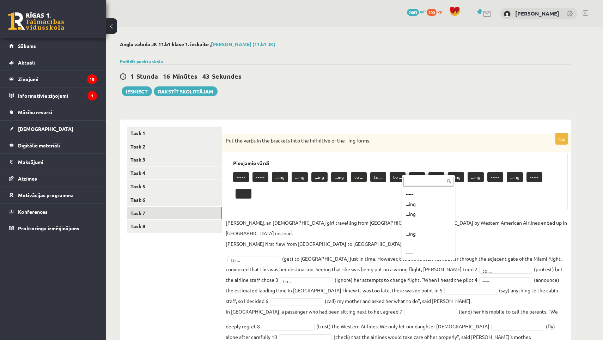
scroll to position [107, 0]
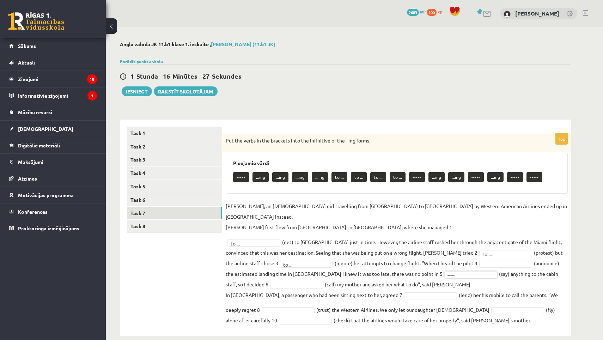
click at [413, 267] on fieldset "Jenny Adams, an 11-year-old girl travelling from San Francisco to Philadelphia …" at bounding box center [397, 263] width 342 height 125
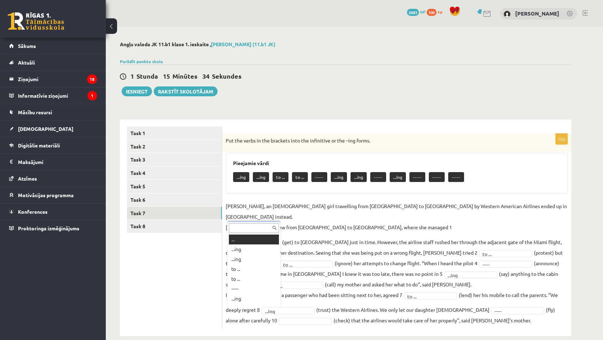
scroll to position [8, 0]
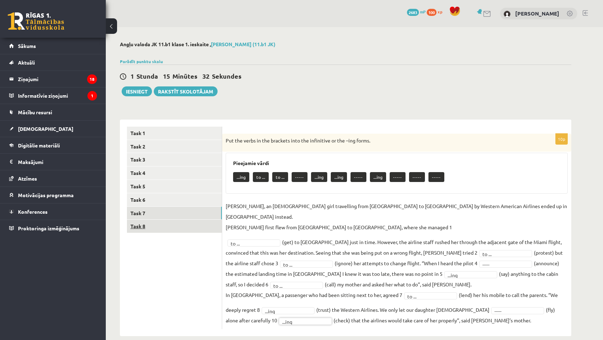
click at [171, 223] on link "Task 8" at bounding box center [174, 226] width 95 height 13
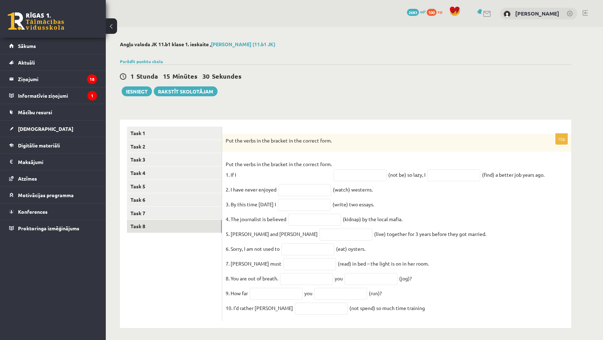
scroll to position [9, 0]
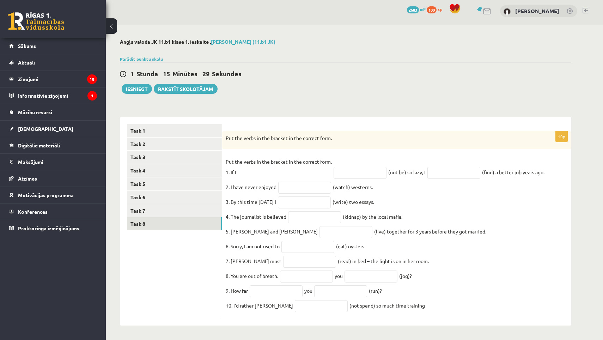
drag, startPoint x: 225, startPoint y: 141, endPoint x: 375, endPoint y: 358, distance: 263.4
click at [375, 338] on html "0 Dāvanas 2683 mP 100 xp Daņiels Baranovs Sākums Aktuāli Kā mācīties eSKOLĀ Kon…" at bounding box center [301, 168] width 603 height 340
copy div "Put the verbs in the bracket in the correct form. Put the verbs in the bracket …"
click at [316, 78] on div "1 Stunda 15 Minūtes 5 Sekundes Ieskaite saglabāta! Iesniegt Rakstīt skolotājam" at bounding box center [345, 78] width 451 height 32
click at [360, 167] on input "text" at bounding box center [360, 173] width 53 height 12
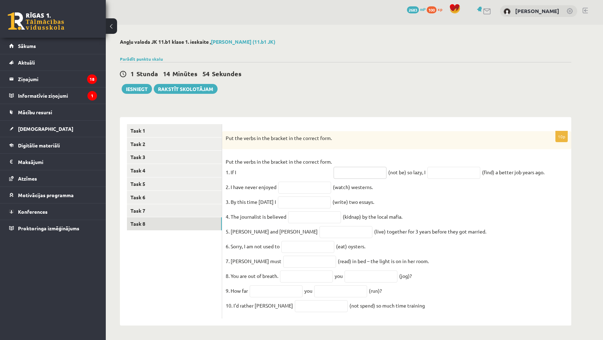
paste input "**********"
type input "**********"
click at [472, 167] on input "text" at bounding box center [453, 173] width 53 height 12
paste input "**********"
type input "**********"
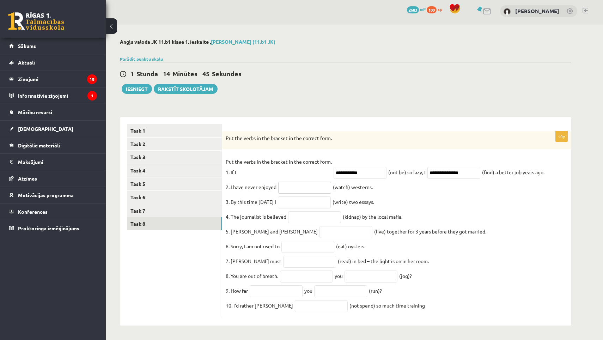
click at [317, 186] on input "text" at bounding box center [304, 188] width 53 height 12
paste input "********"
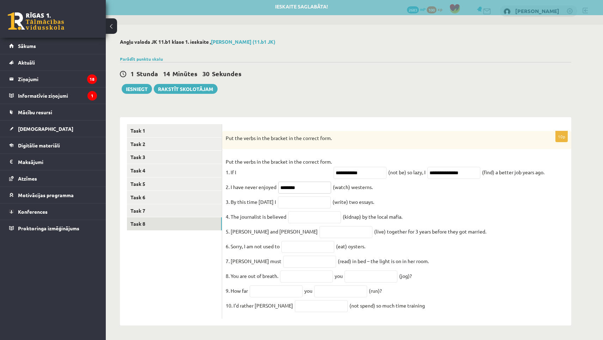
type input "********"
click at [319, 198] on input "text" at bounding box center [304, 202] width 53 height 12
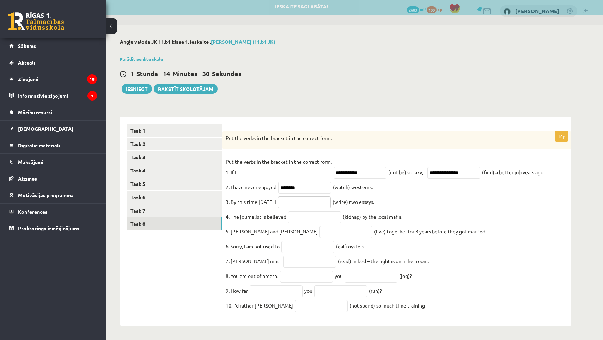
paste input "**********"
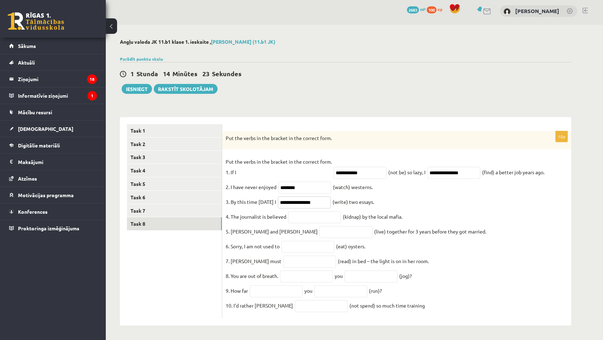
type input "**********"
click at [317, 211] on input "text" at bounding box center [314, 217] width 53 height 12
paste input "**********"
type input "**********"
click at [320, 226] on input "text" at bounding box center [346, 232] width 53 height 12
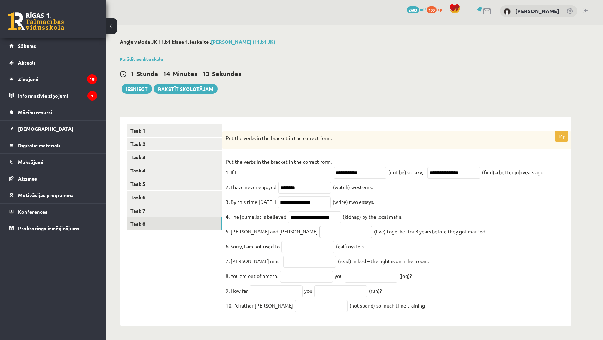
paste input "*********"
type input "*********"
click at [317, 243] on input "text" at bounding box center [307, 247] width 53 height 12
paste input "******"
type input "******"
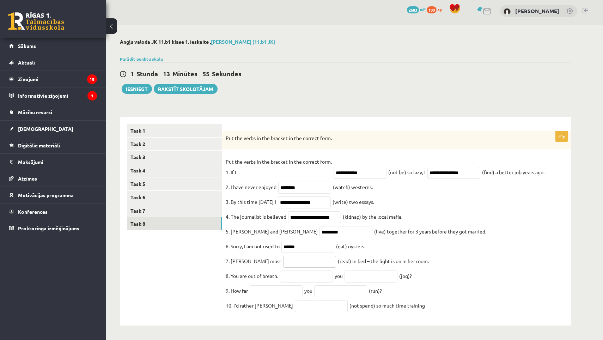
click at [283, 257] on input "text" at bounding box center [309, 262] width 53 height 12
paste input "**********"
type input "**********"
click at [311, 274] on input "text" at bounding box center [306, 277] width 53 height 12
paste input "****"
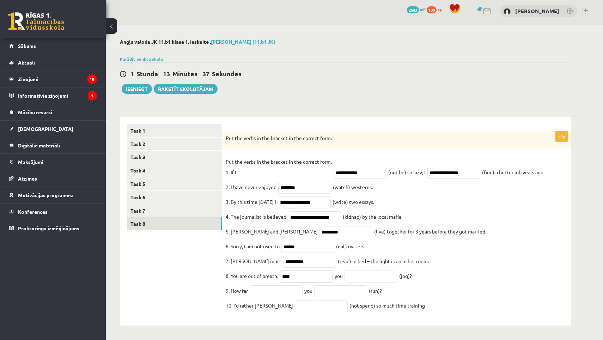
type input "****"
click at [367, 279] on input "text" at bounding box center [371, 277] width 53 height 12
paste input "**********"
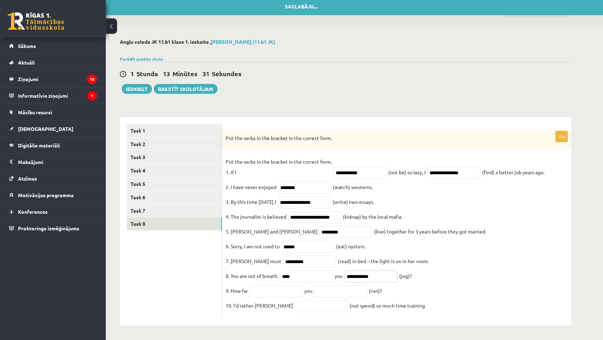
type input "**********"
click at [271, 291] on input "text" at bounding box center [276, 291] width 53 height 12
paste input "****"
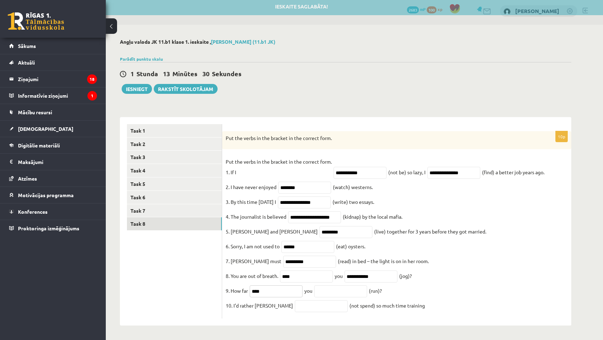
type input "****"
click at [332, 287] on input "text" at bounding box center [340, 291] width 53 height 12
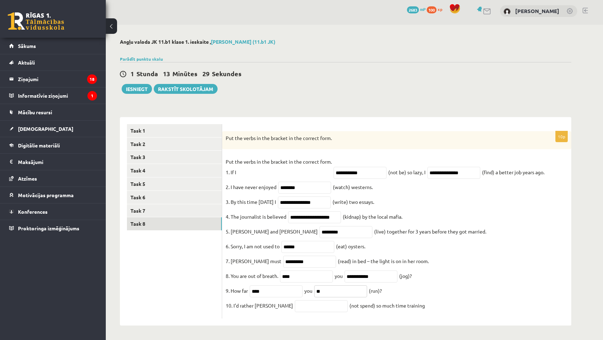
type input "*"
type input "***"
click at [299, 301] on input "text" at bounding box center [321, 306] width 53 height 12
paste input "**********"
type input "**********"
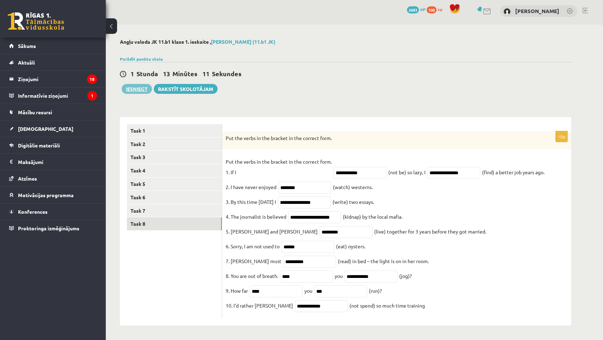
click at [144, 84] on button "Iesniegt" at bounding box center [137, 89] width 30 height 10
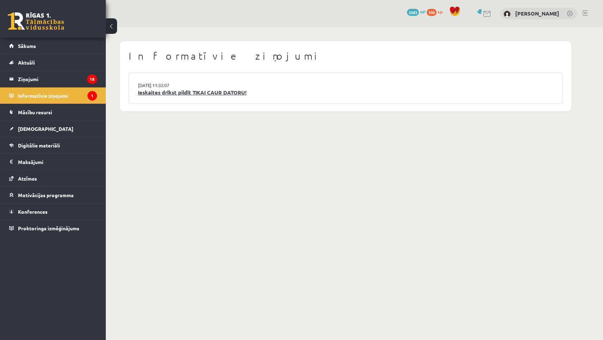
click at [224, 94] on link "Ieskaites drīkst pildīt TIKAI CAUR DATORU!" at bounding box center [345, 93] width 415 height 8
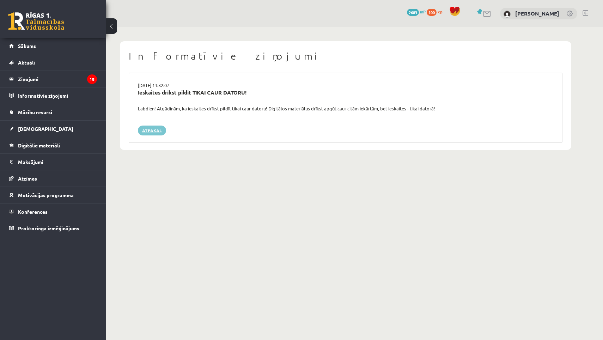
click at [151, 133] on link "Atpakaļ" at bounding box center [152, 131] width 28 height 10
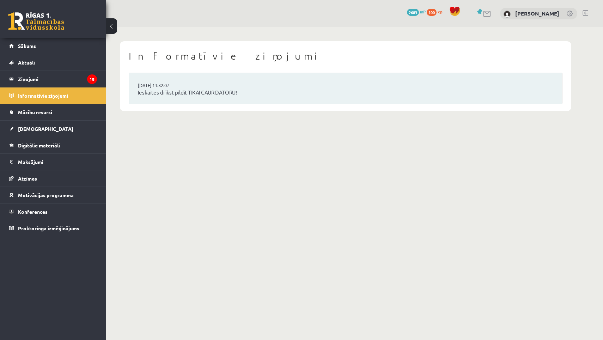
click at [67, 75] on legend "Ziņojumi 18" at bounding box center [57, 79] width 79 height 16
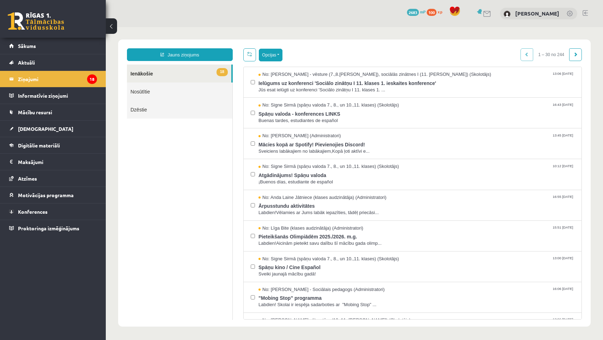
click at [274, 51] on button "Opcijas" at bounding box center [271, 55] width 24 height 13
click at [304, 87] on link "Atzīmēt visus kā lasītus" at bounding box center [314, 89] width 93 height 7
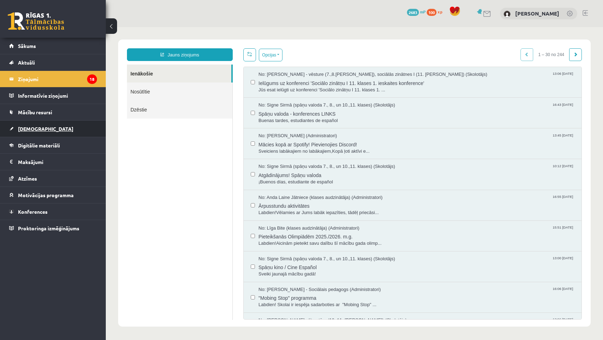
click at [49, 129] on link "[DEMOGRAPHIC_DATA]" at bounding box center [53, 129] width 88 height 16
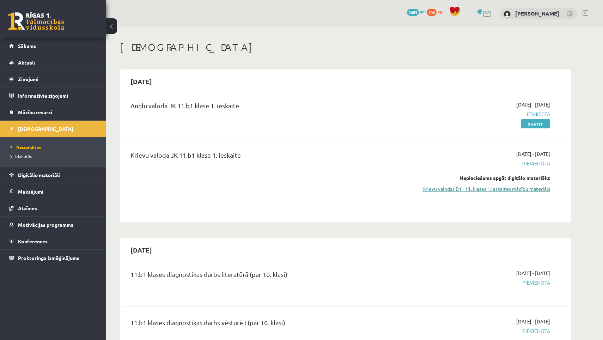
click at [524, 188] on link "Krievu valodas B1 - 11. klases 1.ieskaites mācību materiāls" at bounding box center [483, 188] width 133 height 7
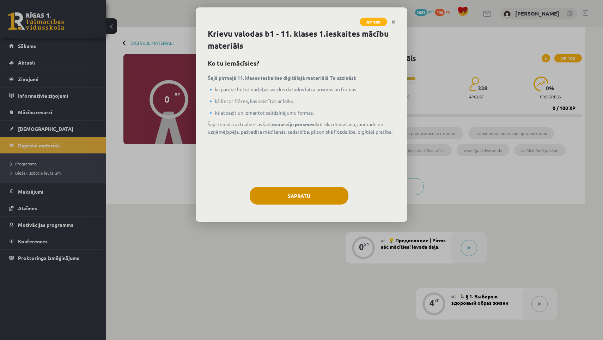
click at [320, 192] on button "Sapratu" at bounding box center [299, 196] width 99 height 18
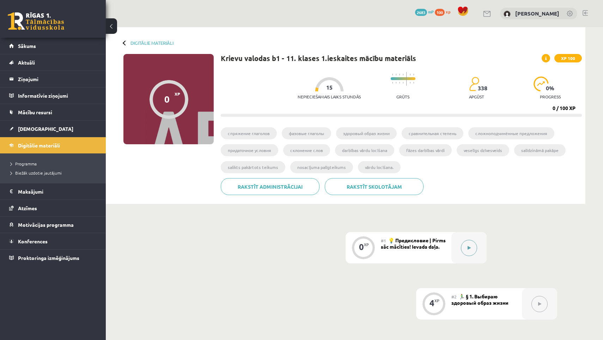
click at [468, 249] on icon at bounding box center [469, 248] width 3 height 4
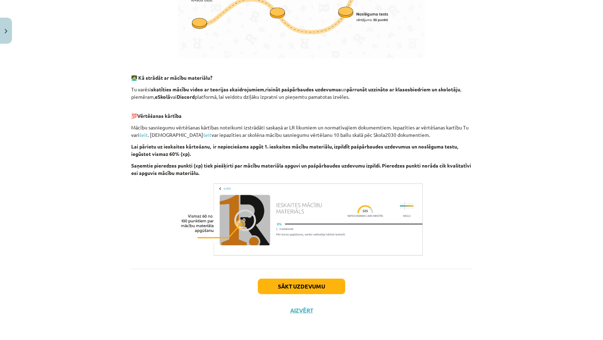
scroll to position [381, 0]
click at [323, 282] on button "Sākt uzdevumu" at bounding box center [301, 287] width 87 height 16
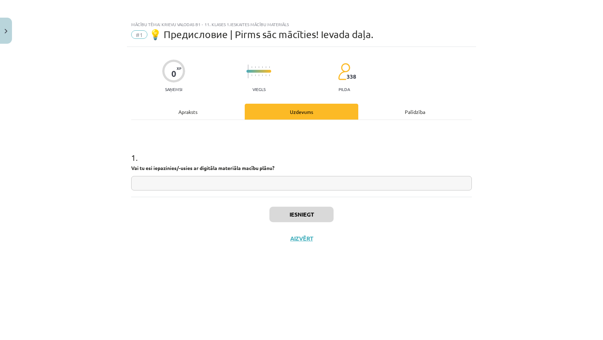
scroll to position [0, 0]
click at [262, 184] on input "text" at bounding box center [301, 183] width 341 height 14
type input "**"
click at [273, 214] on button "Iesniegt" at bounding box center [301, 215] width 64 height 16
click at [289, 236] on button "Nākamā nodarbība" at bounding box center [301, 243] width 69 height 16
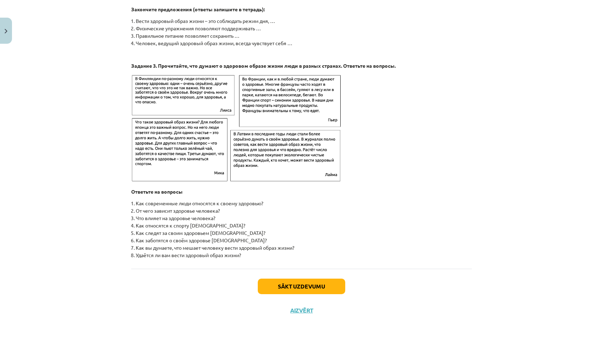
scroll to position [1050, 0]
click at [310, 286] on button "Sākt uzdevumu" at bounding box center [301, 287] width 87 height 16
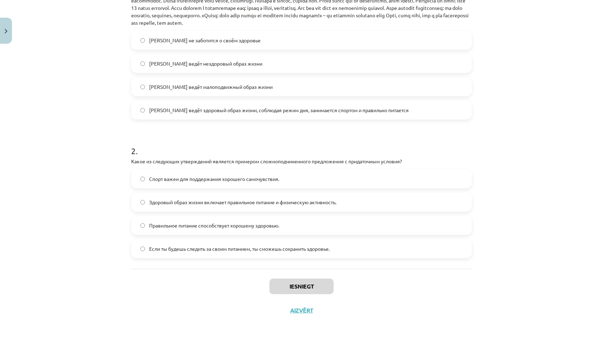
scroll to position [165, 0]
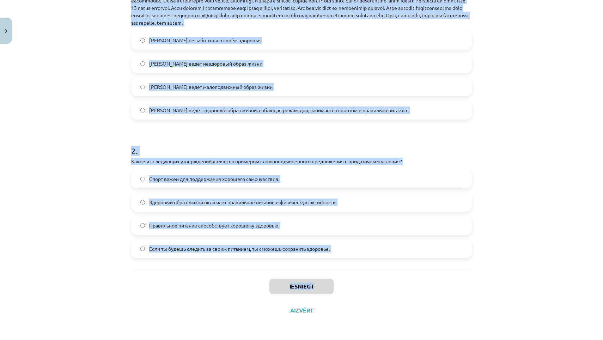
drag, startPoint x: 127, startPoint y: 153, endPoint x: 376, endPoint y: 290, distance: 283.9
click at [376, 290] on div "Mācību tēma: Krievu valodas b1 - 11. klases 1.ieskaites mācību materiāls #2 🏃‍♂…" at bounding box center [301, 170] width 603 height 340
copy div "3 . Loremipsum dolor s ametcons ad elitse "Doeiu tempo incid utlab Etdo, magna …"
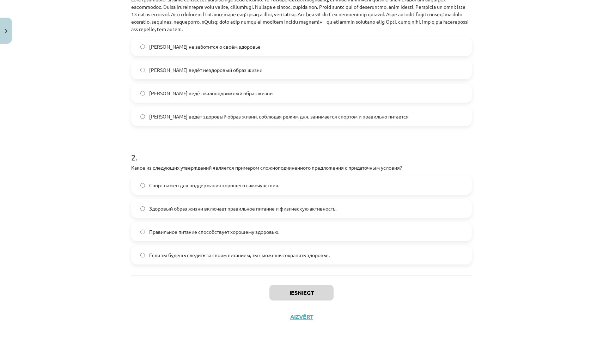
click at [108, 74] on div "Mācību tēma: Krievu valodas b1 - 11. klases 1.ieskaites mācību materiāls #2 🏃‍♂…" at bounding box center [301, 170] width 603 height 340
click at [152, 113] on span "[PERSON_NAME] ведёт здоровый образ жизни, соблюдая режим дня, занимается спорто…" at bounding box center [279, 116] width 260 height 7
click at [176, 254] on span "Если ты будешь следить за своим питанием, ты сможешь сохранить здоровье." at bounding box center [239, 254] width 181 height 7
click at [281, 288] on button "Iesniegt" at bounding box center [301, 293] width 64 height 16
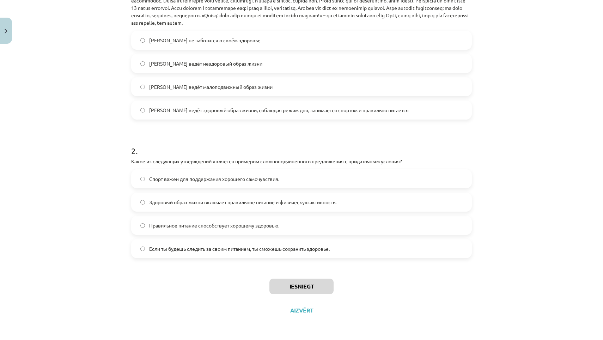
scroll to position [188, 0]
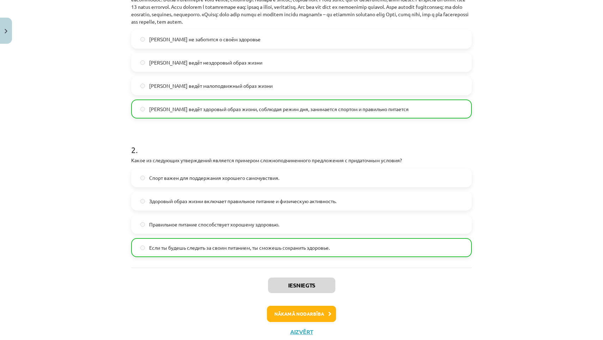
click at [311, 313] on button "Nākamā nodarbība" at bounding box center [301, 314] width 69 height 16
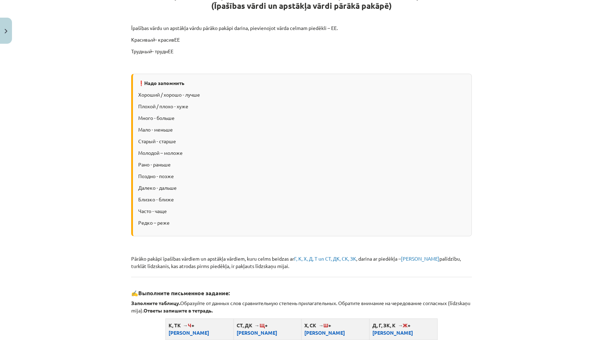
scroll to position [155, 0]
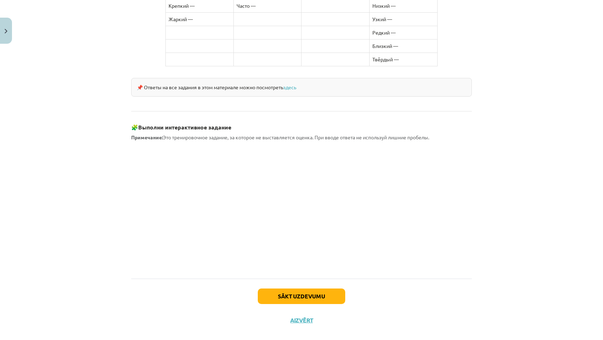
click at [317, 288] on button "Sākt uzdevumu" at bounding box center [301, 296] width 87 height 16
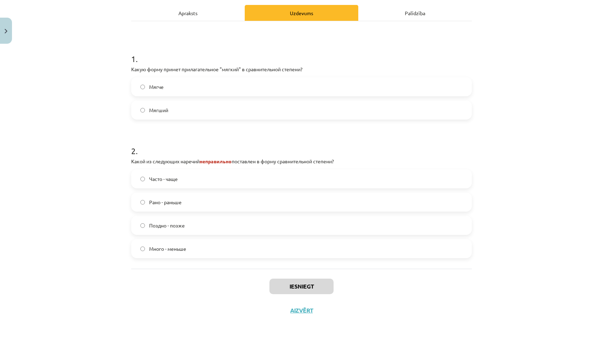
scroll to position [111, 0]
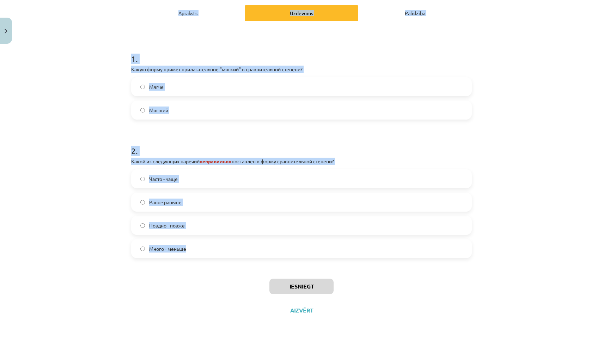
drag, startPoint x: 126, startPoint y: 56, endPoint x: 231, endPoint y: 266, distance: 233.9
click at [231, 266] on div "Mācību tēma: Krievu valodas b1 - 11. klases 1.ieskaites mācību materiāls #3 📖 §…" at bounding box center [301, 170] width 603 height 340
copy div "📖 § 2. Образование сравнительной степени имён прилагательных и наречий (Īpašība…"
click at [126, 215] on div "Mācību tēma: Krievu valodas b1 - 11. klases 1.ieskaites mācību materiāls #3 📖 §…" at bounding box center [301, 170] width 603 height 340
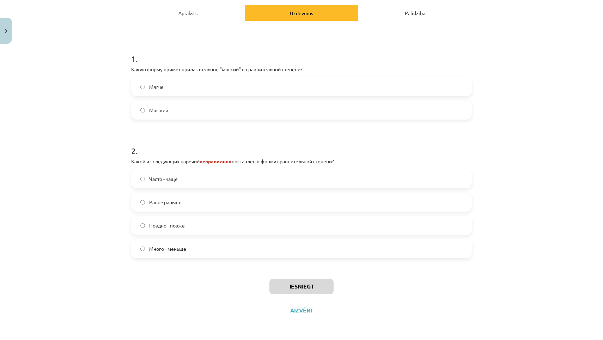
click at [178, 252] on label "Много - меньше" at bounding box center [301, 249] width 339 height 18
click at [182, 84] on label "Мягче" at bounding box center [301, 87] width 339 height 18
click at [305, 287] on button "Iesniegt" at bounding box center [301, 287] width 64 height 16
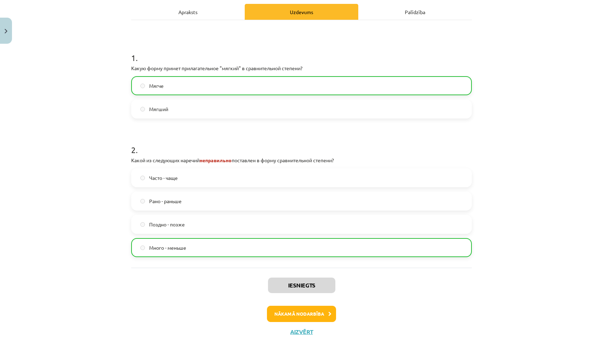
click at [303, 309] on button "Nākamā nodarbība" at bounding box center [301, 314] width 69 height 16
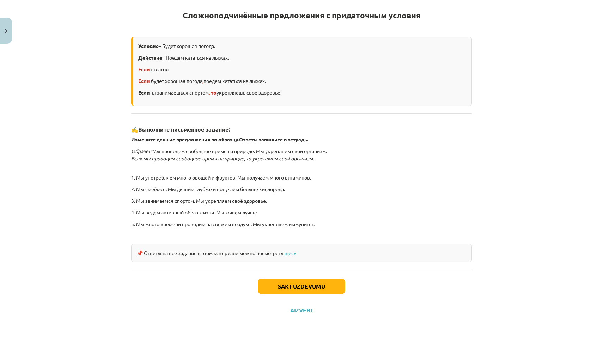
click at [310, 284] on button "Sākt uzdevumu" at bounding box center [301, 287] width 87 height 16
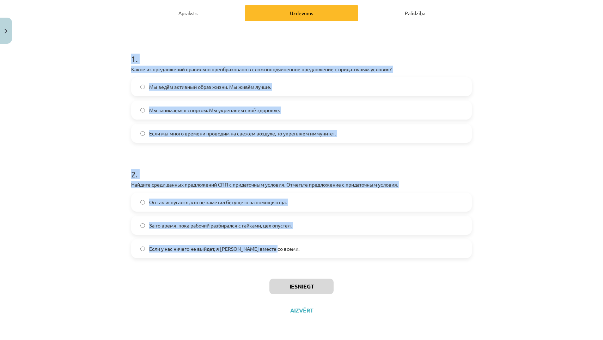
drag, startPoint x: 128, startPoint y: 53, endPoint x: 312, endPoint y: 249, distance: 269.0
click at [312, 249] on div "4 XP Saņemsi Grūts 338 pilda Apraksts Uzdevums Palīdzība 1 . Какое из предложен…" at bounding box center [301, 135] width 349 height 374
copy form "1 . Какое из предложений правильно преобразовано в сложноподчиненное предложени…"
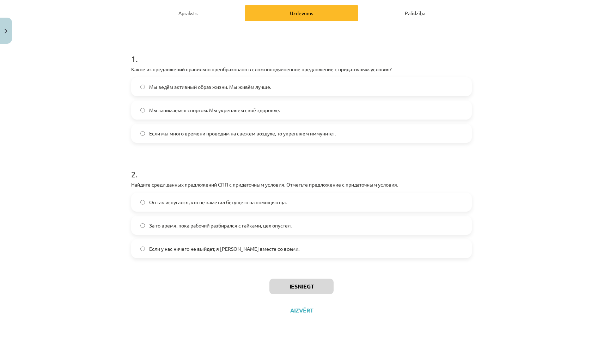
click at [123, 98] on div "Mācību tēma: Krievu valodas b1 - 11. klases 1.ieskaites mācību materiāls #4 📖 §…" at bounding box center [301, 170] width 603 height 340
click at [162, 135] on span "Если мы много времени проводим на свежем воздухе, то укрепляем иммунитет." at bounding box center [242, 133] width 187 height 7
click at [178, 243] on label "Если у нас ничего не выйдет, я уеду вместе со всеми." at bounding box center [301, 249] width 339 height 18
click at [280, 287] on button "Iesniegt" at bounding box center [301, 287] width 64 height 16
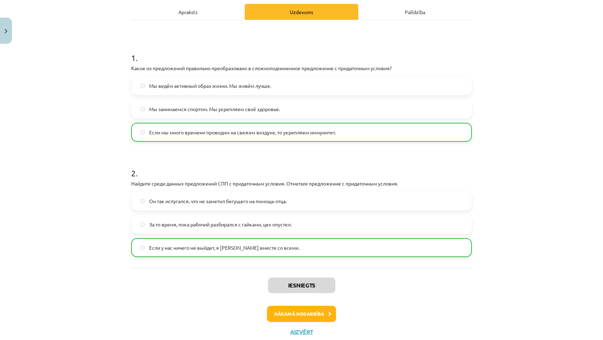
click at [296, 311] on button "Nākamā nodarbība" at bounding box center [301, 314] width 69 height 16
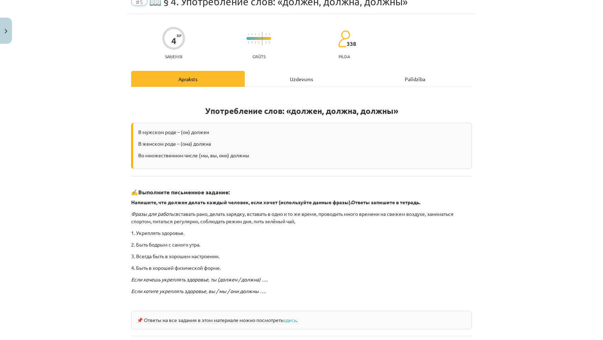
scroll to position [18, 0]
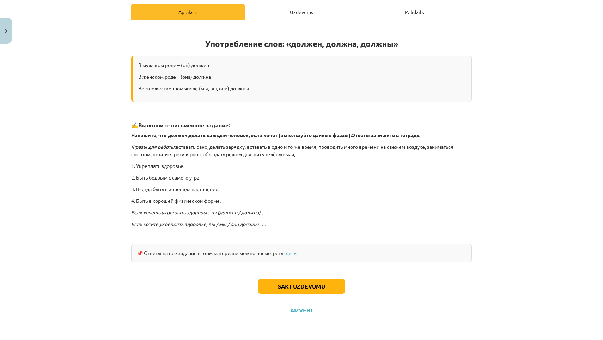
click at [303, 279] on button "Sākt uzdevumu" at bounding box center [301, 287] width 87 height 16
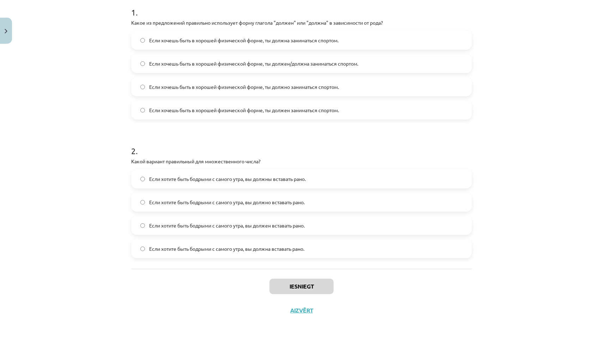
scroll to position [146, 0]
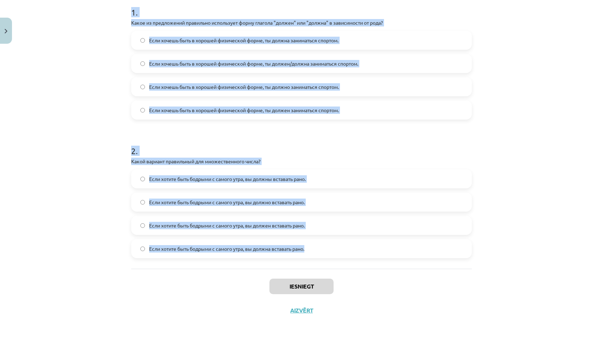
drag, startPoint x: 130, startPoint y: 8, endPoint x: 320, endPoint y: 265, distance: 319.5
click at [320, 265] on div "4 XP Saņemsi Grūts 338 pilda Apraksts Uzdevums Palīdzība 1 . Какое из предложен…" at bounding box center [301, 112] width 349 height 421
copy form "1 . Какое из предложений правильно использует форму глагола "должен" или "должн…"
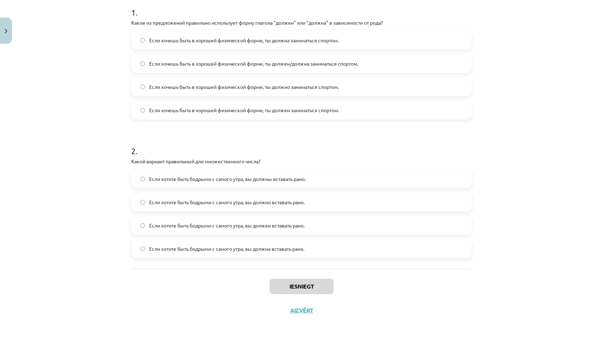
click at [70, 80] on div "Mācību tēma: Krievu valodas b1 - 11. klases 1.ieskaites mācību materiāls #5 📖 §…" at bounding box center [301, 170] width 603 height 340
click at [274, 44] on label "Если хочешь быть в хорошей физической форме, ты должна заниматься спортом." at bounding box center [301, 40] width 339 height 18
click at [299, 181] on span "Если хотите быть бодрыми с самого утра, вы должны вставать рано." at bounding box center [227, 178] width 157 height 7
click at [310, 285] on button "Iesniegt" at bounding box center [301, 287] width 64 height 16
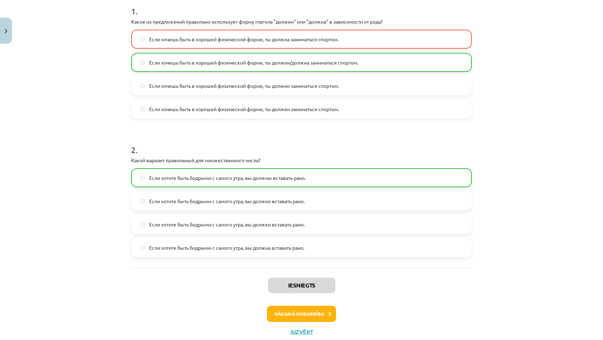
click at [295, 314] on button "Nākamā nodarbība" at bounding box center [301, 314] width 69 height 16
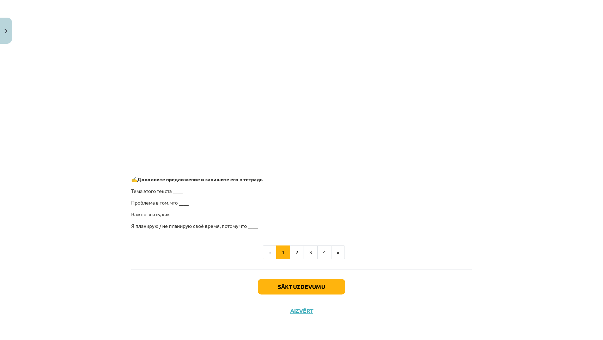
click at [316, 290] on button "Sākt uzdevumu" at bounding box center [301, 287] width 87 height 16
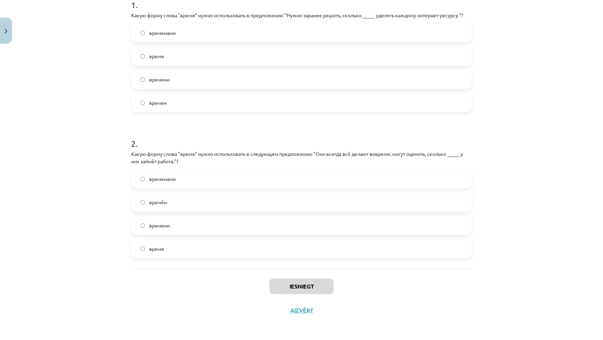
scroll to position [129, 0]
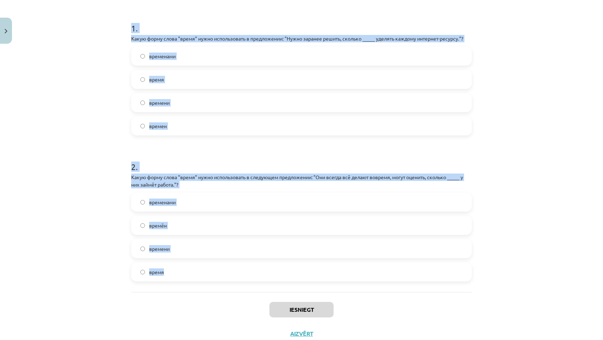
drag, startPoint x: 129, startPoint y: 23, endPoint x: 213, endPoint y: 273, distance: 263.9
click at [214, 274] on div "4 XP Saņemsi Grūts 338 pilda Apraksts Uzdevums Palīdzība 1 . Какую форму слова …" at bounding box center [301, 131] width 349 height 428
copy form "1 . Какую форму слова "время" нужно использовать в предложении: "Нужно заранее …"
click at [159, 108] on label "времени" at bounding box center [301, 103] width 339 height 18
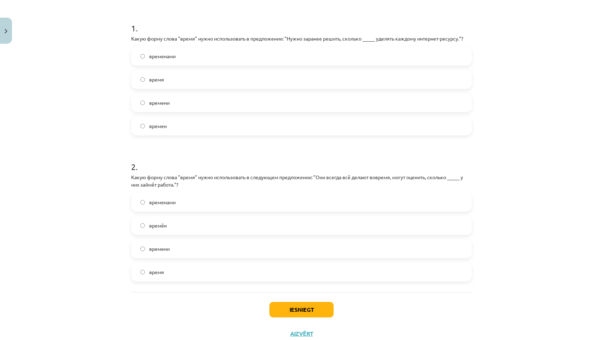
click at [184, 255] on label "времени" at bounding box center [301, 249] width 339 height 18
click at [310, 304] on button "Iesniegt" at bounding box center [301, 310] width 64 height 16
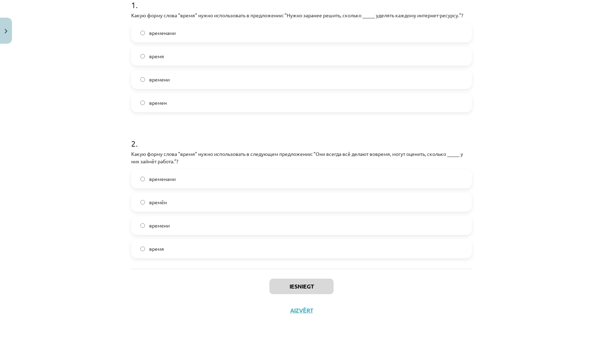
scroll to position [154, 0]
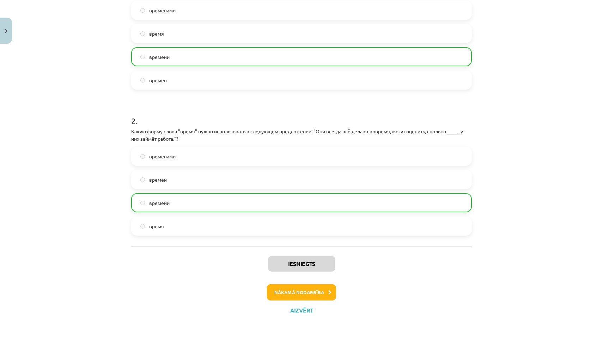
click at [315, 294] on button "Nākamā nodarbība" at bounding box center [301, 292] width 69 height 16
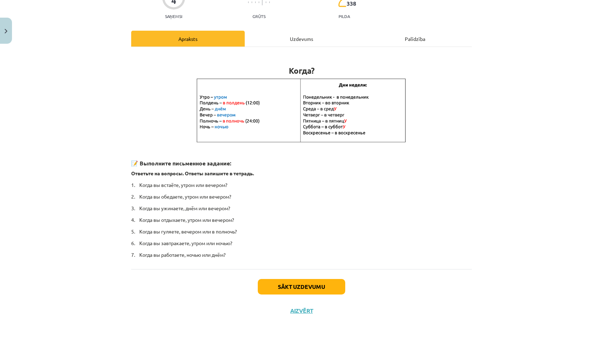
click at [310, 286] on button "Sākt uzdevumu" at bounding box center [301, 287] width 87 height 16
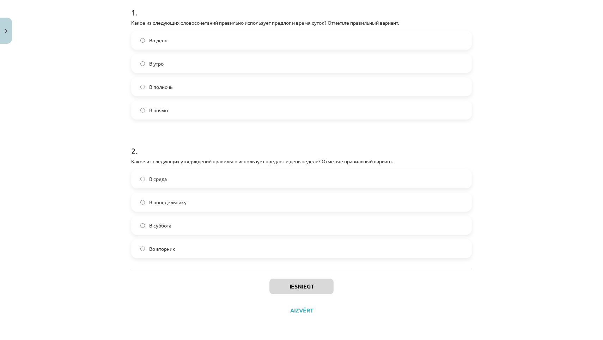
scroll to position [285, 0]
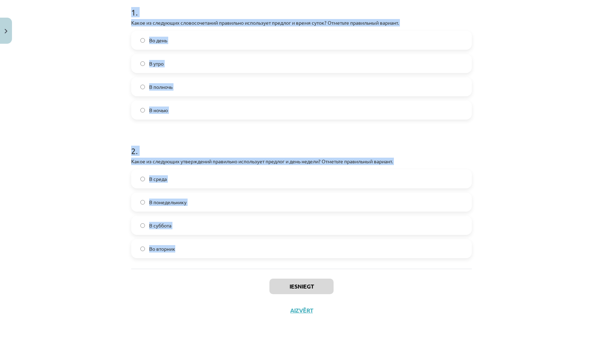
drag, startPoint x: 129, startPoint y: 136, endPoint x: 318, endPoint y: 265, distance: 228.5
click at [318, 265] on div "4 XP Saņemsi Grūts 338 pilda Apraksts Uzdevums Palīdzība 1 . Какое из следующих…" at bounding box center [301, 112] width 349 height 421
copy form "1 . Какое из следующих словосочетаний правильно использует предлог и время суто…"
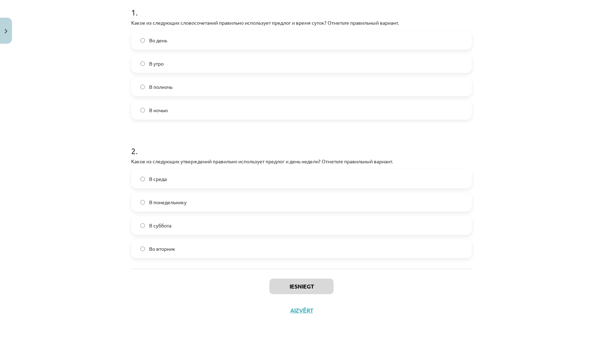
click at [98, 114] on div "Mācību tēma: Krievu valodas b1 - 11. klases 1.ieskaites mācību materiāls #7 📅 §…" at bounding box center [301, 170] width 603 height 340
click at [164, 95] on div "В полночь" at bounding box center [301, 86] width 341 height 19
click at [164, 91] on label "В полночь" at bounding box center [301, 87] width 339 height 18
click at [182, 241] on label "Во вторник" at bounding box center [301, 249] width 339 height 18
click at [281, 280] on button "Iesniegt" at bounding box center [301, 287] width 64 height 16
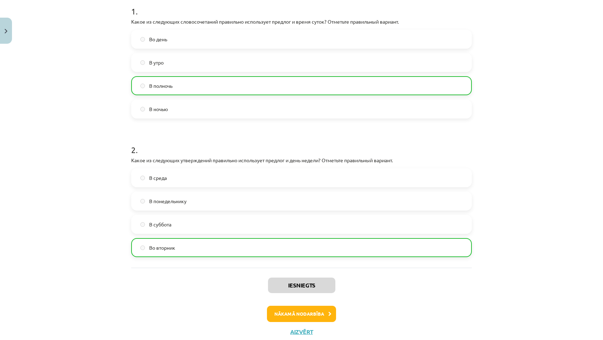
click at [286, 312] on button "Nākamā nodarbība" at bounding box center [301, 314] width 69 height 16
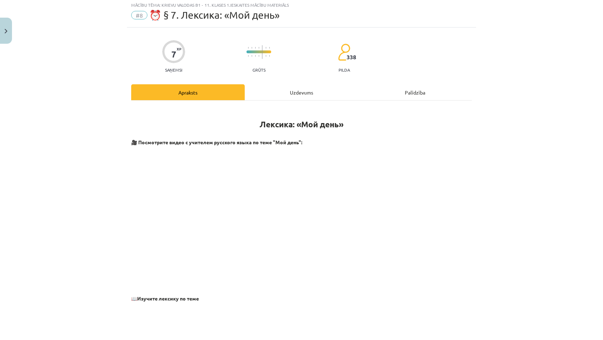
scroll to position [18, 0]
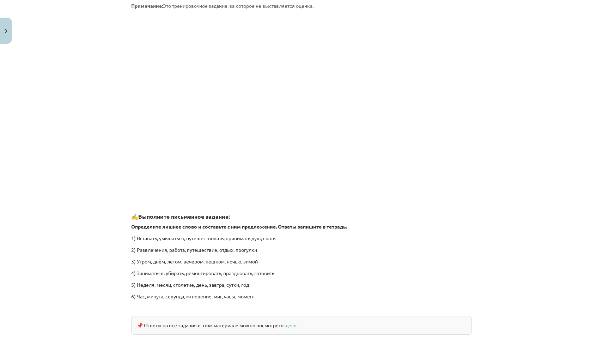
click at [287, 286] on p "5) Неделя, месяц, столетие, день, завтра, сутки, год" at bounding box center [301, 284] width 341 height 7
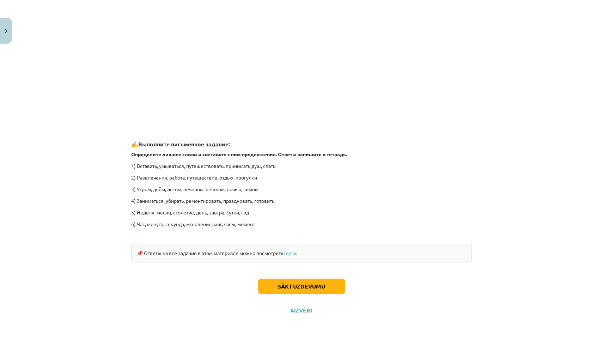
click at [295, 290] on button "Sākt uzdevumu" at bounding box center [301, 287] width 87 height 16
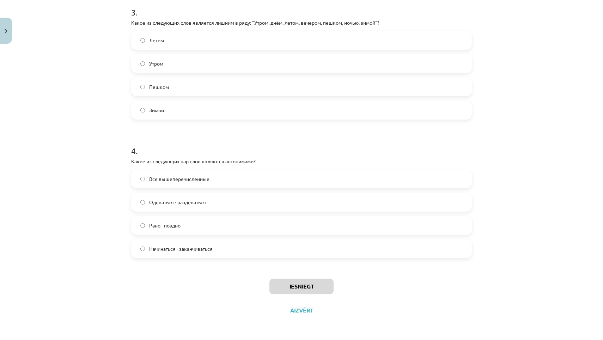
scroll to position [357, 0]
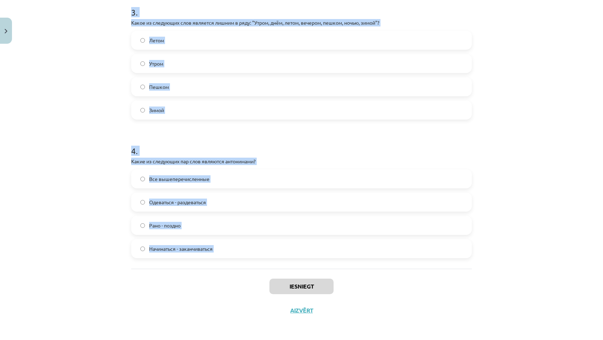
drag, startPoint x: 131, startPoint y: 158, endPoint x: 269, endPoint y: 270, distance: 177.7
copy form "1 . Какое из следующих слов является лишним в ряду: "Вставать, умываться, путеш…"
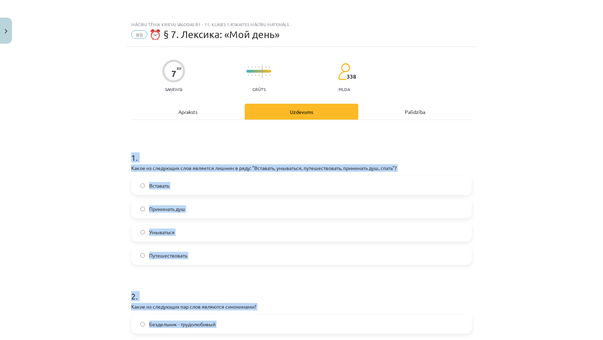
scroll to position [0, 0]
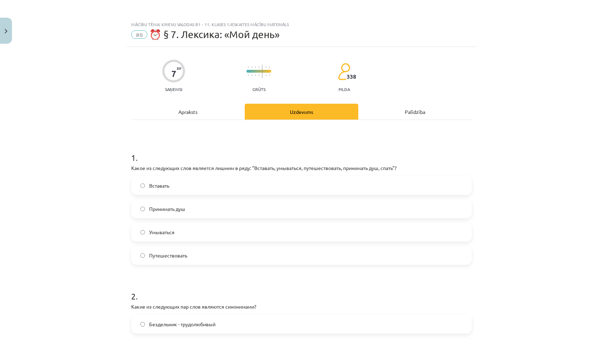
click at [98, 212] on div "Mācību tēma: Krievu valodas b1 - 11. klases 1.ieskaites mācību materiāls #8 ⏰ §…" at bounding box center [301, 170] width 603 height 340
click at [156, 253] on span "Путешествовать" at bounding box center [168, 255] width 38 height 7
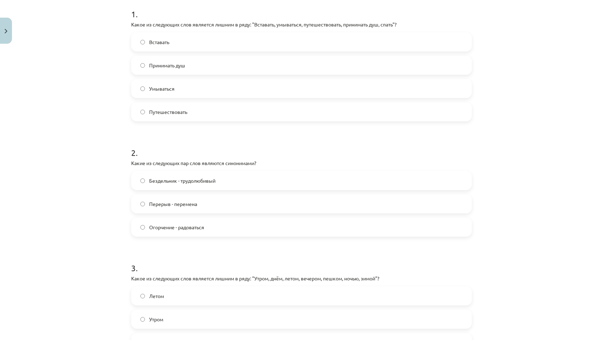
scroll to position [148, 0]
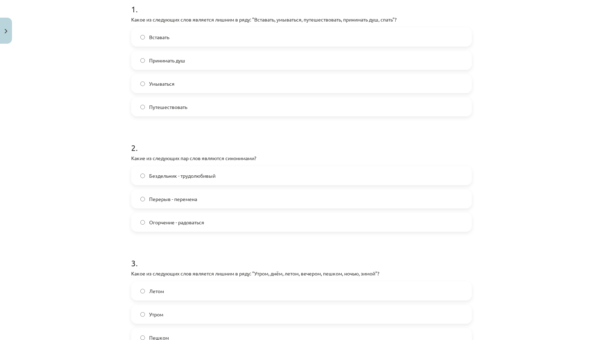
click at [166, 205] on label "Перерыв - перемена" at bounding box center [301, 199] width 339 height 18
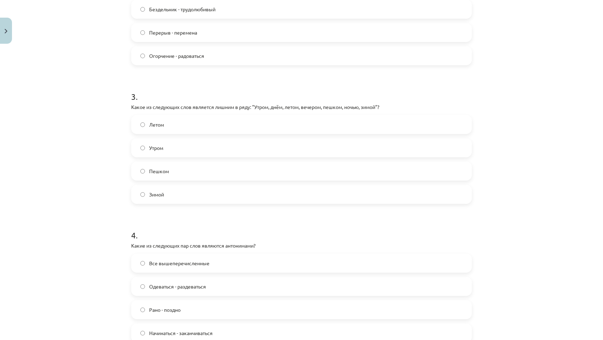
scroll to position [315, 0]
click at [176, 261] on span "Все вышеперечисленные" at bounding box center [179, 263] width 60 height 7
click at [178, 166] on label "Пешком" at bounding box center [301, 172] width 339 height 18
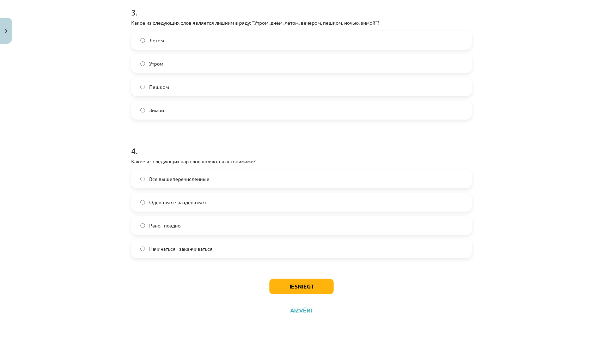
scroll to position [400, 0]
click at [287, 285] on button "Iesniegt" at bounding box center [301, 287] width 64 height 16
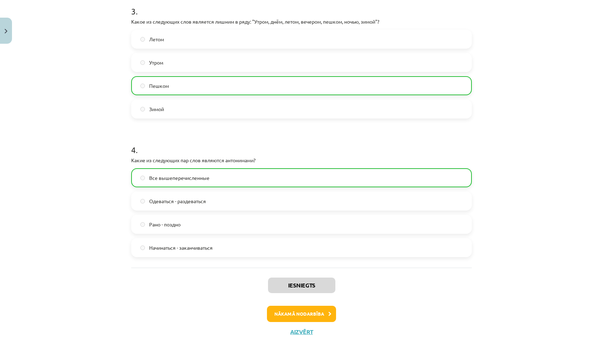
click at [293, 310] on button "Nākamā nodarbība" at bounding box center [301, 314] width 69 height 16
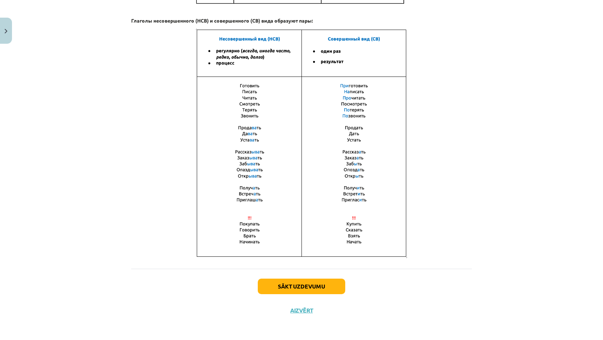
click at [303, 287] on button "Sākt uzdevumu" at bounding box center [301, 287] width 87 height 16
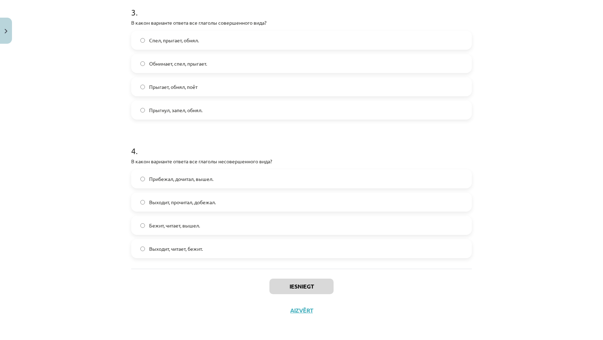
scroll to position [521, 0]
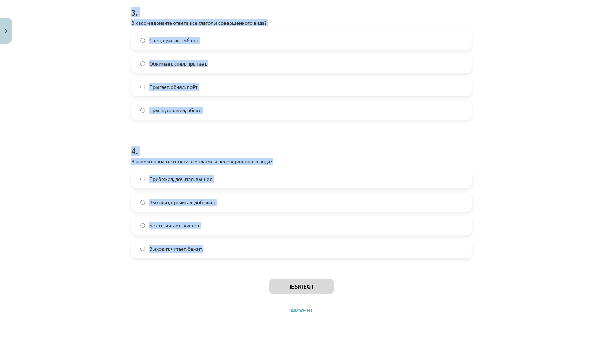
drag, startPoint x: 131, startPoint y: 141, endPoint x: 278, endPoint y: 262, distance: 190.3
copy form "1 . Глагол какого вида употребляется в предложении? Снег выпал только в конце д…"
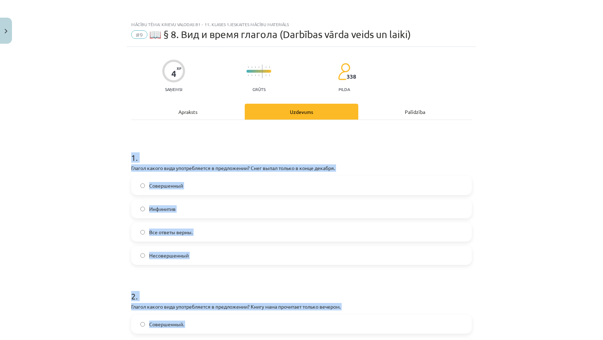
scroll to position [0, 0]
click at [88, 206] on div "Mācību tēma: Krievu valodas b1 - 11. klases 1.ieskaites mācību materiāls #9 📖 §…" at bounding box center [301, 170] width 603 height 340
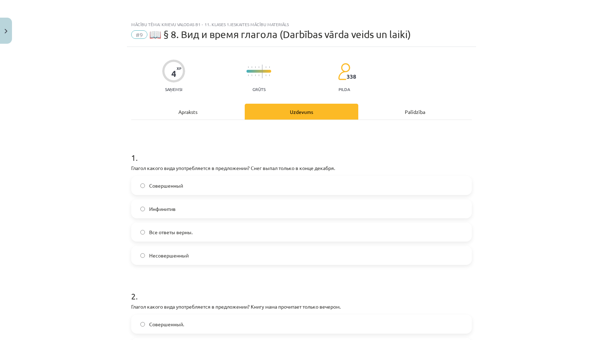
click at [171, 189] on label "Совершенный" at bounding box center [301, 186] width 339 height 18
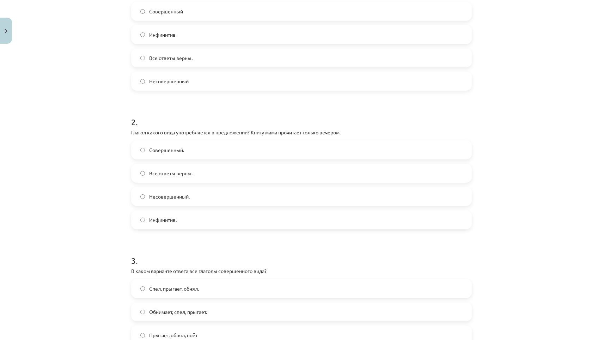
scroll to position [277, 0]
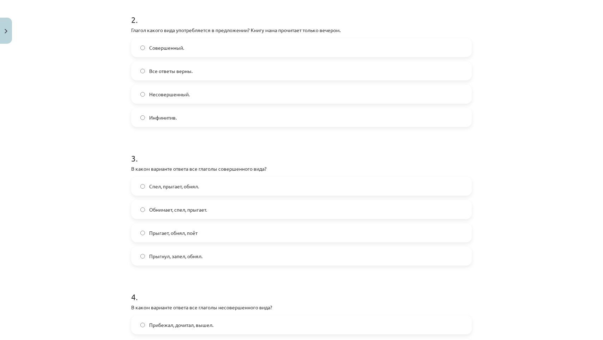
click at [183, 48] on span "Совершенный." at bounding box center [166, 47] width 35 height 7
click at [184, 258] on span "Прыгнул, запел, обнял." at bounding box center [175, 256] width 53 height 7
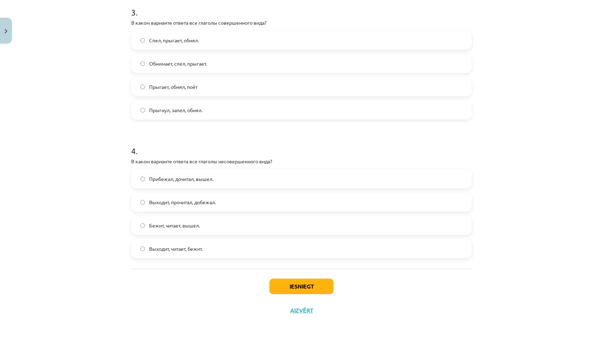
scroll to position [424, 0]
click at [220, 203] on label "Выходит, прочитал, добежал." at bounding box center [301, 202] width 339 height 18
click at [292, 249] on label "Выходит, читает, бежит." at bounding box center [301, 249] width 339 height 18
click at [313, 289] on button "Iesniegt" at bounding box center [301, 287] width 64 height 16
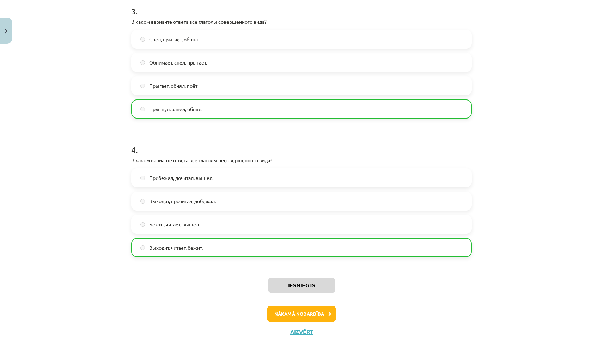
click at [326, 308] on button "Nākamā nodarbība" at bounding box center [301, 314] width 69 height 16
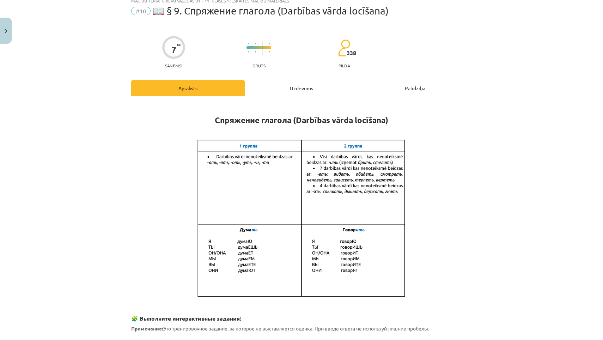
scroll to position [25, 0]
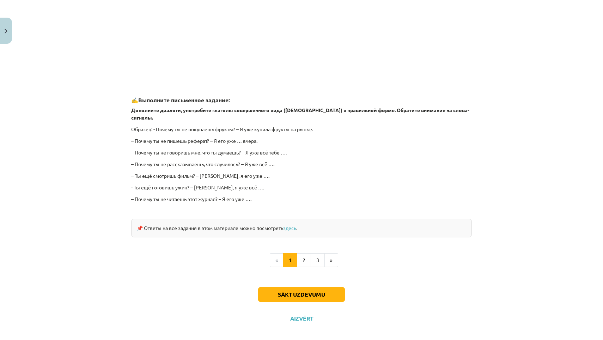
click at [308, 287] on button "Sākt uzdevumu" at bounding box center [301, 295] width 87 height 16
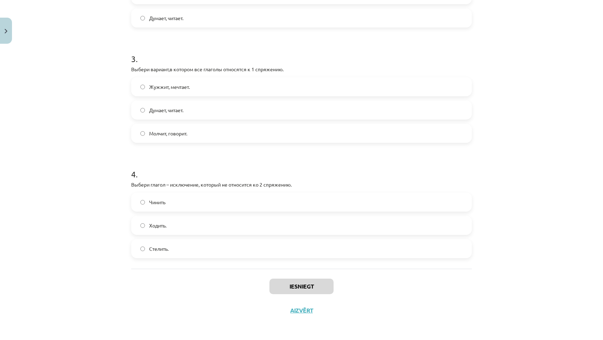
scroll to position [663, 0]
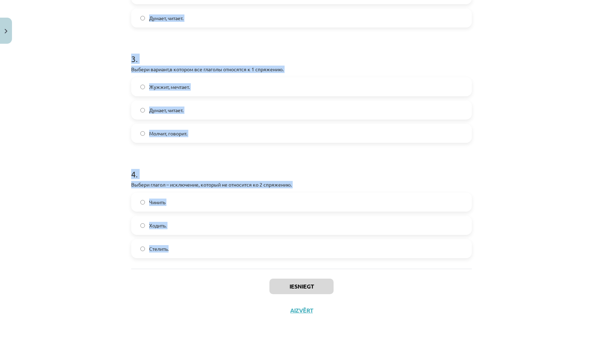
drag, startPoint x: 127, startPoint y: 157, endPoint x: 237, endPoint y: 257, distance: 148.3
click at [237, 257] on div "7 XP Saņemsi Grūts 338 pilda Apraksts Uzdevums Palīdzība 1 . Выбери глагол – ис…" at bounding box center [301, 20] width 349 height 605
copy form "1 . Выбери глагол – исключение, который не относится к 1 спряжению. Брить Летат…"
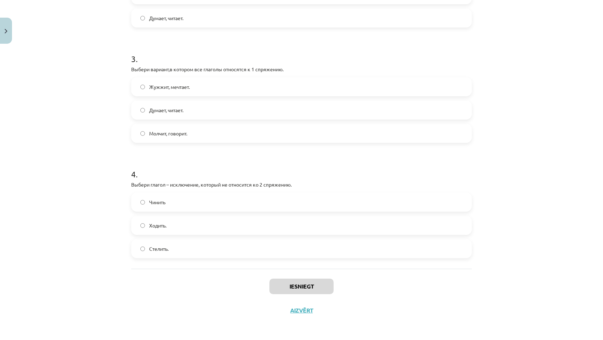
click at [87, 205] on div "Mācību tēma: Krievu valodas b1 - 11. klases 1.ieskaites mācību materiāls #10 📖 …" at bounding box center [301, 170] width 603 height 340
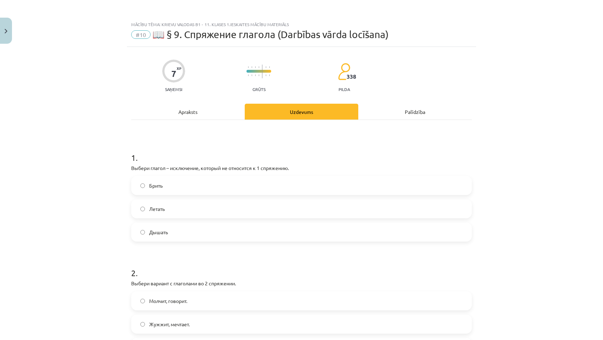
scroll to position [0, 0]
click at [181, 229] on label "Дышать" at bounding box center [301, 232] width 339 height 18
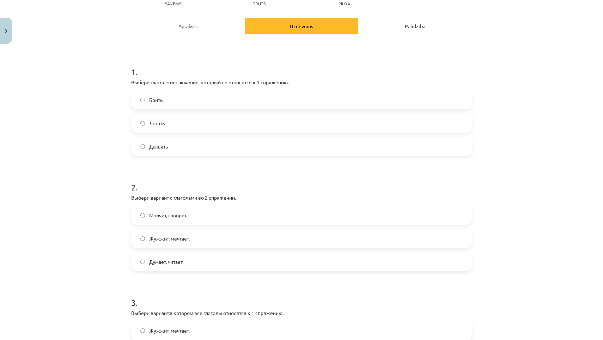
click at [187, 220] on label "Молчит, говорит." at bounding box center [301, 215] width 339 height 18
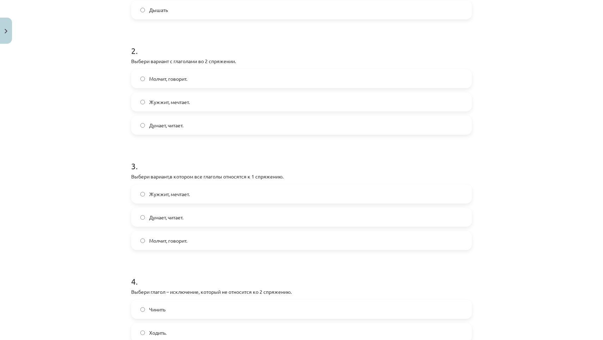
click at [183, 221] on span "Думает, читает." at bounding box center [166, 217] width 34 height 7
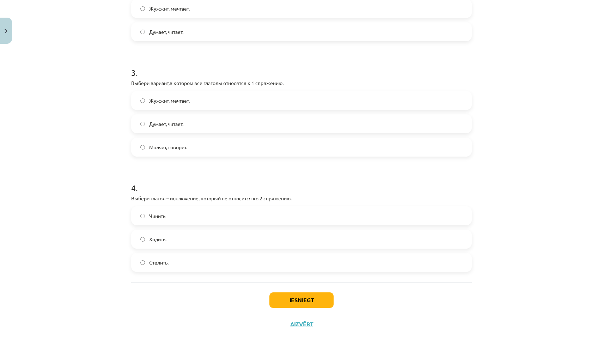
scroll to position [330, 0]
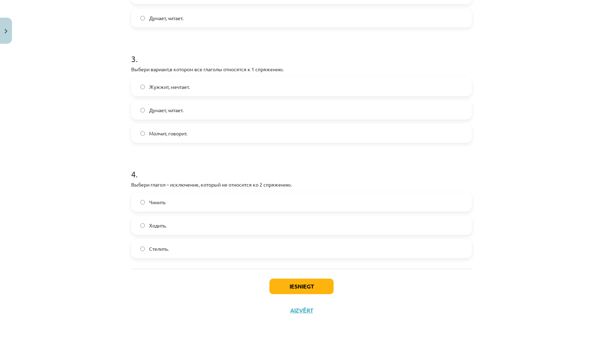
click at [186, 231] on label "Ходить." at bounding box center [301, 226] width 339 height 18
click at [303, 286] on button "Iesniegt" at bounding box center [301, 287] width 64 height 16
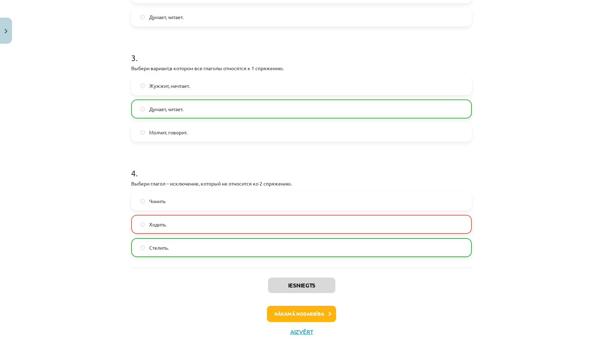
click at [316, 306] on button "Nākamā nodarbība" at bounding box center [301, 314] width 69 height 16
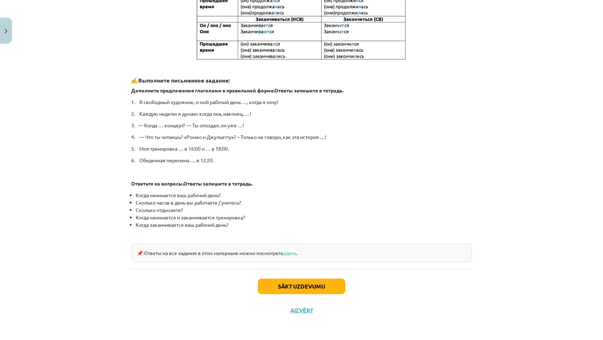
scroll to position [287, 0]
click at [284, 283] on button "Sākt uzdevumu" at bounding box center [301, 287] width 87 height 16
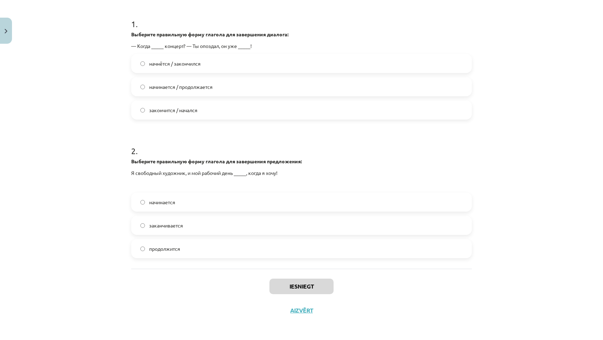
click at [292, 169] on p "Я свободный художник, и мой рабочий день _____, когда я хочу!" at bounding box center [301, 172] width 341 height 7
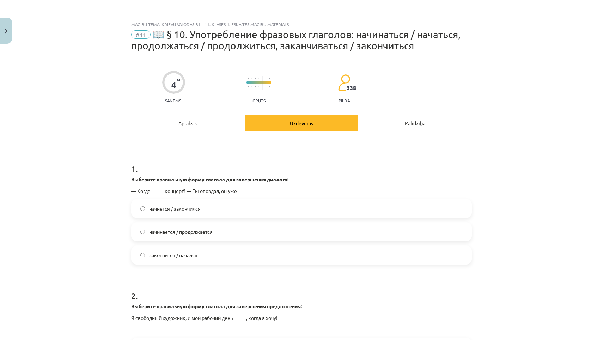
scroll to position [0, 0]
click at [127, 160] on div "4 XP Saņemsi Grūts 338 pilda Apraksts Uzdevums Palīdzība 1 . Выберите правильну…" at bounding box center [301, 262] width 349 height 409
click at [210, 211] on label "начнётся / закончился" at bounding box center [301, 209] width 339 height 18
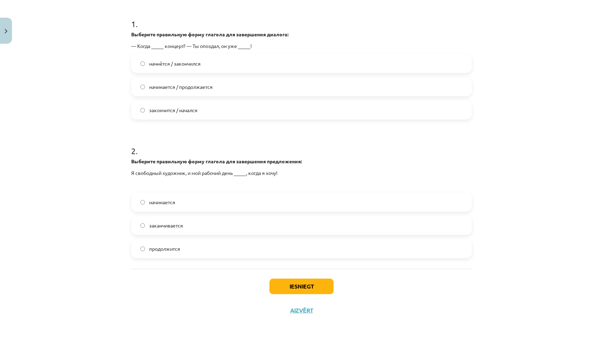
scroll to position [146, 0]
click at [208, 196] on label "начинается" at bounding box center [301, 202] width 339 height 18
click at [276, 283] on button "Iesniegt" at bounding box center [301, 287] width 64 height 16
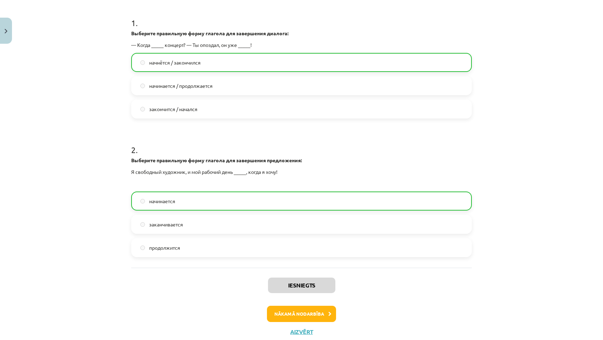
click at [288, 309] on button "Nākamā nodarbība" at bounding box center [301, 314] width 69 height 16
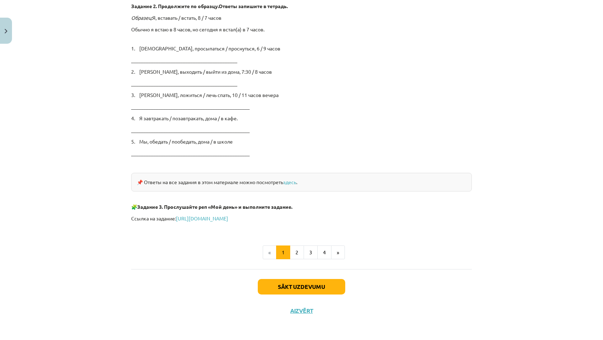
click at [280, 280] on button "Sākt uzdevumu" at bounding box center [301, 287] width 87 height 16
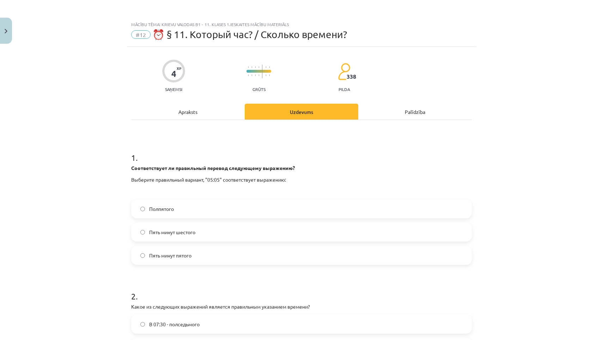
scroll to position [0, 0]
click at [224, 230] on label "Пять минут шестого" at bounding box center [301, 232] width 339 height 18
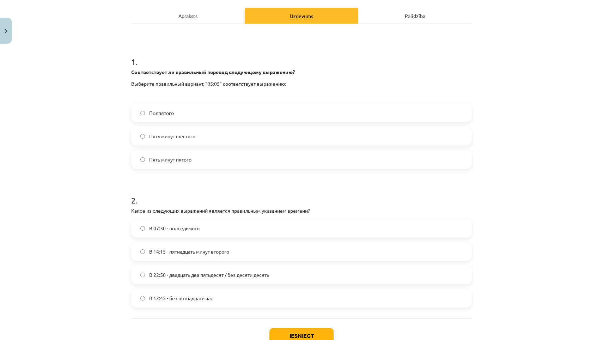
scroll to position [113, 0]
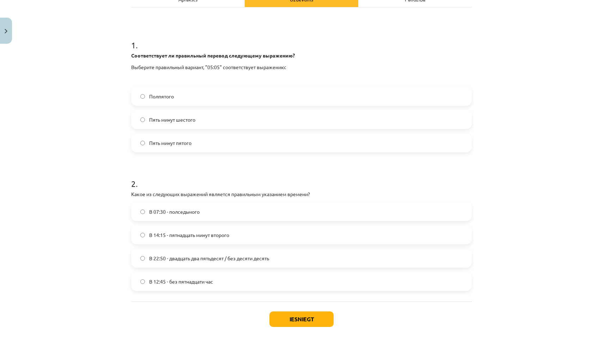
click at [165, 284] on span "В 12:45 - без пятнадцати час" at bounding box center [181, 281] width 64 height 7
click at [289, 318] on button "Iesniegt" at bounding box center [301, 319] width 64 height 16
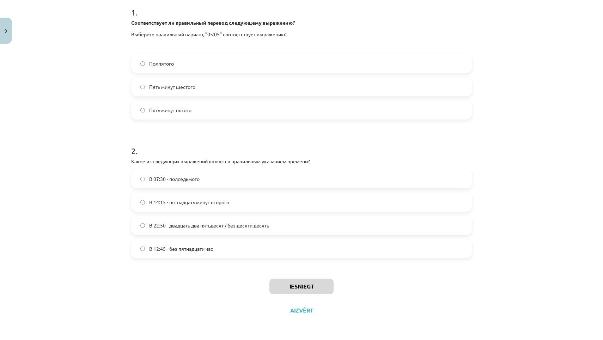
scroll to position [146, 0]
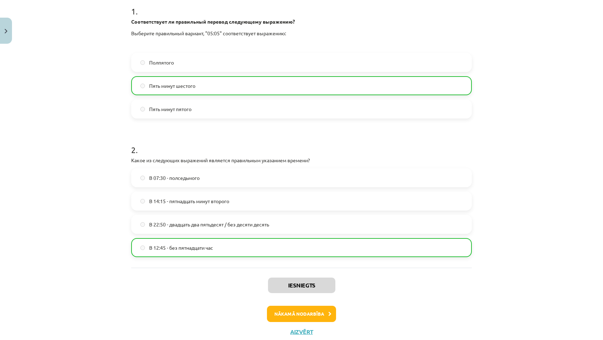
click at [309, 312] on button "Nākamā nodarbība" at bounding box center [301, 314] width 69 height 16
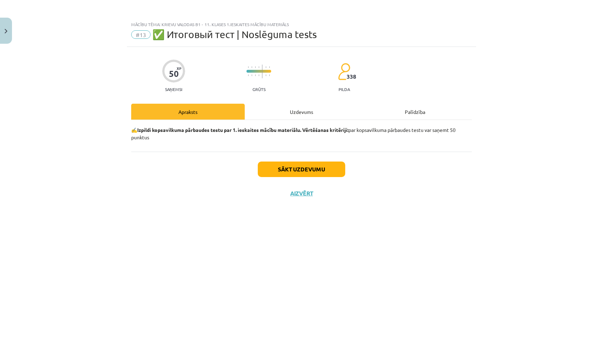
click at [303, 165] on button "Sākt uzdevumu" at bounding box center [301, 170] width 87 height 16
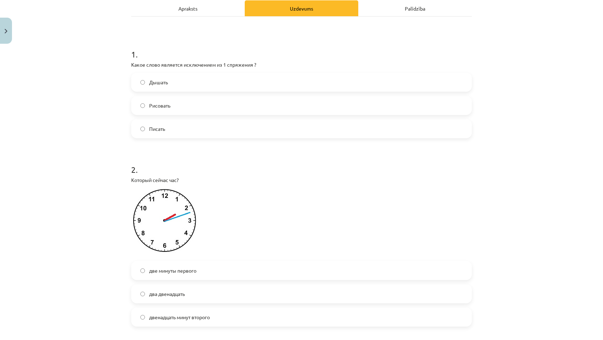
scroll to position [104, 0]
click at [191, 296] on label "два двенадцать" at bounding box center [301, 294] width 339 height 18
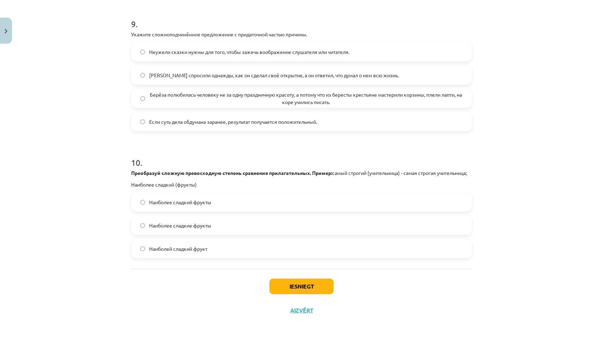
scroll to position [823, 0]
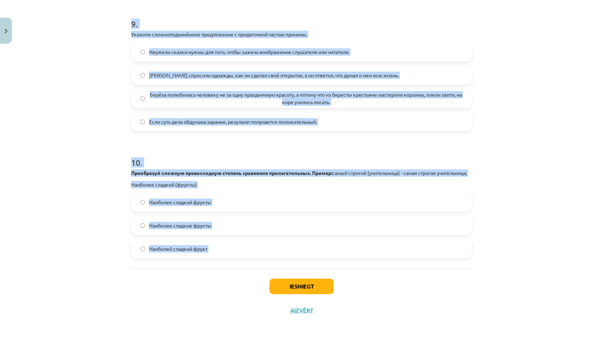
drag, startPoint x: 127, startPoint y: 156, endPoint x: 253, endPoint y: 278, distance: 175.6
copy form "1 . Какое слово является исключением из 1 спряжения ? Дышать Рисовать Писать 2 …"
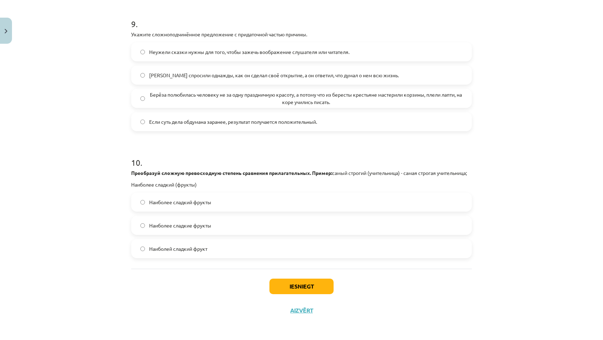
click at [110, 159] on div "Mācību tēma: Krievu valodas b1 - 11. klases 1.ieskaites mācību materiāls #13 ✅ …" at bounding box center [301, 170] width 603 height 340
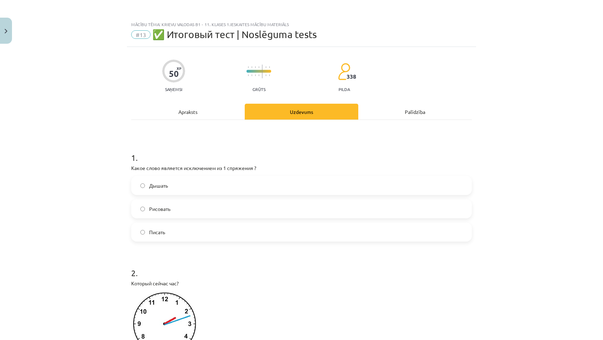
scroll to position [0, 0]
click at [160, 186] on span "Дышать" at bounding box center [158, 185] width 19 height 7
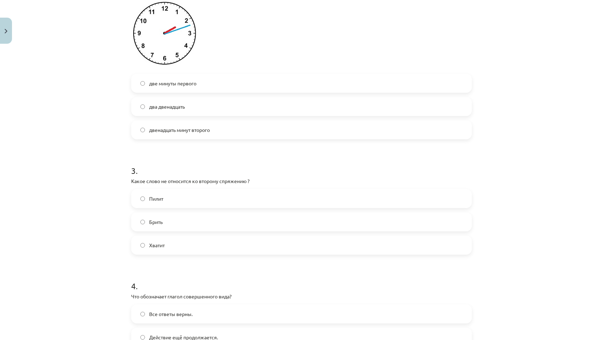
click at [165, 219] on label "Брить" at bounding box center [301, 222] width 339 height 18
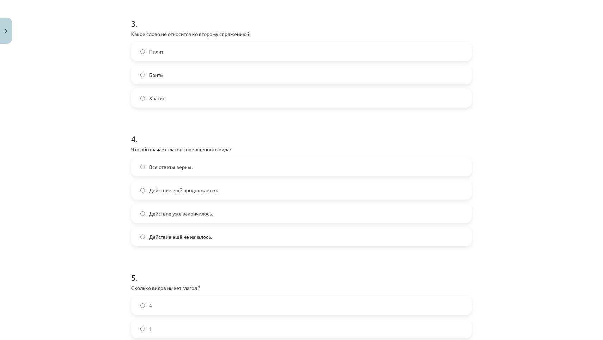
scroll to position [441, 0]
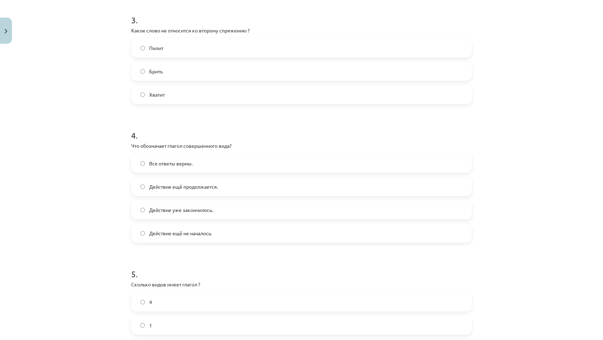
click at [192, 213] on span "Действие уже закончилось." at bounding box center [181, 209] width 64 height 7
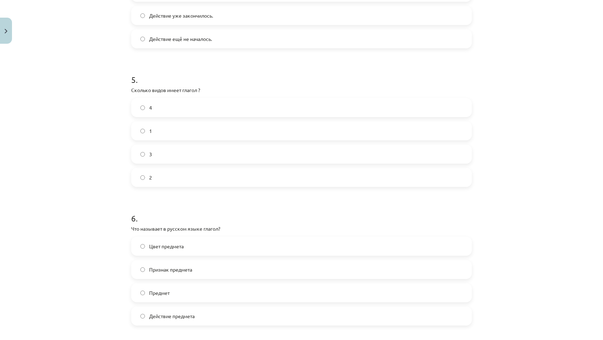
scroll to position [643, 0]
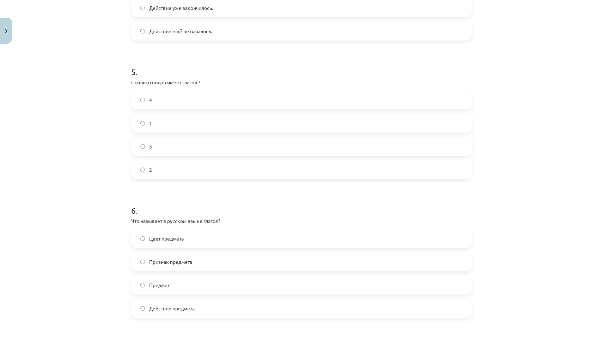
click at [164, 164] on label "2" at bounding box center [301, 170] width 339 height 18
click at [193, 303] on label "Действие предмета" at bounding box center [301, 308] width 339 height 18
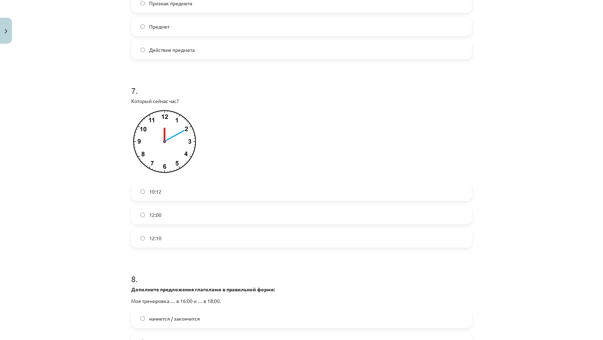
scroll to position [904, 0]
click at [190, 236] on label "12:10" at bounding box center [301, 236] width 339 height 18
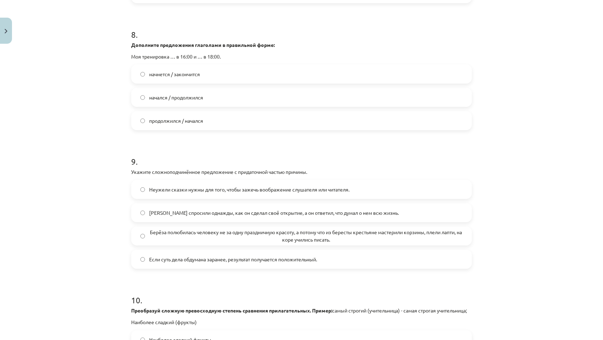
scroll to position [1145, 0]
click at [181, 232] on span "Берёза полюбилась человеку не за одну праздничную красоту, а потому что из бере…" at bounding box center [306, 237] width 314 height 15
click at [206, 80] on label "начнется / закончится" at bounding box center [301, 76] width 339 height 18
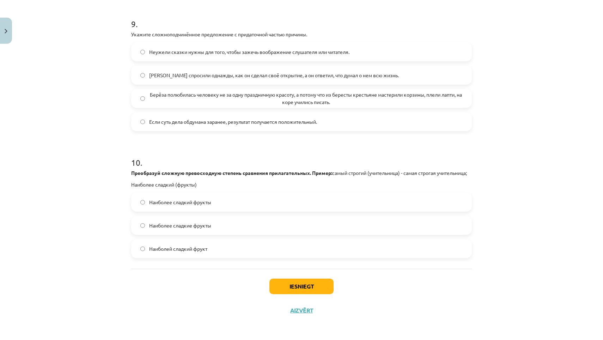
scroll to position [1292, 0]
click at [201, 233] on label "Наиболее сладкие фрукты" at bounding box center [301, 226] width 339 height 18
click at [280, 284] on button "Iesniegt" at bounding box center [301, 287] width 64 height 16
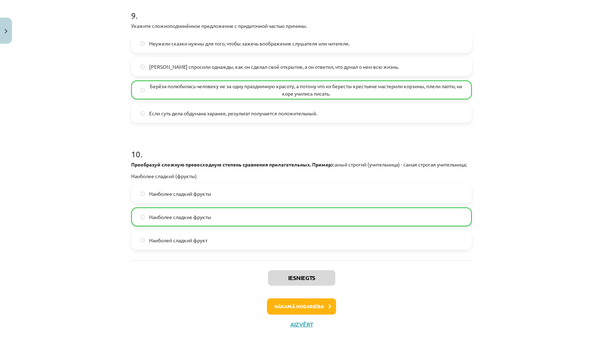
click at [322, 309] on button "Nākamā nodarbība" at bounding box center [301, 306] width 69 height 16
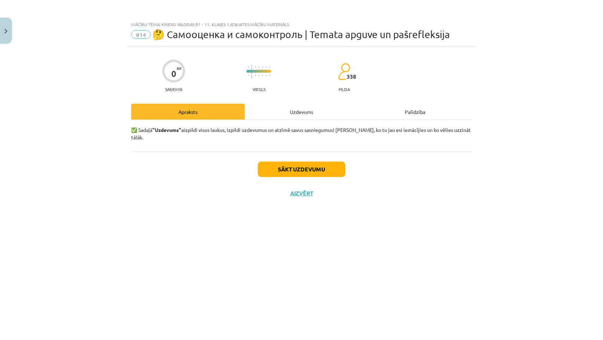
click at [326, 162] on button "Sākt uzdevumu" at bounding box center [301, 170] width 87 height 16
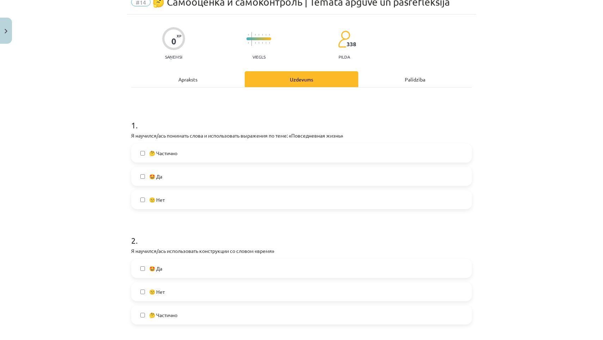
scroll to position [47, 0]
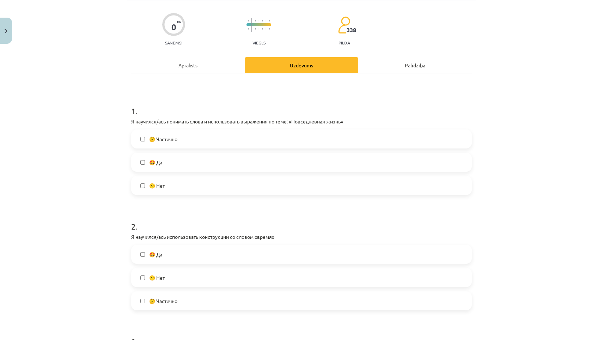
click at [213, 160] on label "🤩 Да" at bounding box center [301, 162] width 339 height 18
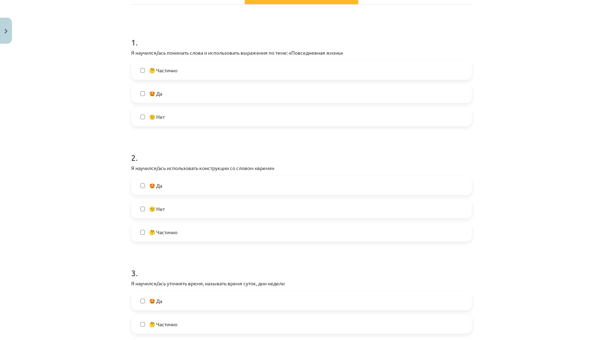
scroll to position [135, 0]
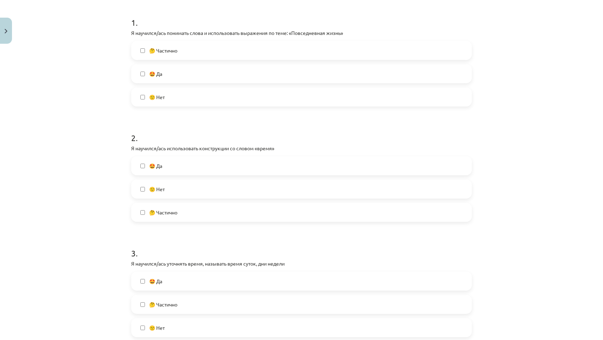
click at [209, 160] on label "🤩 Да" at bounding box center [301, 166] width 339 height 18
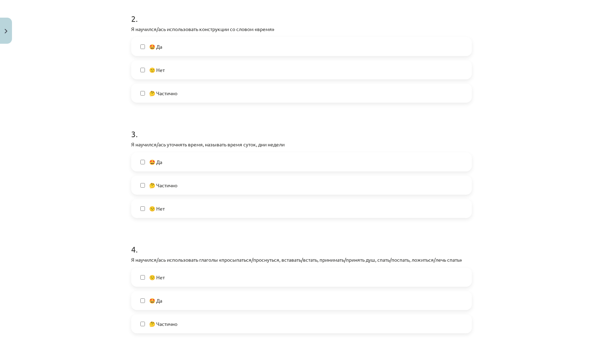
scroll to position [259, 0]
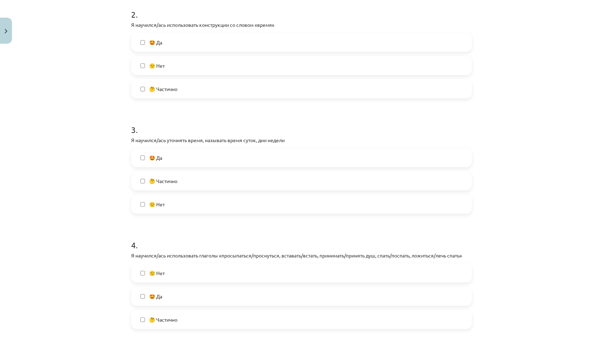
click at [205, 159] on label "🤩 Да" at bounding box center [301, 158] width 339 height 18
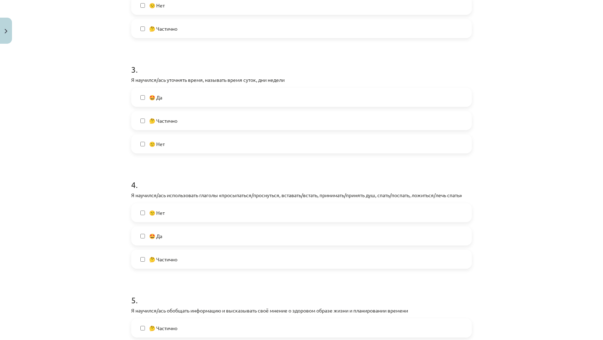
scroll to position [321, 0]
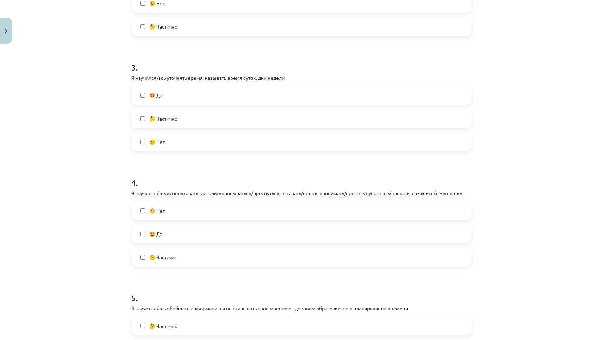
click at [181, 229] on label "🤩 Да" at bounding box center [301, 234] width 339 height 18
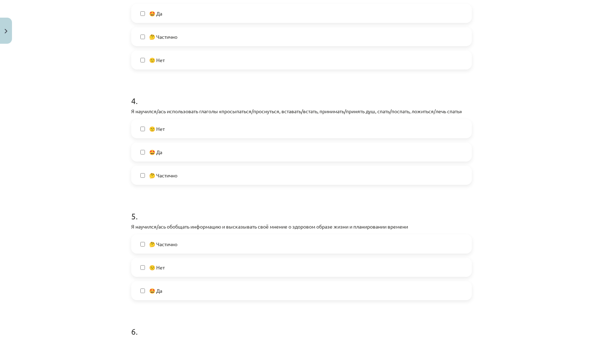
scroll to position [415, 0]
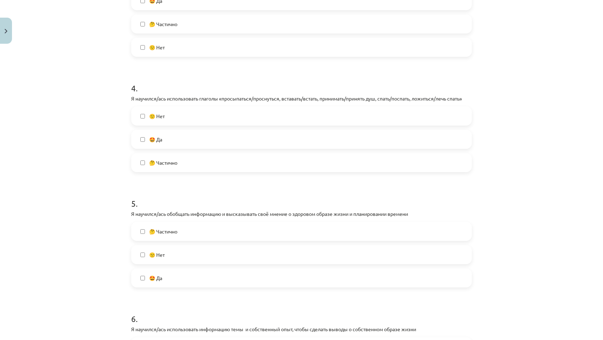
click at [163, 270] on label "🤩 Да" at bounding box center [301, 278] width 339 height 18
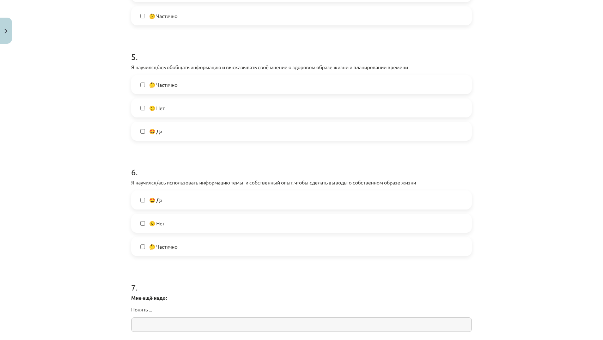
scroll to position [564, 0]
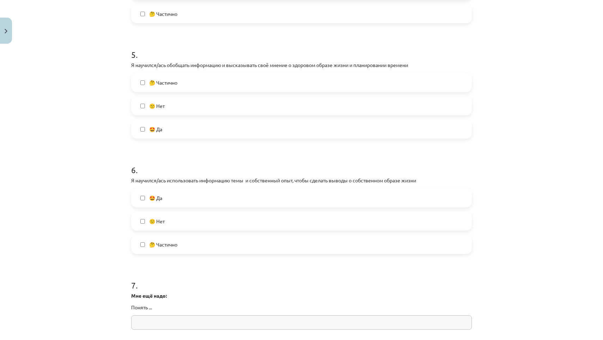
click at [188, 199] on label "🤩 Да" at bounding box center [301, 198] width 339 height 18
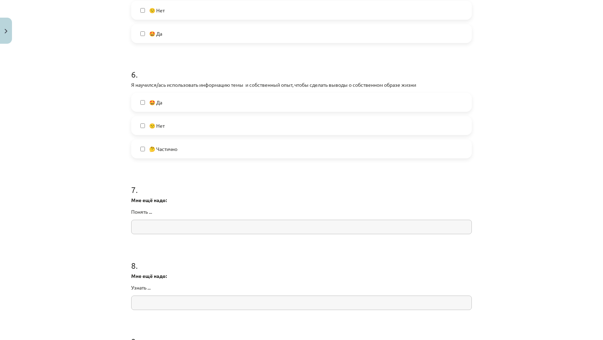
scroll to position [677, 0]
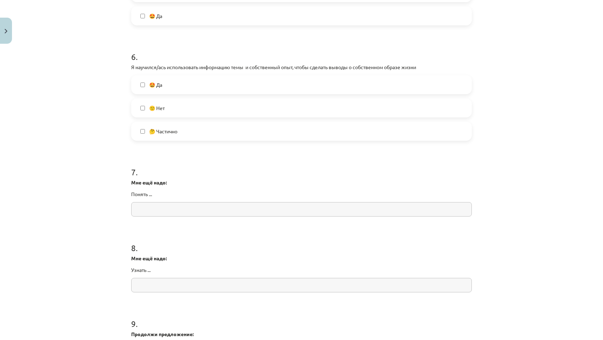
click at [182, 205] on input "text" at bounding box center [301, 209] width 341 height 14
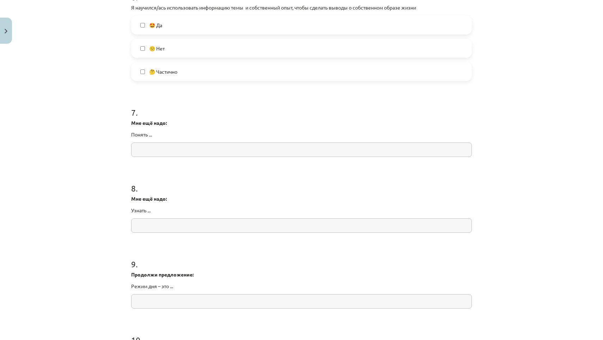
scroll to position [740, 0]
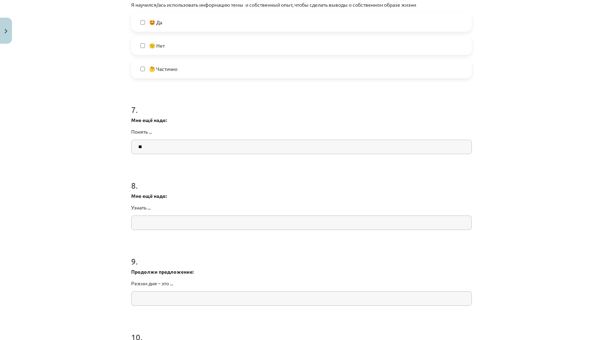
type input "*"
type input "******"
click at [143, 224] on input "text" at bounding box center [301, 222] width 341 height 14
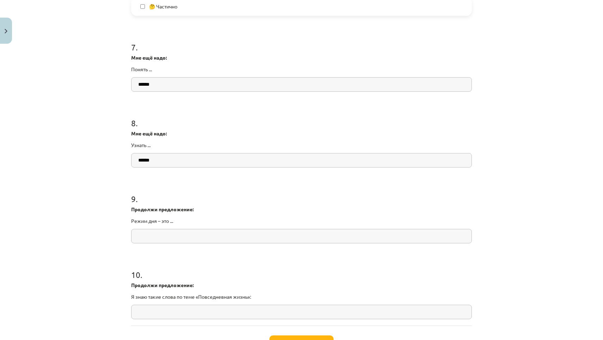
scroll to position [811, 0]
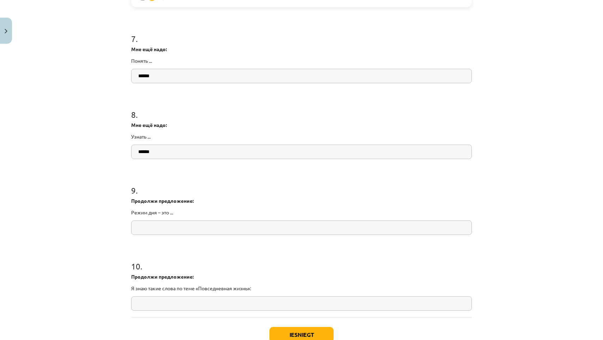
type input "******"
click at [221, 224] on input "text" at bounding box center [301, 227] width 341 height 14
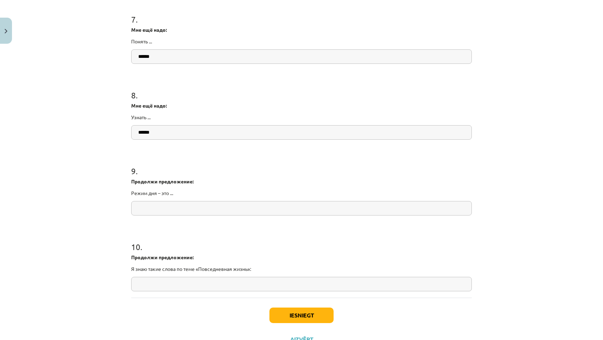
scroll to position [836, 0]
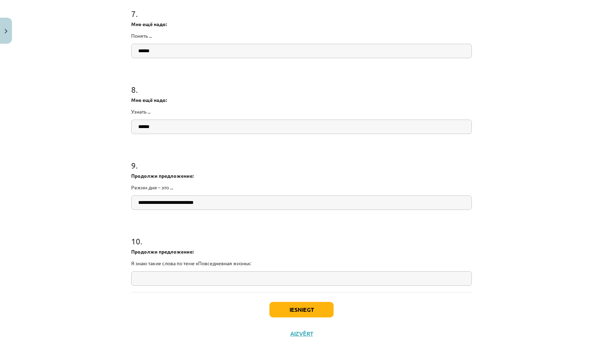
type input "**********"
click at [245, 282] on input "text" at bounding box center [301, 278] width 341 height 14
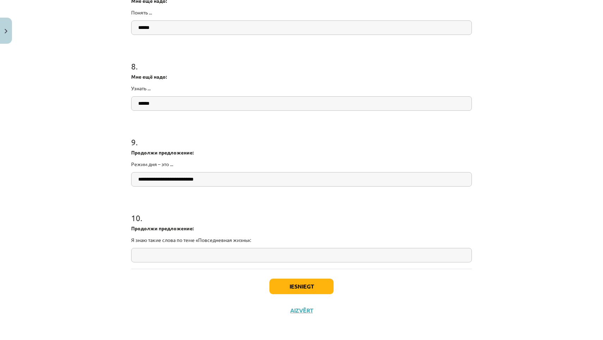
scroll to position [860, 0]
type input "**********"
click at [281, 281] on button "Iesniegt" at bounding box center [301, 287] width 64 height 16
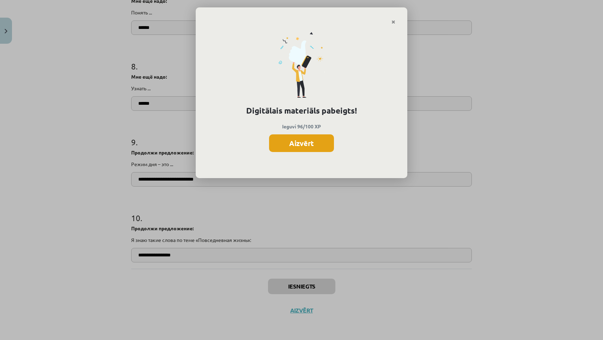
click at [295, 140] on button "Aizvērt" at bounding box center [301, 143] width 65 height 18
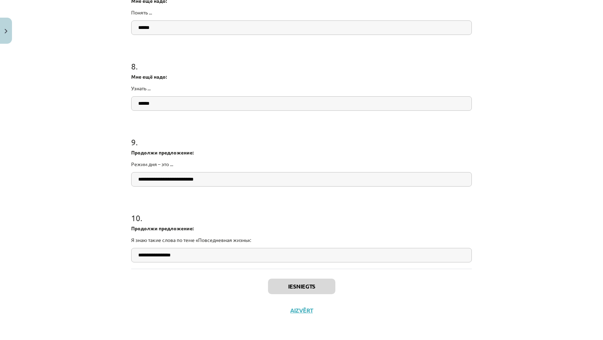
click at [4, 34] on button "Close" at bounding box center [6, 31] width 12 height 26
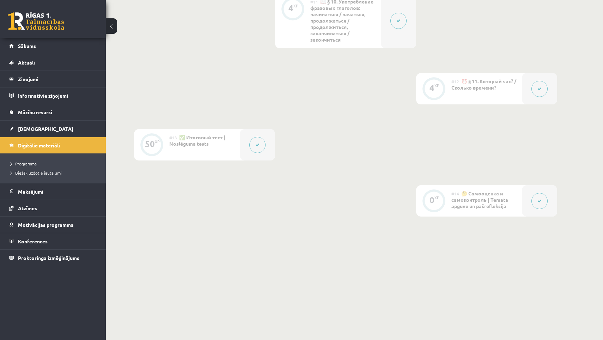
click at [40, 129] on link "[DEMOGRAPHIC_DATA]" at bounding box center [53, 129] width 88 height 16
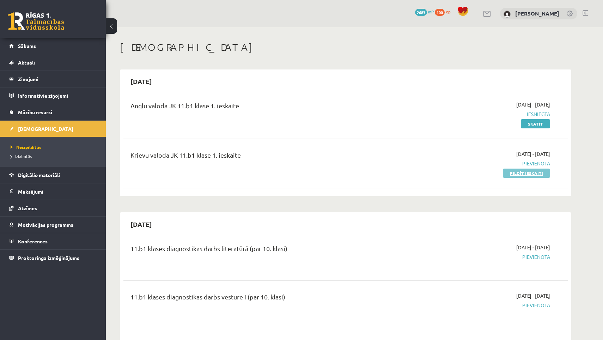
click at [521, 173] on link "Pildīt ieskaiti" at bounding box center [526, 173] width 47 height 9
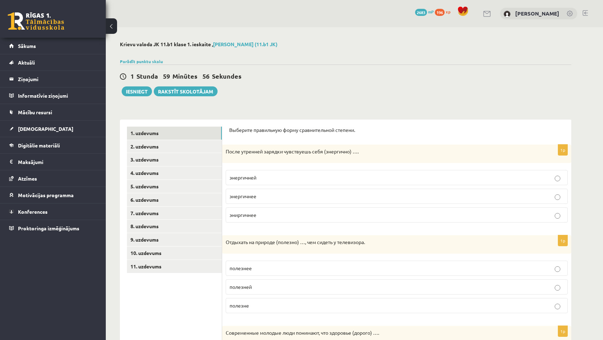
click at [284, 180] on p "энергичней" at bounding box center [397, 177] width 334 height 7
click at [277, 199] on p "энергичнее" at bounding box center [397, 196] width 334 height 7
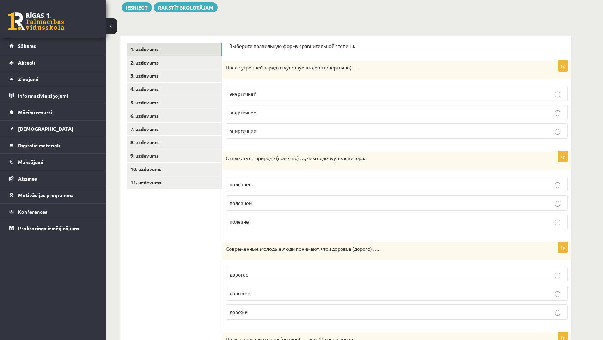
scroll to position [86, 0]
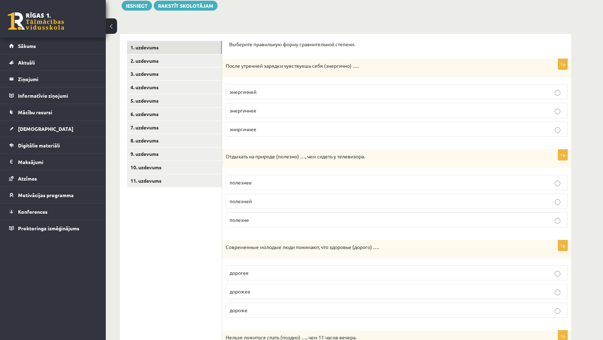
click at [267, 183] on p "полезнее" at bounding box center [397, 182] width 334 height 7
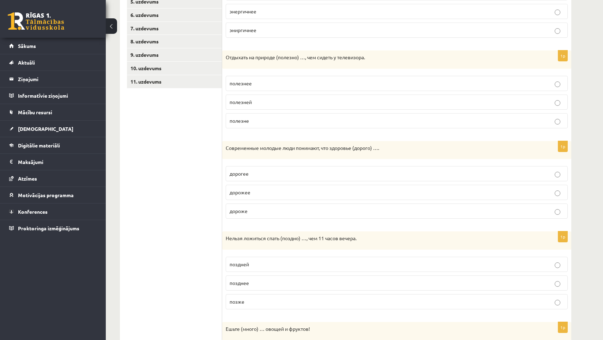
scroll to position [222, 0]
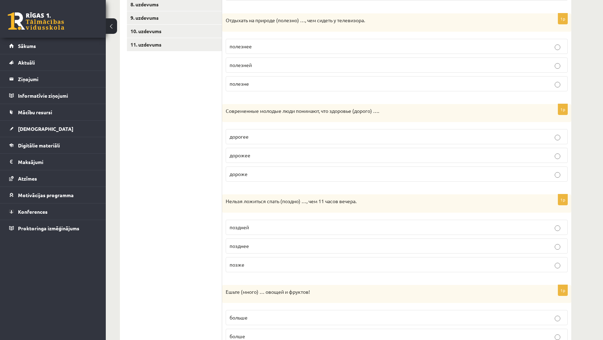
click at [280, 172] on p "дороже" at bounding box center [397, 173] width 334 height 7
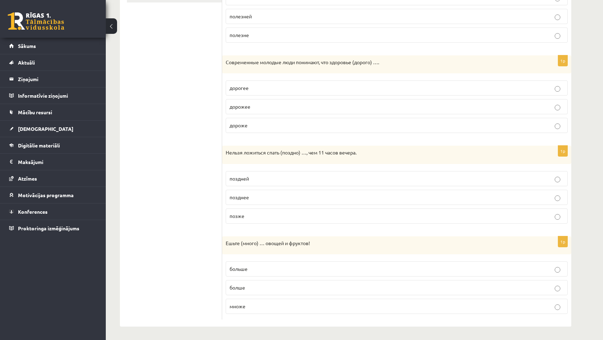
scroll to position [270, 0]
click at [270, 219] on p "позже" at bounding box center [397, 216] width 334 height 7
click at [253, 270] on p "больше" at bounding box center [397, 269] width 334 height 7
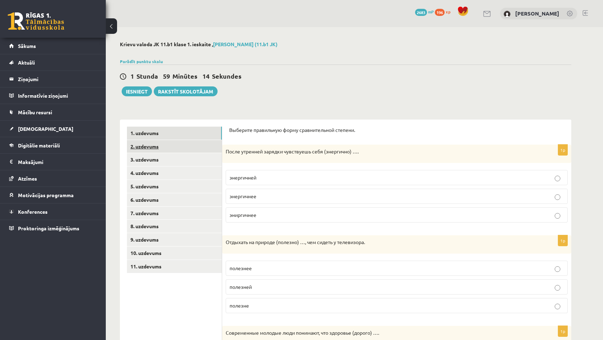
scroll to position [0, 0]
click at [181, 148] on link "2. uzdevums" at bounding box center [174, 146] width 95 height 13
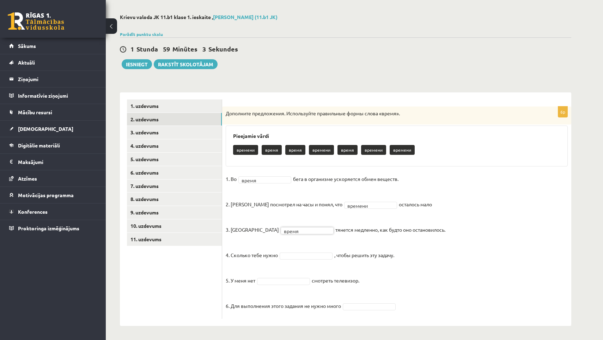
scroll to position [27, 0]
click at [303, 251] on fieldset "1. Во время ***** бега в организме ускоряется обмен веществ. 2. [PERSON_NAME] п…" at bounding box center [397, 245] width 342 height 142
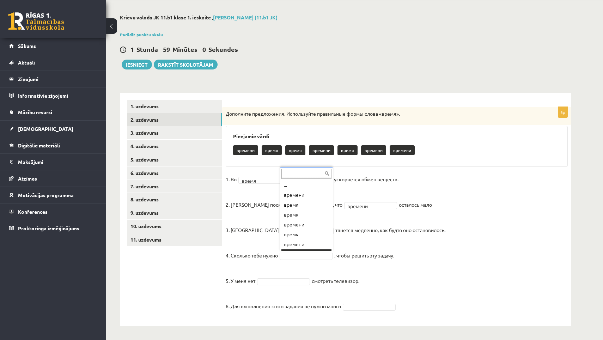
scroll to position [8, 0]
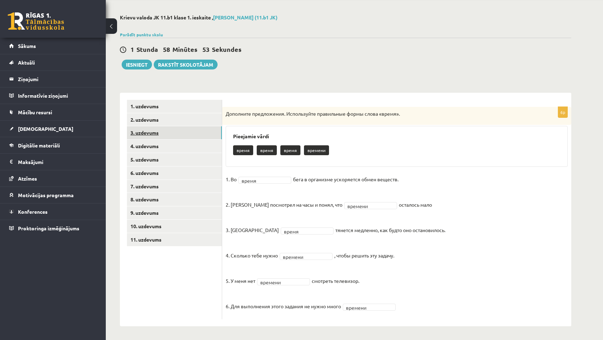
click at [187, 131] on link "3. uzdevums" at bounding box center [174, 132] width 95 height 13
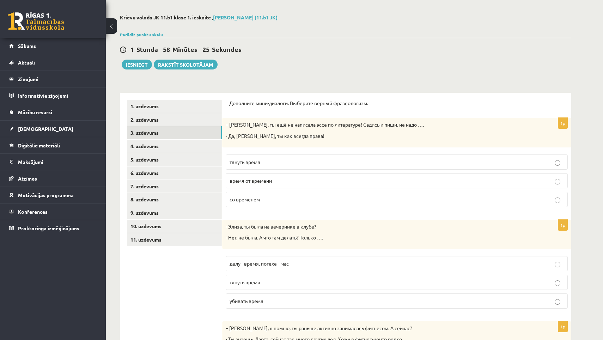
click at [313, 164] on p "тянуть время" at bounding box center [397, 161] width 334 height 7
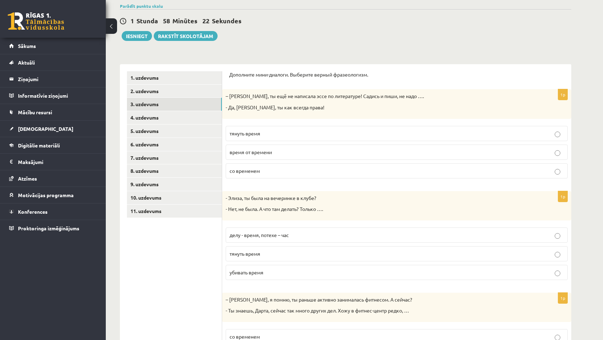
scroll to position [59, 0]
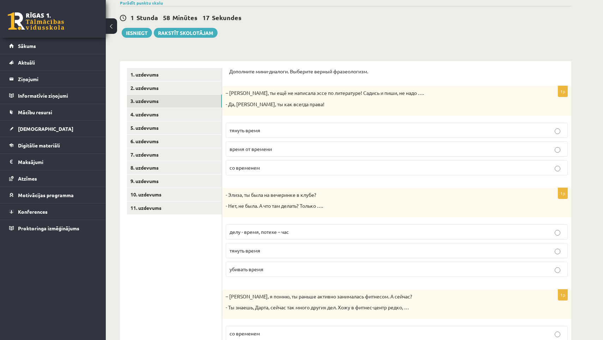
click at [281, 268] on p "убивать время" at bounding box center [397, 269] width 334 height 7
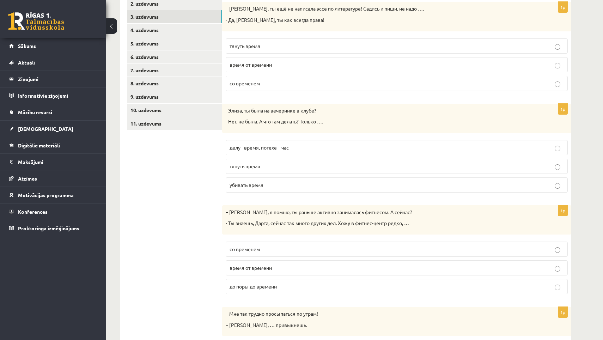
scroll to position [142, 0]
click at [282, 265] on p "время от времени" at bounding box center [397, 268] width 334 height 7
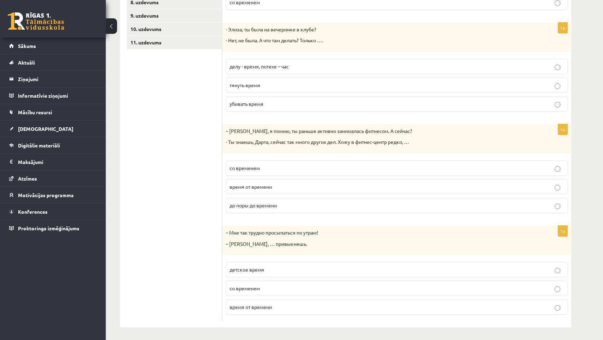
scroll to position [224, 0]
click at [260, 291] on label "со временем" at bounding box center [397, 288] width 342 height 15
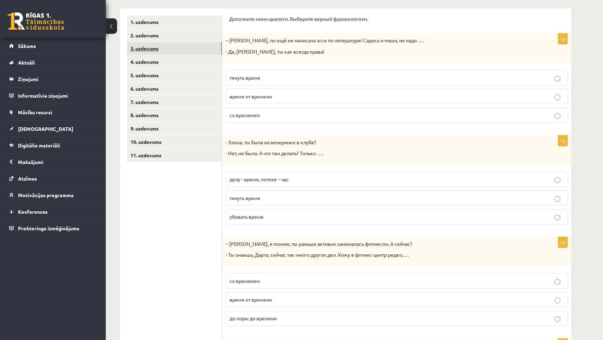
scroll to position [111, 0]
click at [157, 60] on link "4. uzdevums" at bounding box center [174, 61] width 95 height 13
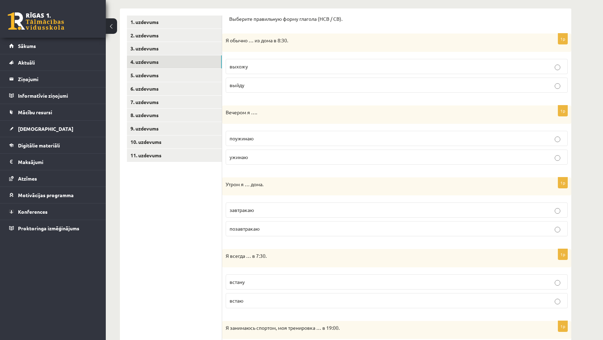
click at [279, 66] on p "выхожу" at bounding box center [397, 66] width 334 height 7
click at [281, 156] on p "ужинаю" at bounding box center [397, 156] width 334 height 7
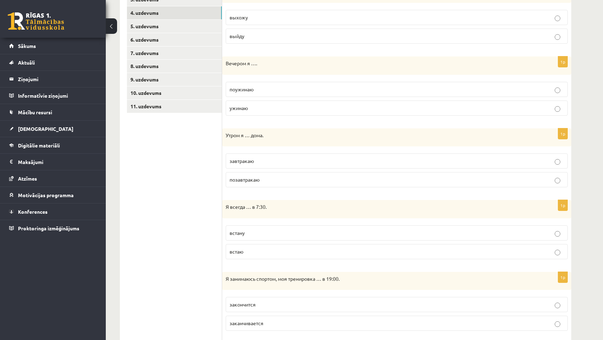
scroll to position [170, 0]
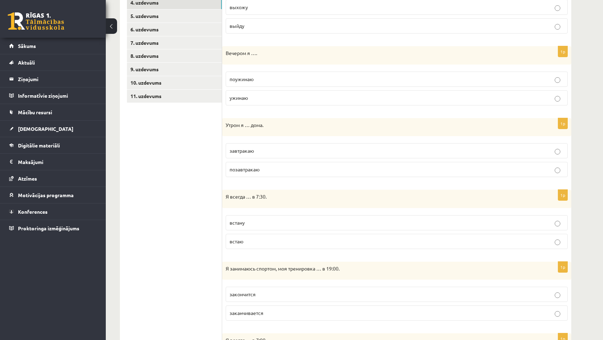
click at [277, 150] on p "завтракаю" at bounding box center [397, 150] width 334 height 7
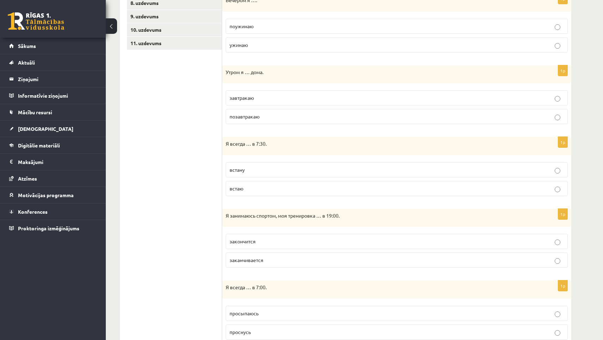
scroll to position [234, 0]
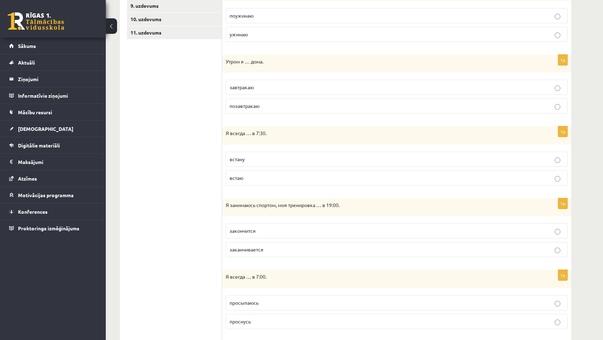
click at [264, 178] on p "встаю" at bounding box center [397, 177] width 334 height 7
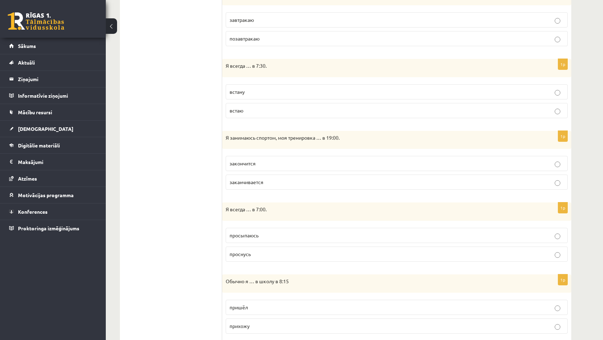
scroll to position [303, 0]
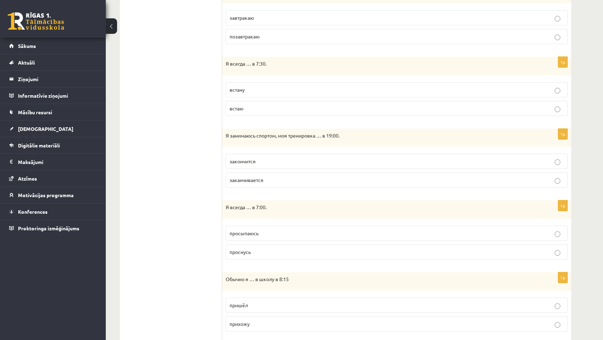
click at [280, 177] on p "заканчивается" at bounding box center [397, 179] width 334 height 7
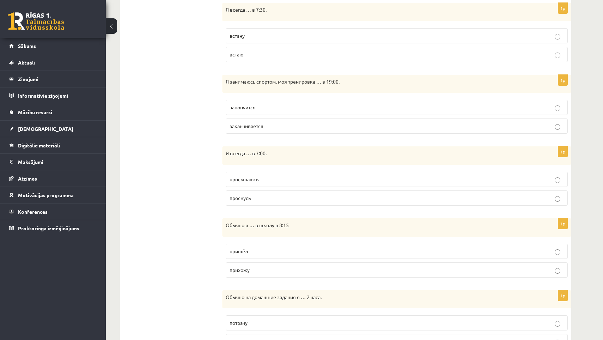
scroll to position [358, 0]
click at [270, 180] on p "просыпаюсь" at bounding box center [397, 178] width 334 height 7
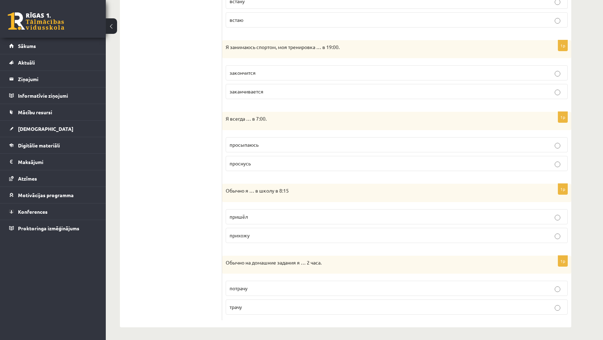
scroll to position [391, 0]
click at [271, 230] on label "прихожу" at bounding box center [397, 235] width 342 height 15
click at [269, 305] on p "трачу" at bounding box center [397, 307] width 334 height 7
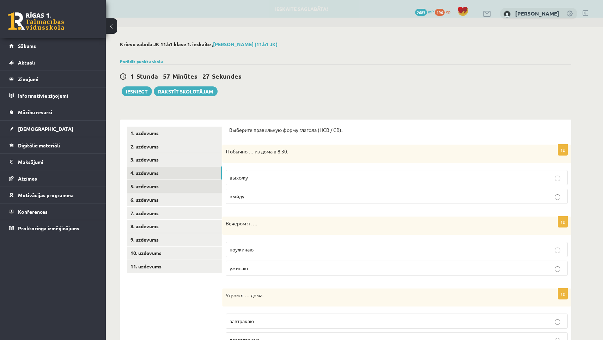
scroll to position [0, 0]
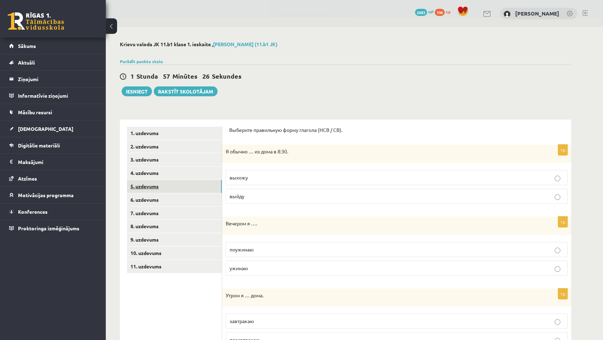
click at [154, 181] on link "5. uzdevums" at bounding box center [174, 186] width 95 height 13
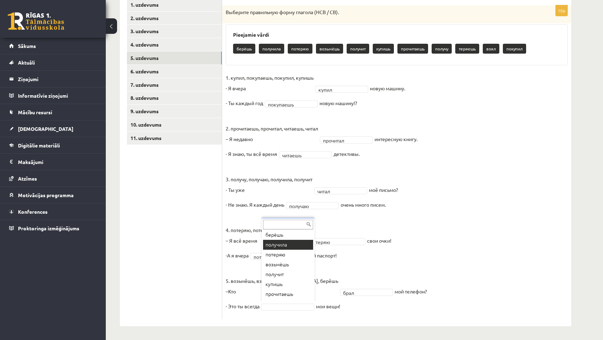
scroll to position [10, 0]
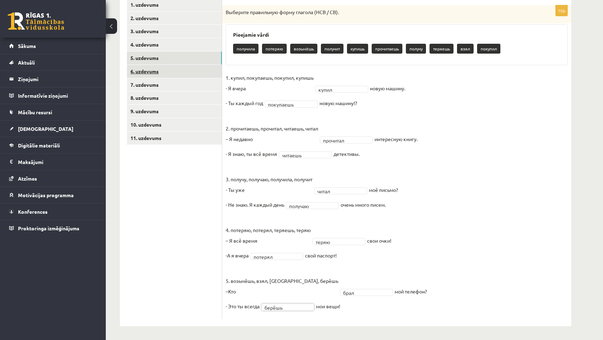
click at [186, 70] on link "6. uzdevums" at bounding box center [174, 71] width 95 height 13
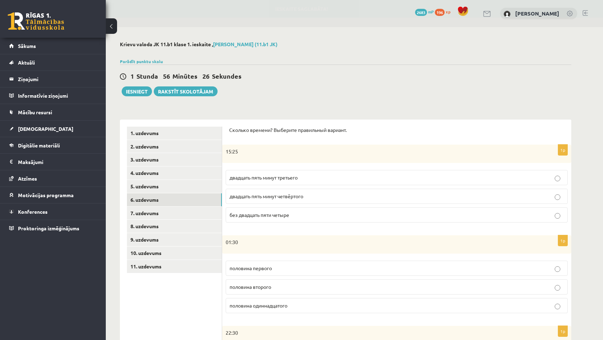
scroll to position [0, 0]
click at [313, 194] on p "двадцать пять минут четвёртого" at bounding box center [397, 196] width 334 height 7
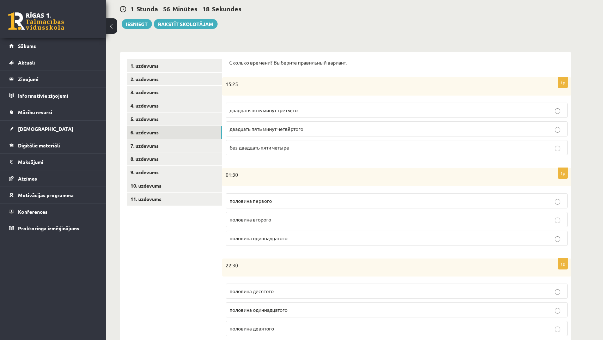
scroll to position [77, 0]
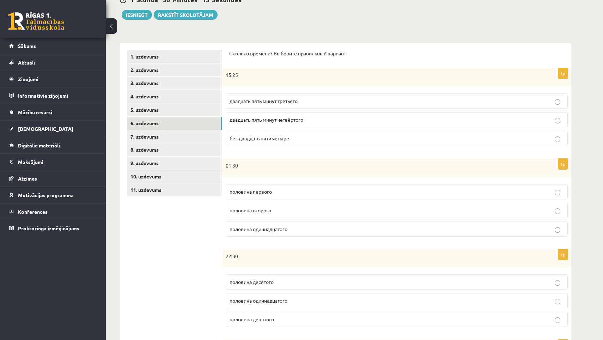
click at [283, 209] on p "половина второго" at bounding box center [397, 210] width 334 height 7
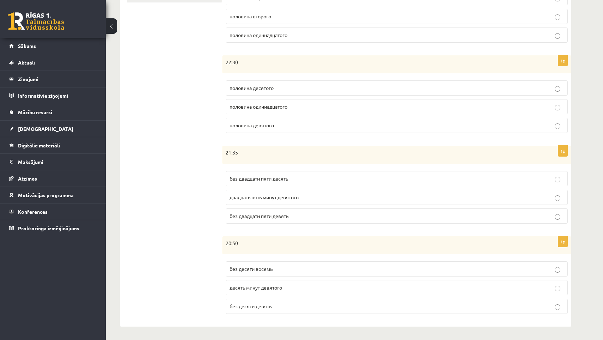
scroll to position [270, 0]
click at [292, 178] on p "без двадцати пяти десять" at bounding box center [397, 178] width 334 height 7
click at [275, 304] on p "без десяти девять" at bounding box center [397, 306] width 334 height 7
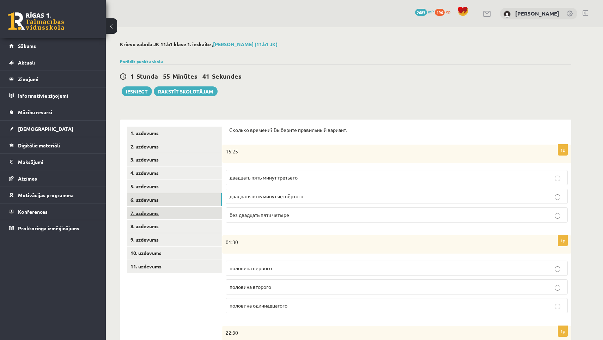
scroll to position [0, 0]
click at [165, 215] on link "7. uzdevums" at bounding box center [174, 213] width 95 height 13
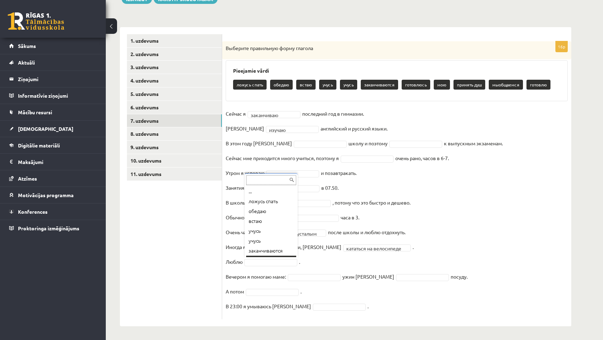
scroll to position [8, 0]
click at [343, 251] on fieldset "**********" at bounding box center [397, 211] width 342 height 207
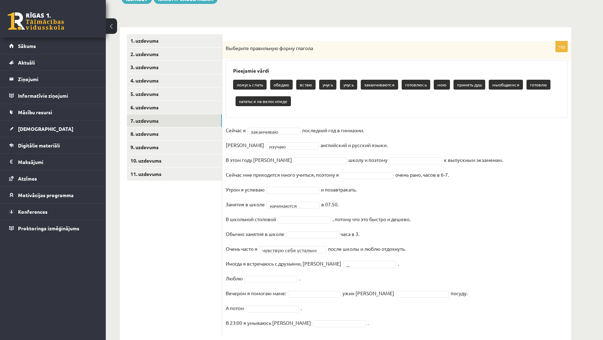
click at [273, 282] on fieldset "**********" at bounding box center [397, 228] width 342 height 207
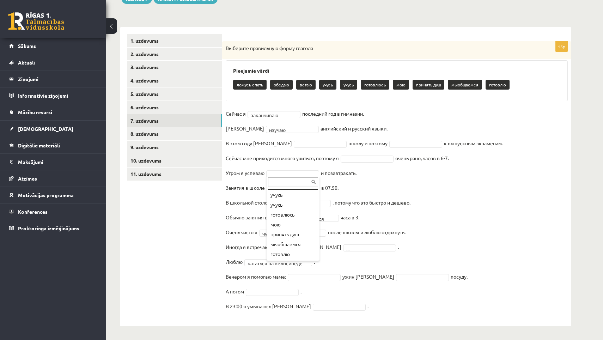
scroll to position [38, 0]
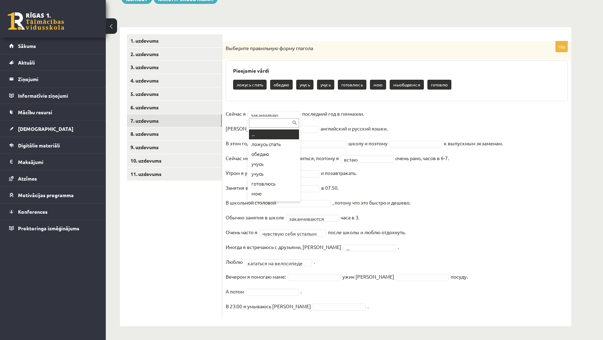
click at [266, 128] on div "... ложусь спать обедаю учусь учусь готовлюсь мою мыобщаемся готовлю" at bounding box center [274, 159] width 53 height 85
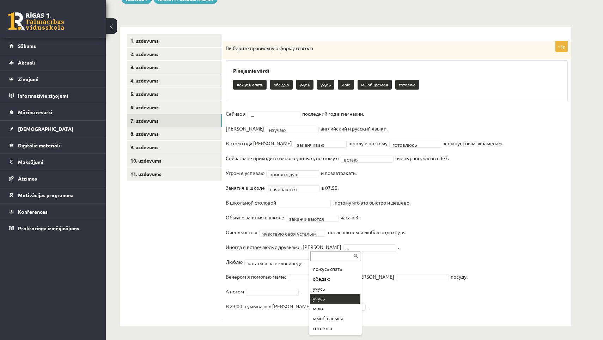
scroll to position [8, 0]
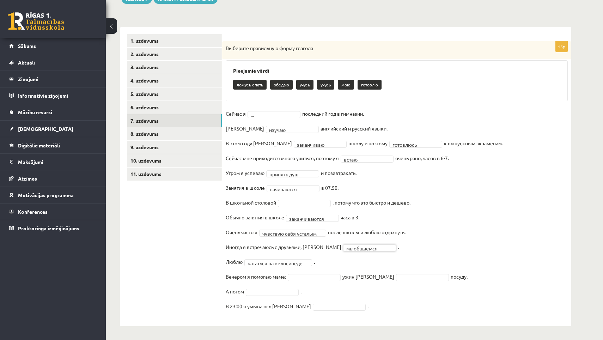
click at [321, 286] on fieldset "**********" at bounding box center [397, 211] width 342 height 207
click at [263, 299] on fieldset "**********" at bounding box center [397, 211] width 342 height 207
click at [263, 295] on fieldset "**********" at bounding box center [397, 211] width 342 height 207
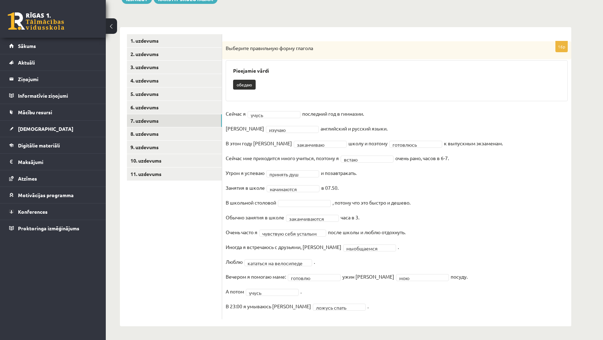
click at [315, 197] on fieldset "**********" at bounding box center [397, 211] width 342 height 207
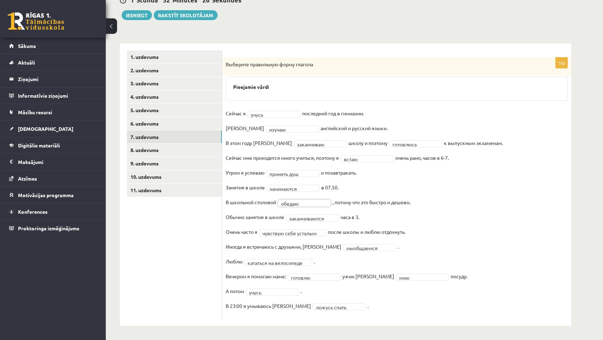
scroll to position [76, 0]
click at [192, 148] on link "8. uzdevums" at bounding box center [174, 150] width 95 height 13
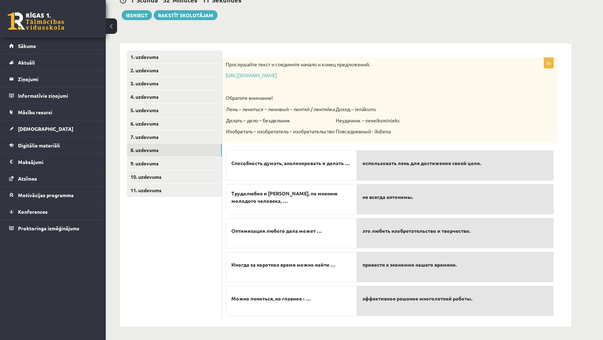
scroll to position [75, 0]
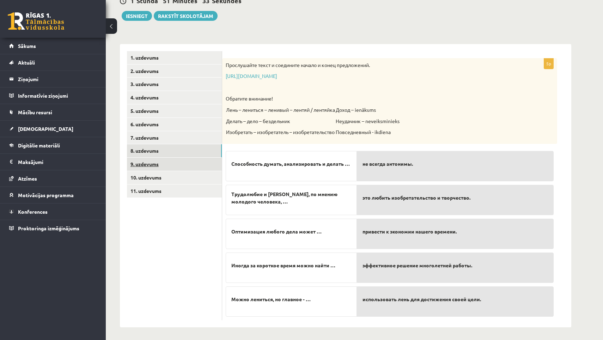
click at [186, 162] on link "9. uzdevums" at bounding box center [174, 164] width 95 height 13
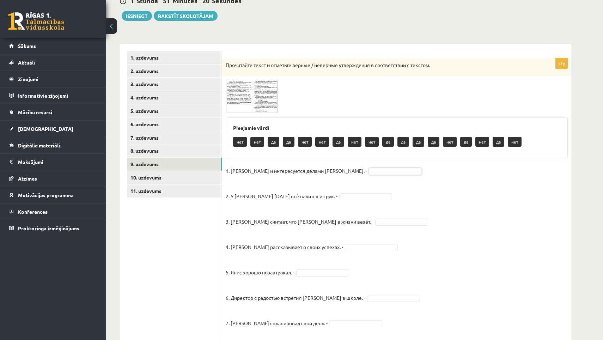
click at [259, 105] on img at bounding box center [252, 96] width 53 height 33
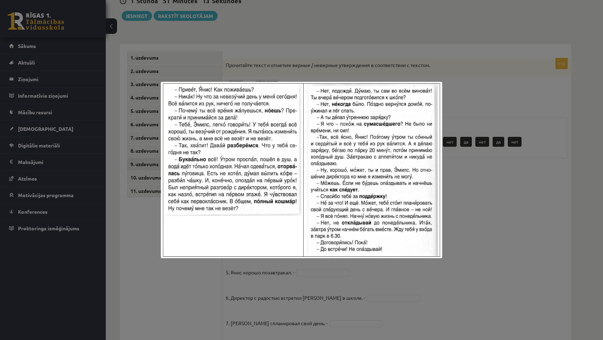
drag, startPoint x: 178, startPoint y: 87, endPoint x: 418, endPoint y: 260, distance: 295.7
click at [444, 66] on div at bounding box center [301, 170] width 603 height 340
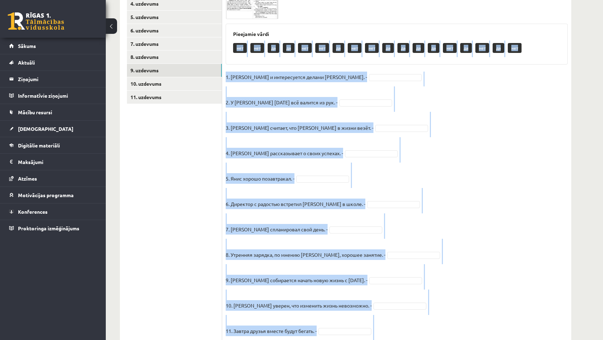
scroll to position [205, 0]
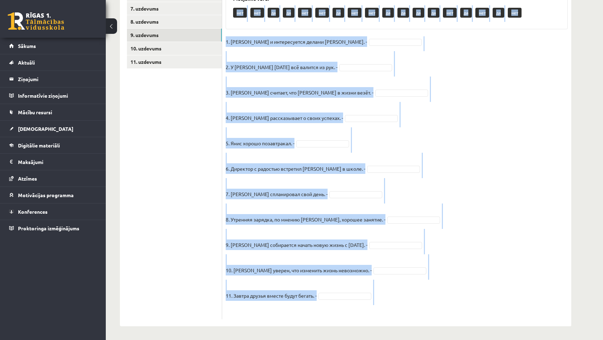
drag, startPoint x: 232, startPoint y: 139, endPoint x: 315, endPoint y: 358, distance: 233.6
copy div "нет нет да да нет нет да нет нет да да да да нет да нет да нет 1. Эмилс и интер…"
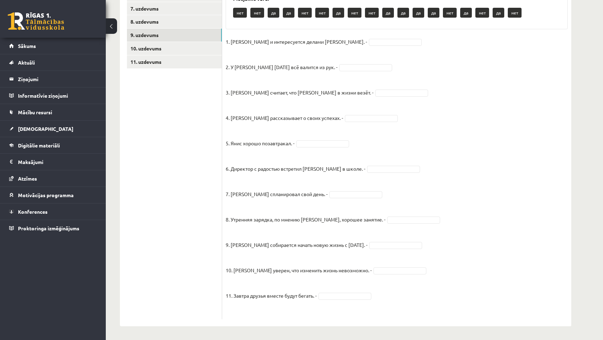
click at [385, 71] on fieldset "1. Эмилс и интересуется делами Яниса. - 2. У Яниса сегодня всё валится из рук. …" at bounding box center [397, 175] width 342 height 279
click at [343, 139] on fieldset "1. Эмилс и интересуется делами Яниса. - да ** 2. У Яниса сегодня всё валится из…" at bounding box center [397, 175] width 342 height 279
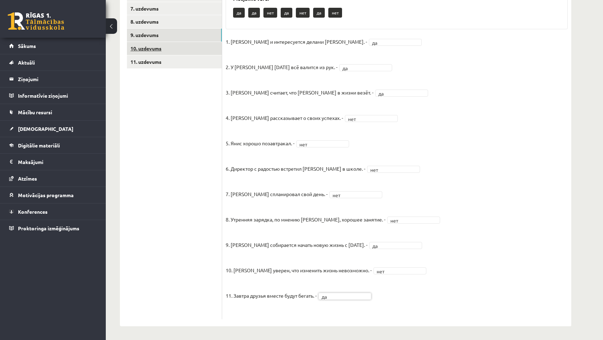
click at [143, 43] on link "10. uzdevums" at bounding box center [174, 48] width 95 height 13
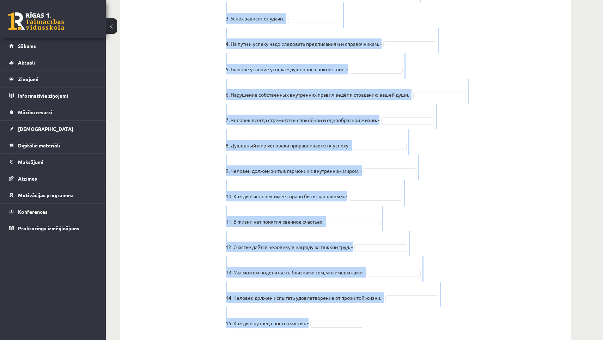
scroll to position [494, 0]
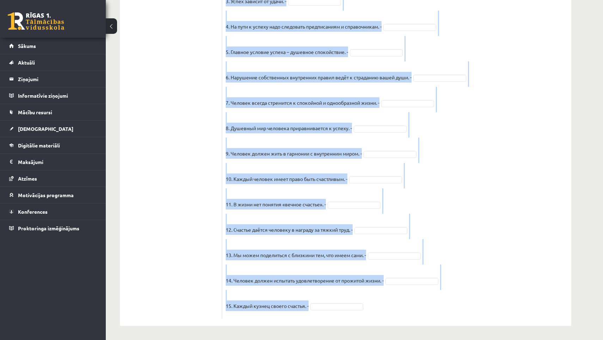
drag, startPoint x: 226, startPoint y: 138, endPoint x: 423, endPoint y: 332, distance: 276.6
copy div "Прочитайте текст и отметьте верные / неверные утверждения в соответствии с текс…"
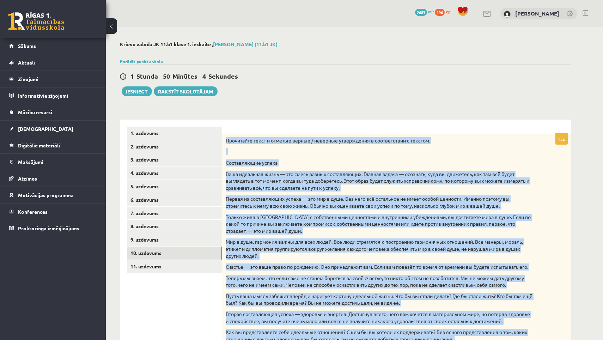
click at [363, 222] on p "Только живя в гармонии с собственными ценностями и внутренними убеждениями, вы …" at bounding box center [379, 224] width 307 height 21
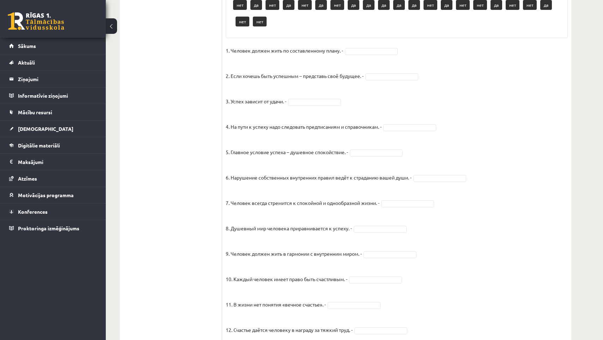
scroll to position [393, 0]
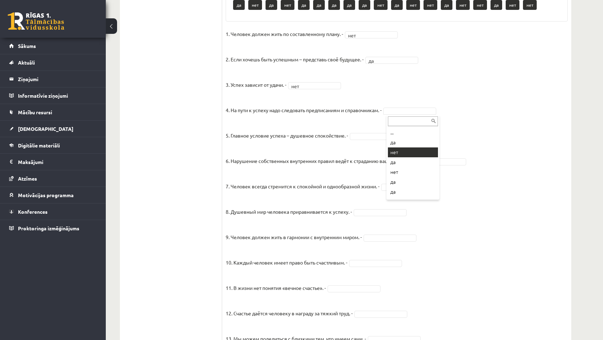
drag, startPoint x: 401, startPoint y: 146, endPoint x: 402, endPoint y: 152, distance: 6.4
click at [390, 144] on fieldset "1. Человек должен жить по составленному плану. - нет *** 2. Если хочешь быть ус…" at bounding box center [397, 214] width 342 height 370
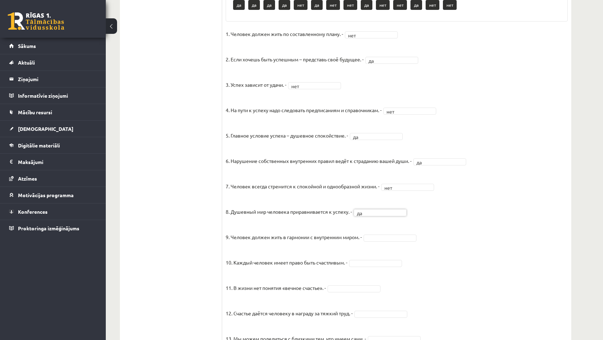
click at [382, 243] on fieldset "1. Человек должен жить по составленному плану. - нет *** 2. Если хочешь быть ус…" at bounding box center [397, 214] width 342 height 370
click at [382, 255] on fieldset "1. Человек должен жить по составленному плану. - нет *** 2. Если хочешь быть ус…" at bounding box center [397, 214] width 342 height 370
click at [382, 257] on fieldset "1. Человек должен жить по составленному плану. - нет *** 2. Если хочешь быть ус…" at bounding box center [397, 214] width 342 height 370
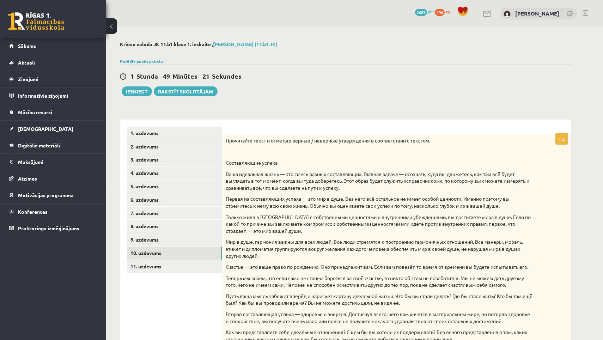
scroll to position [0, 0]
click at [176, 266] on link "11. uzdevums" at bounding box center [174, 266] width 95 height 13
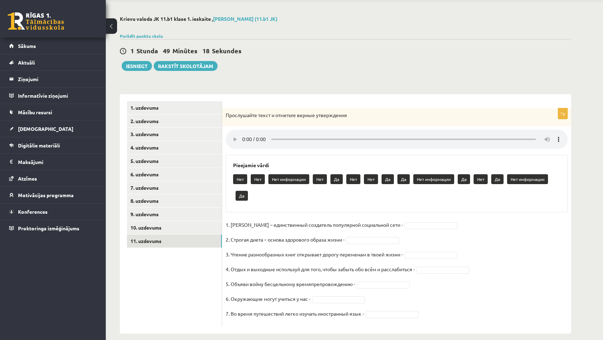
scroll to position [25, 0]
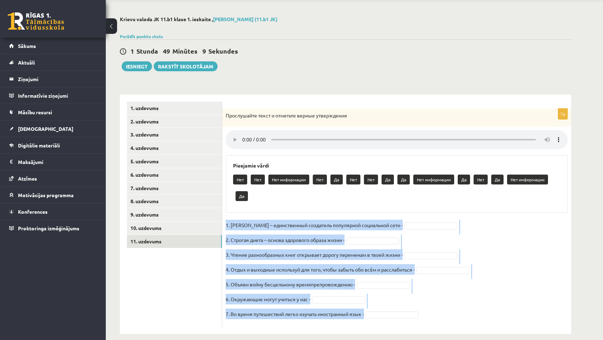
drag, startPoint x: 224, startPoint y: 214, endPoint x: 450, endPoint y: 327, distance: 252.2
click at [450, 327] on div "Krievu valoda JK 11.b1 klase 1. ieskaite , Daņiels Baranovs (11.b1 JK) Parādīt …" at bounding box center [346, 175] width 480 height 346
copy fieldset "1. Павел Дуров – единственный создатель популярной социальной сети - 2. Строгая…"
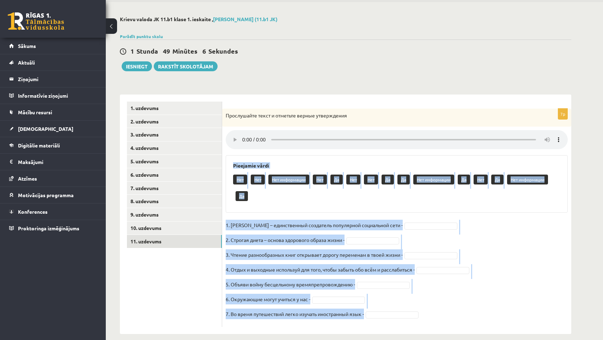
drag, startPoint x: 233, startPoint y: 156, endPoint x: 471, endPoint y: 335, distance: 298.1
click at [471, 335] on div "Krievu valoda JK 11.b1 klase 1. ieskaite , Daņiels Baranovs (11.b1 JK) Parādīt …" at bounding box center [346, 175] width 480 height 346
copy div "Pieejamie vārdi Нет Нет Нет информации Нет Да Нет Нет Да Да Нет информации Да Н…"
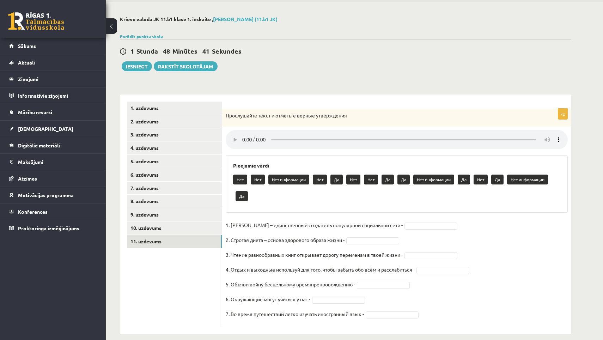
click at [353, 239] on fieldset "1. Павел Дуров – единственный создатель популярной социальной сети - 2. Строгая…" at bounding box center [397, 272] width 342 height 104
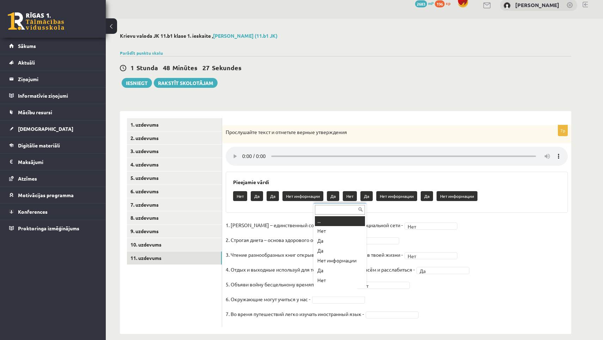
scroll to position [8, 0]
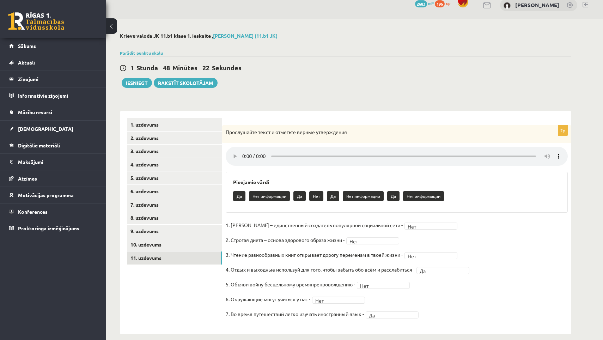
click at [140, 74] on div "1 Stunda 48 Minūtes 22 Sekundes Ieskaite saglabāta! Iesniegt Rakstīt skolotājam" at bounding box center [345, 72] width 451 height 32
click at [139, 81] on button "Iesniegt" at bounding box center [137, 83] width 30 height 10
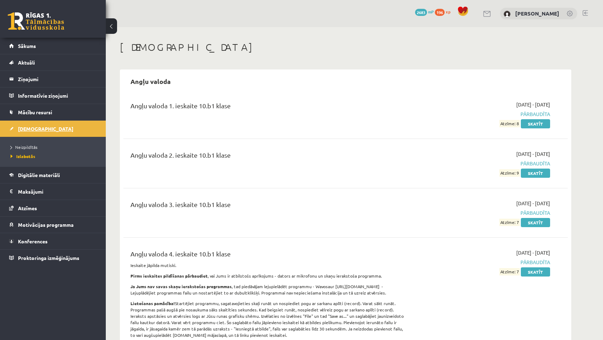
click at [75, 130] on link "[DEMOGRAPHIC_DATA]" at bounding box center [53, 129] width 88 height 16
